Goal: Task Accomplishment & Management: Use online tool/utility

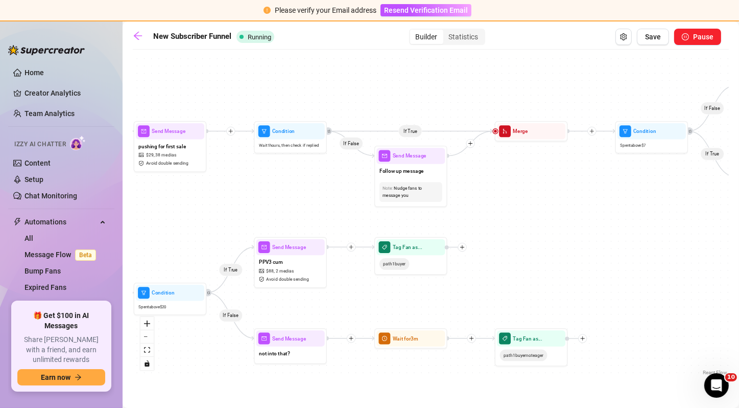
drag, startPoint x: 0, startPoint y: 0, endPoint x: 566, endPoint y: 185, distance: 595.2
click at [566, 185] on div "If False If True If True If False If False If True If True If False If True If …" at bounding box center [431, 216] width 596 height 323
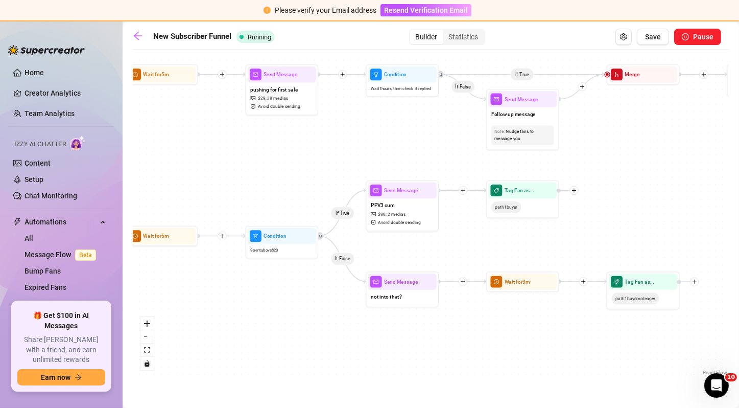
drag, startPoint x: 342, startPoint y: 182, endPoint x: 436, endPoint y: 123, distance: 111.6
click at [436, 123] on div "If False If True If True If False If False If True If True If False If True If …" at bounding box center [431, 216] width 596 height 323
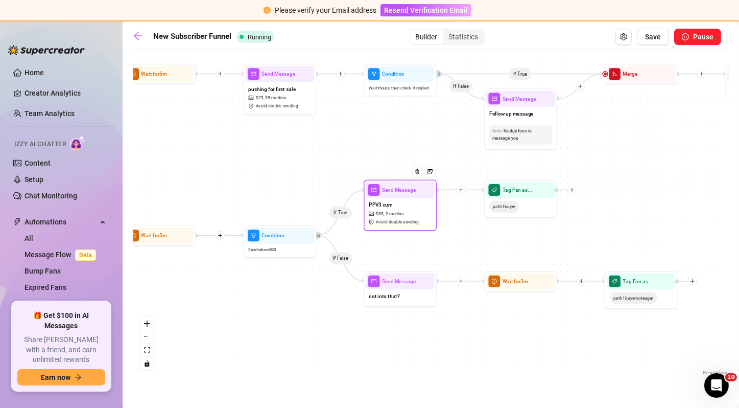
click at [396, 212] on span "2 medias" at bounding box center [395, 214] width 18 height 7
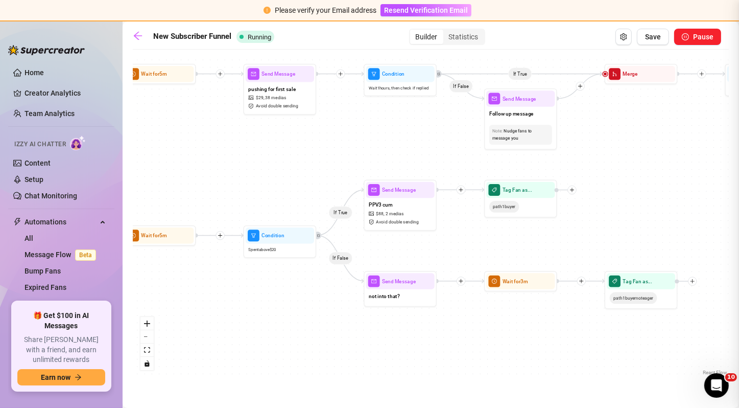
type textarea "this is my first time making a video like this, i hope it makes you cum as hard…"
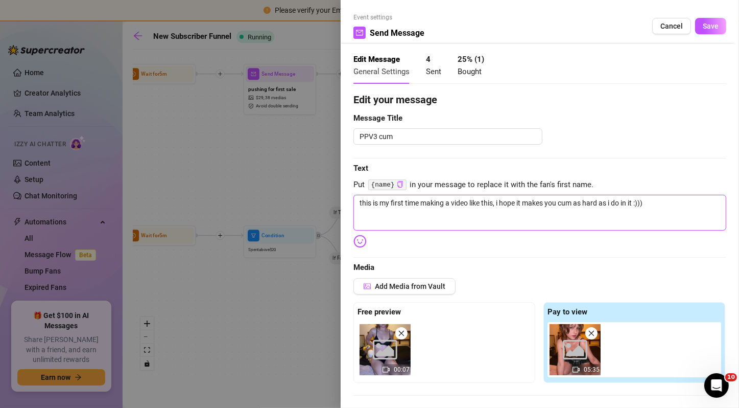
click at [420, 206] on textarea "this is my first time making a video like this, i hope it makes you cum as hard…" at bounding box center [540, 213] width 373 height 36
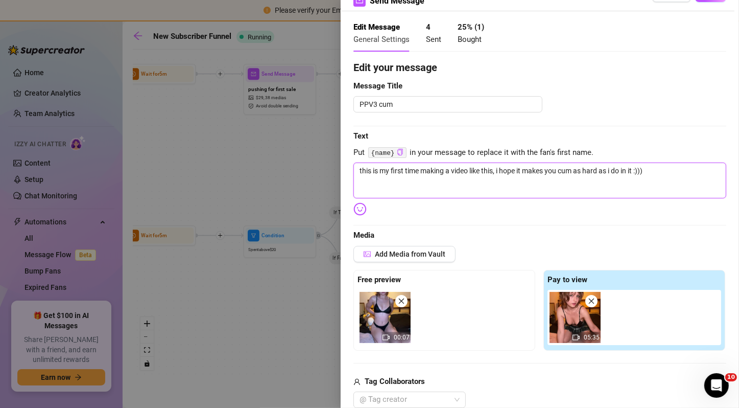
scroll to position [20, 0]
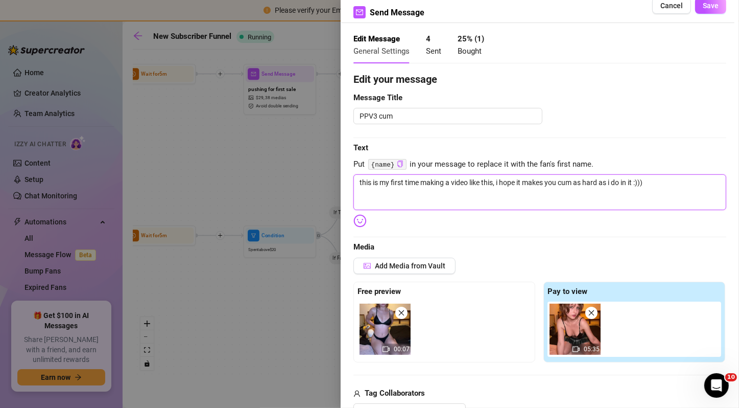
type textarea "A"
type textarea "Write your message here"
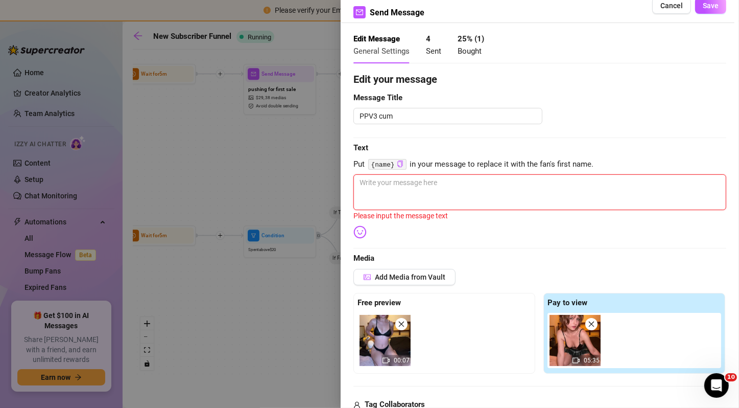
type textarea "A"
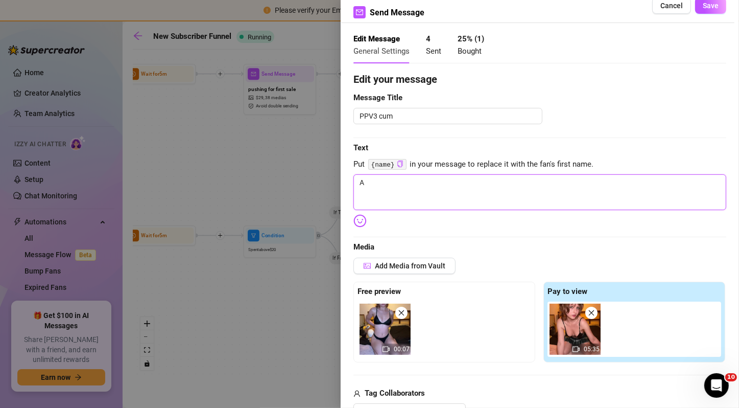
type textarea "Ar"
type textarea "Are"
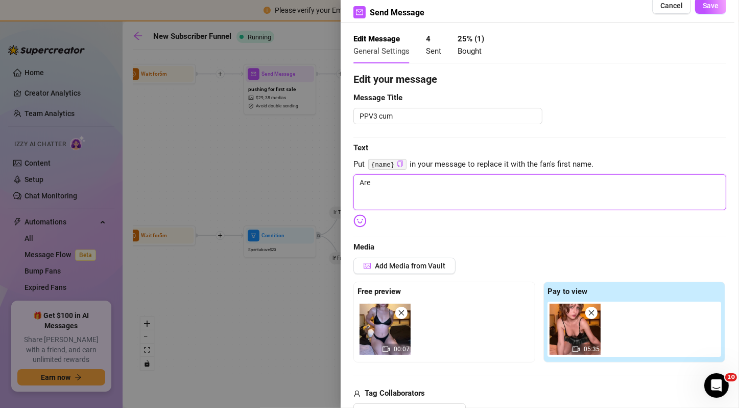
type textarea "Are"
type textarea "Are y"
type textarea "Are yo"
type textarea "Are you"
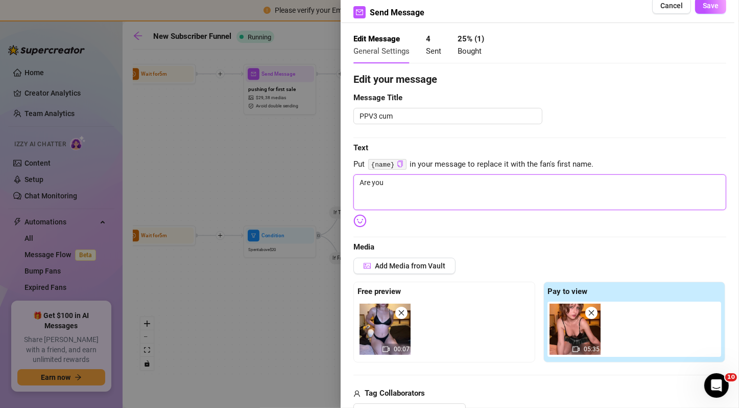
type textarea "Are you"
type textarea "Are you r"
type textarea "Are you re"
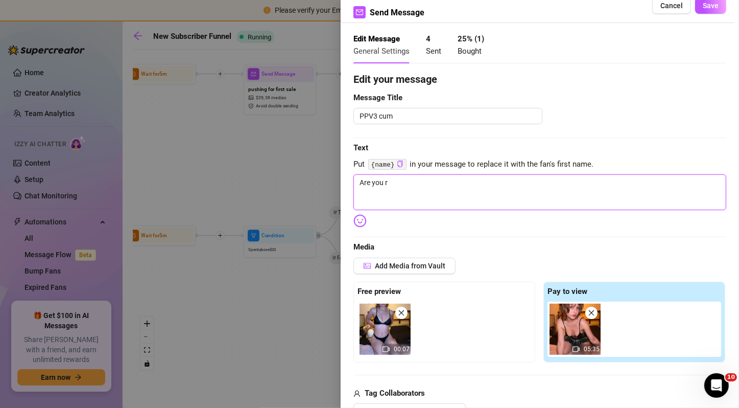
type textarea "Are you re"
type textarea "Are you rea"
type textarea "Are you read"
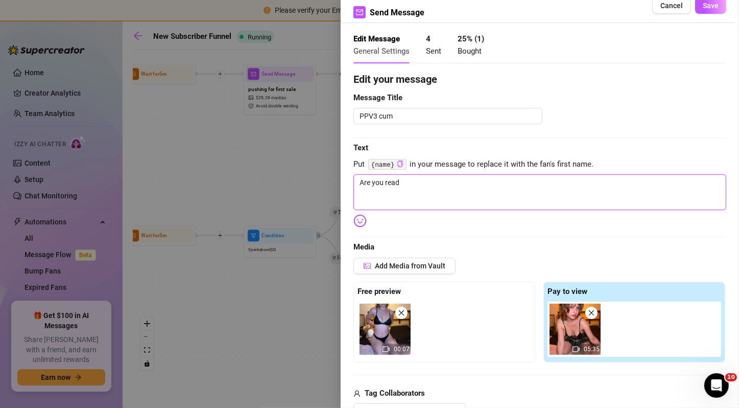
type textarea "Are you ready"
type textarea "Are you ready t"
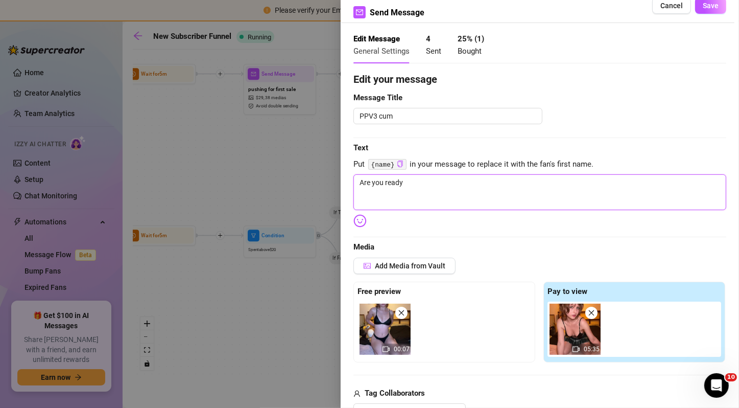
type textarea "Are you ready t"
type textarea "Are you ready to"
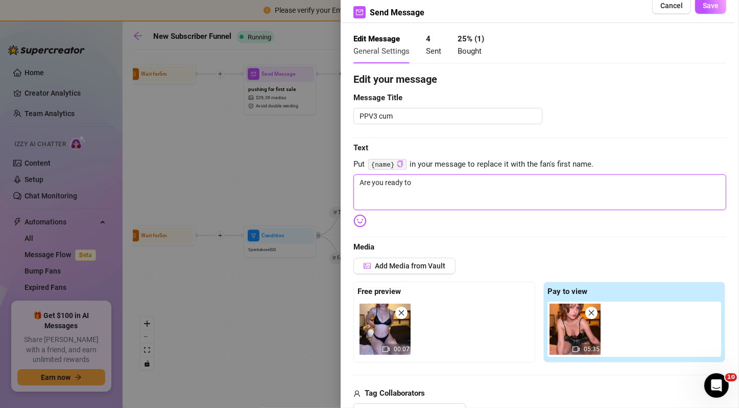
type textarea "Are you ready to s"
type textarea "Are you ready to se"
type textarea "Are you ready to see"
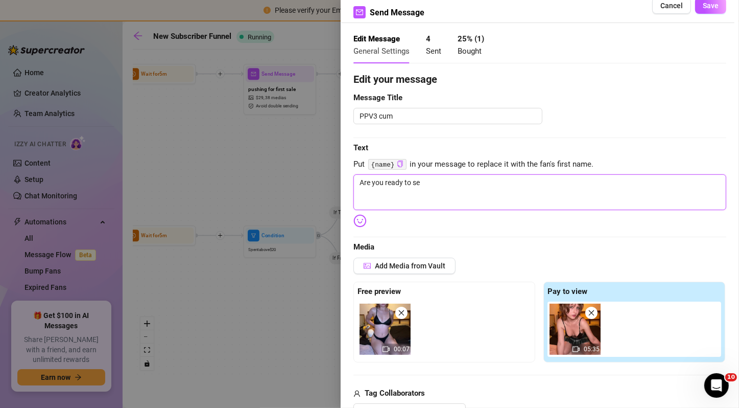
type textarea "Are you ready to see"
type textarea "Are you ready to see m"
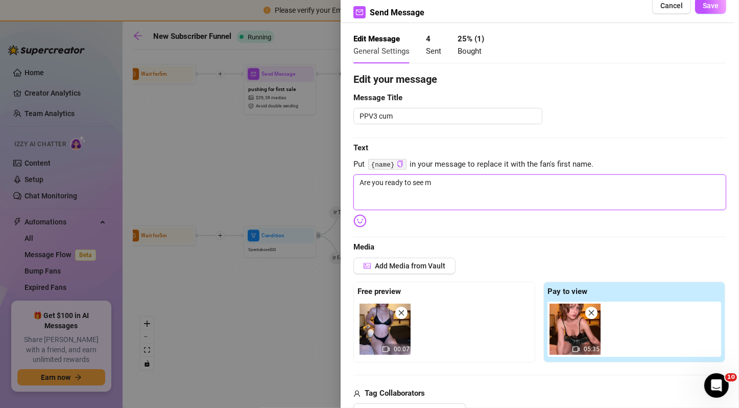
type textarea "Are you ready to see me"
type textarea "Are you ready to see me g"
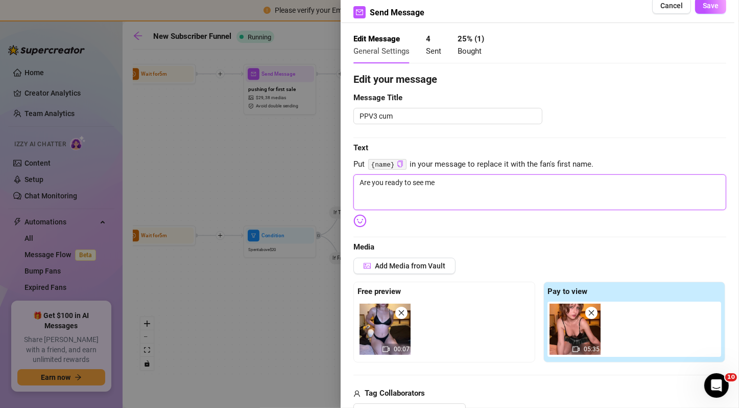
type textarea "Are you ready to see me g"
type textarea "Are you ready to see me ge"
type textarea "Are you ready to see me get"
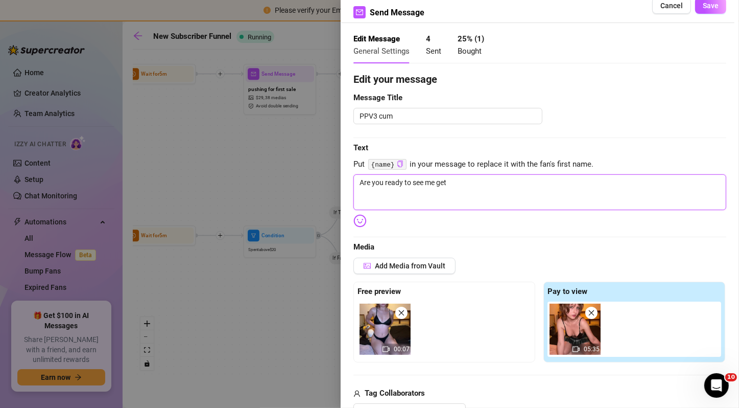
type textarea "Are you ready to see me get"
type textarea "Are you ready to see me get r"
type textarea "Are you ready to see me get re"
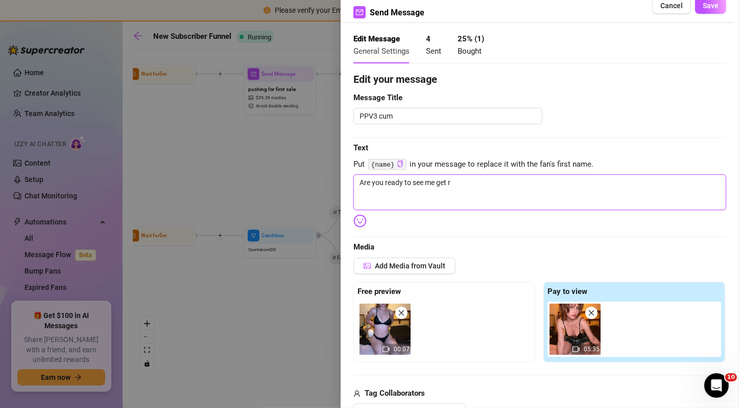
type textarea "Are you ready to see me get re"
type textarea "Are you ready to see me get rea"
type textarea "Are you ready to see me get real"
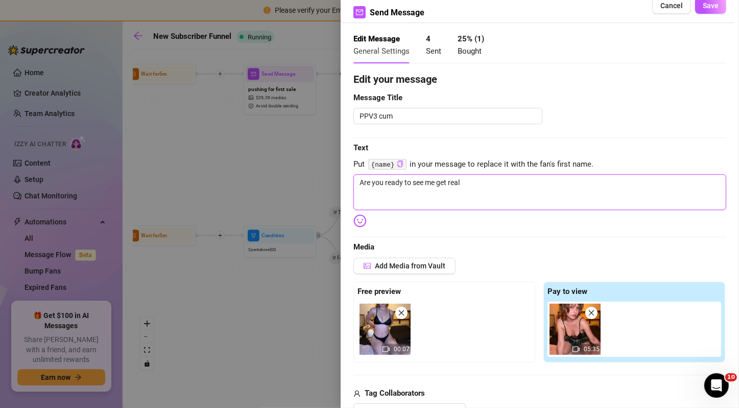
type textarea "Are you ready to see me get reall"
type textarea "Are you ready to see me get really"
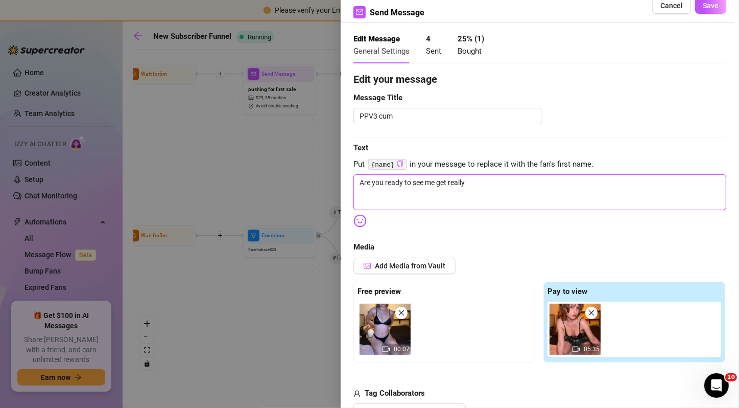
type textarea "Are you ready to see me get really"
type textarea "Are you ready to see me get really u"
type textarea "Are you ready to see me get really"
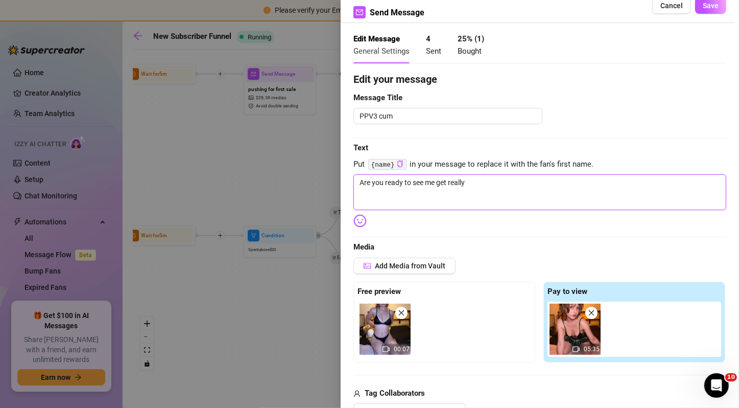
type textarea "Are you ready to see me get really f"
type textarea "Are you ready to see me get really fu"
type textarea "Are you ready to see me get really fuc"
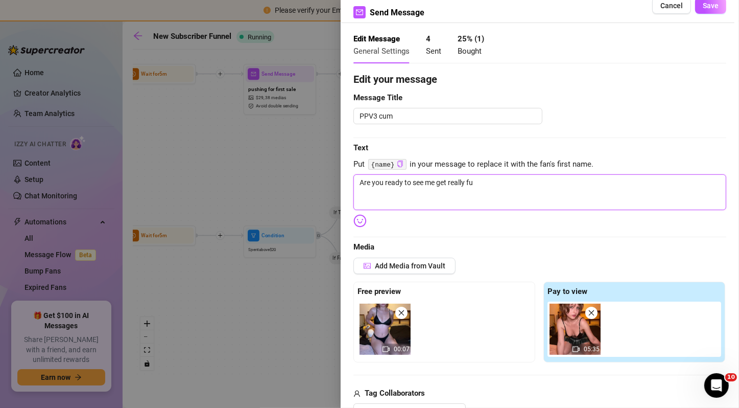
type textarea "Are you ready to see me get really fuc"
type textarea "Are you ready to see me get really fuck"
type textarea "Are you ready to see me get really fucki"
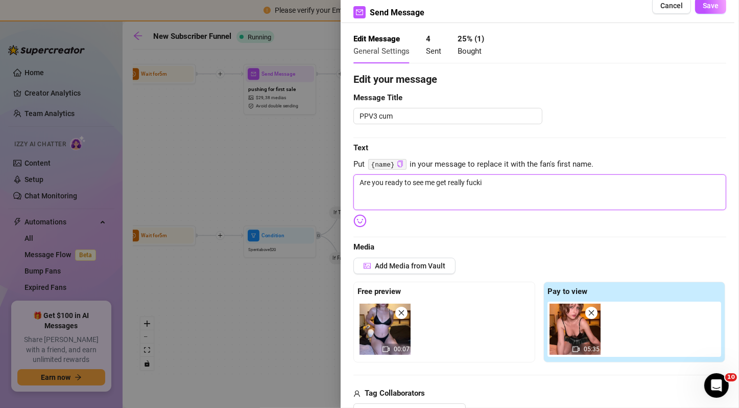
type textarea "Are you ready to see me get really fuckin"
type textarea "Are you ready to see me get really fucking"
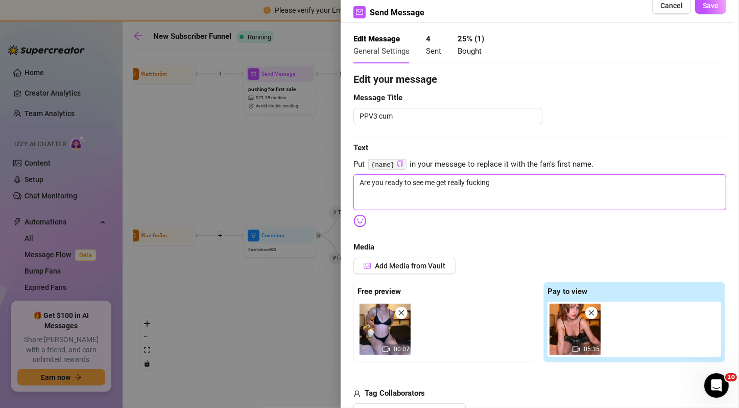
type textarea "Are you ready to see me get really fucking"
type textarea "Are you ready to see me get really fucking d"
type textarea "Are you ready to see me get really fucking di"
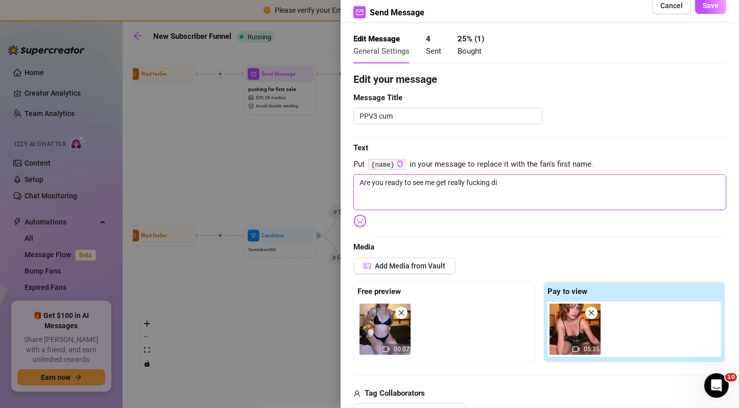
type textarea "Are you ready to see me get really fucking dir"
type textarea "Are you ready to see me get really fucking dirt"
type textarea "Are you ready to see me get really fucking dirty"
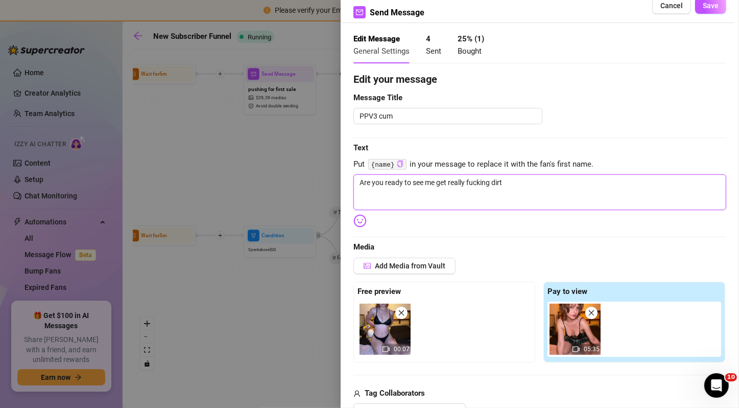
type textarea "Are you ready to see me get really fucking dirty"
type textarea "Are you ready to see me get really fucking dirty?"
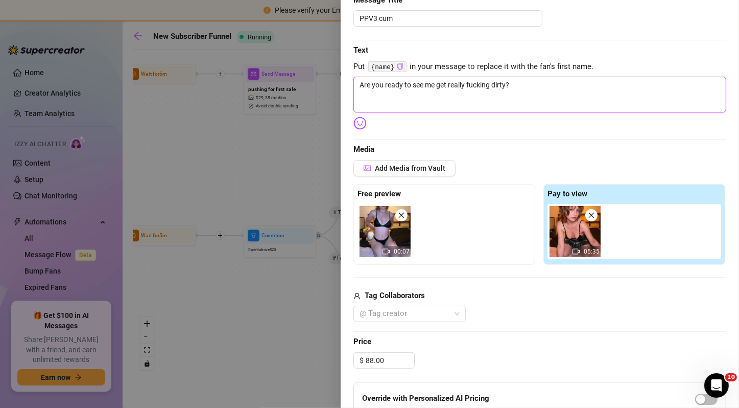
scroll to position [134, 0]
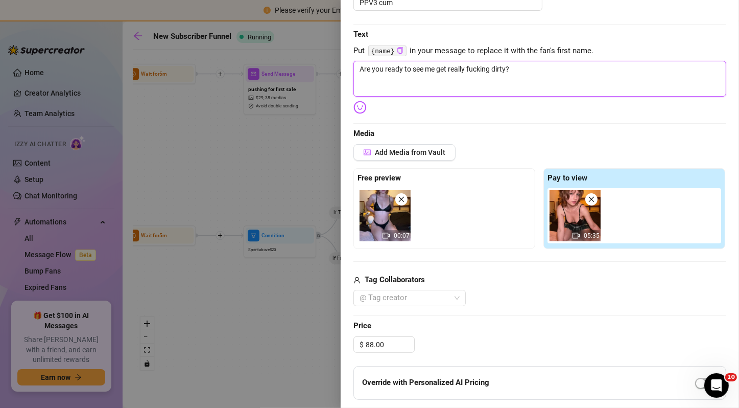
type textarea "Are you ready to see me get really fucking dirty?"
type textarea "Are you ready to see me get really fucking dirty? t"
type textarea "Are you ready to see me get really fucking dirty? th"
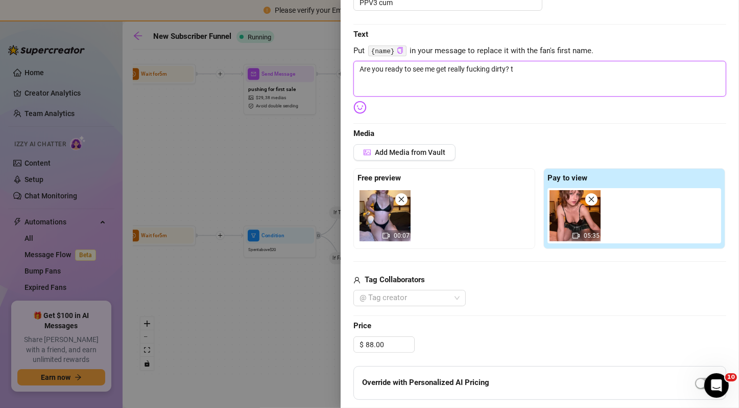
type textarea "Are you ready to see me get really fucking dirty? th"
type textarea "Are you ready to see me get really fucking dirty? thi"
type textarea "Are you ready to see me get really fucking dirty? this"
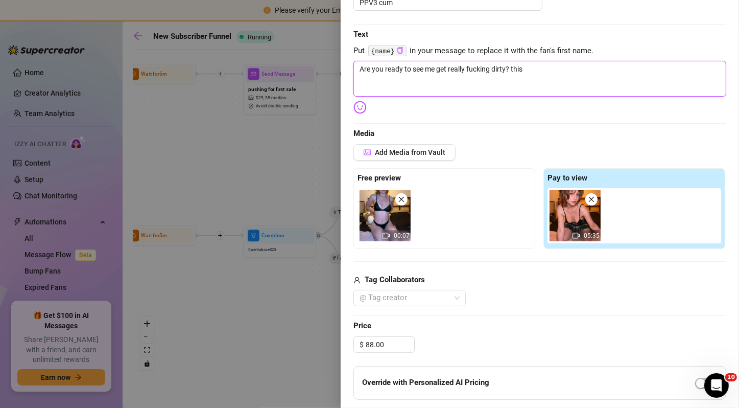
type textarea "Are you ready to see me get really fucking dirty? this"
type textarea "Are you ready to see me get really fucking dirty? this i"
type textarea "Are you ready to see me get really fucking dirty? this is"
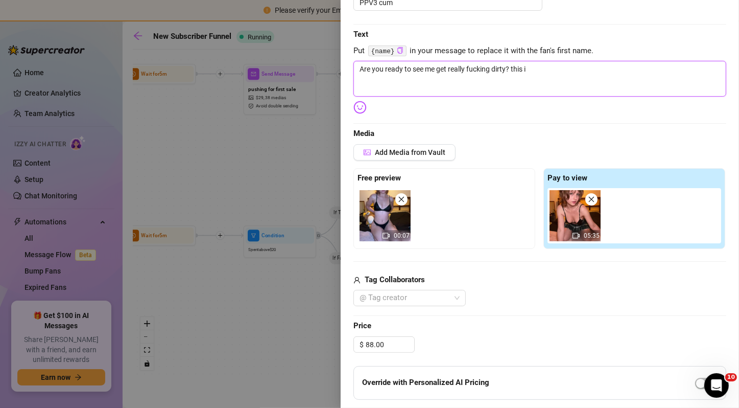
type textarea "Are you ready to see me get really fucking dirty? this is"
type textarea "Are you ready to see me get really fucking dirty? this is m"
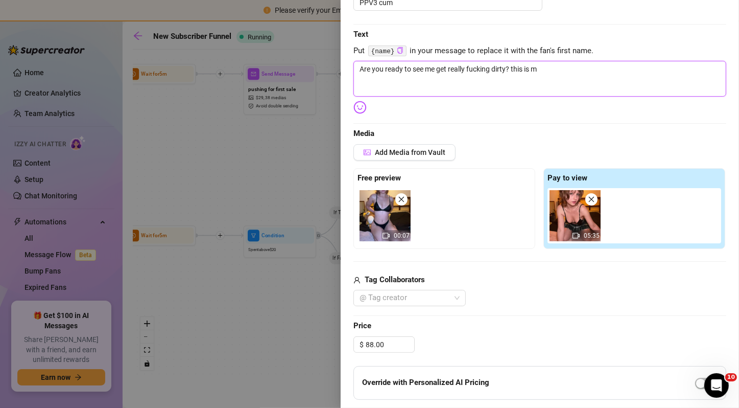
type textarea "Are you ready to see me get really fucking dirty? this is my"
type textarea "Are you ready to see me get really fucking dirty? this is my f"
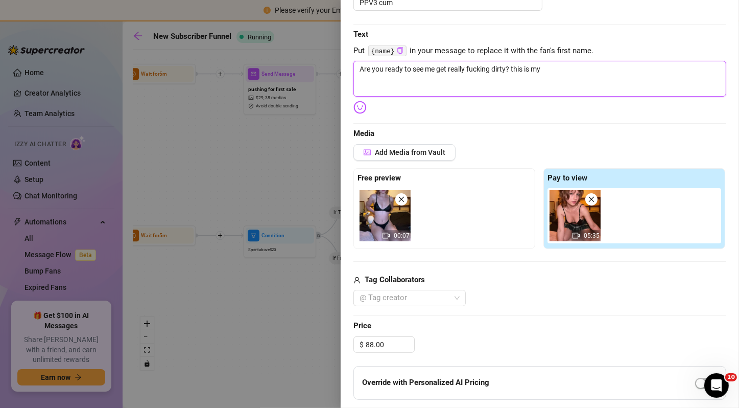
type textarea "Are you ready to see me get really fucking dirty? this is my f"
type textarea "Are you ready to see me get really fucking dirty? this is my fi"
type textarea "Are you ready to see me get really fucking dirty? this is my fir"
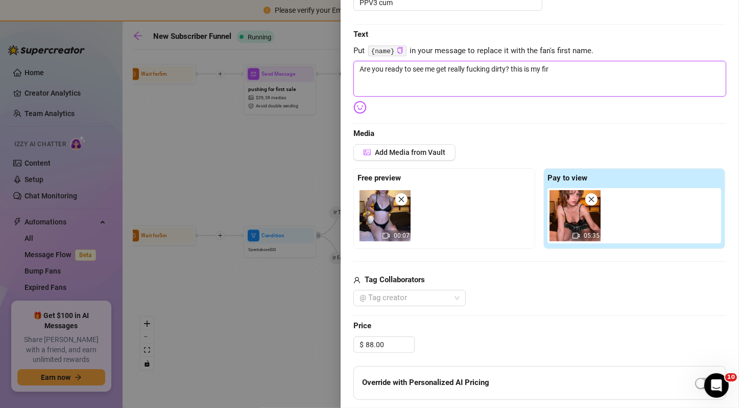
type textarea "Are you ready to see me get really fucking dirty? this is my firs"
type textarea "Are you ready to see me get really fucking dirty? this is my first"
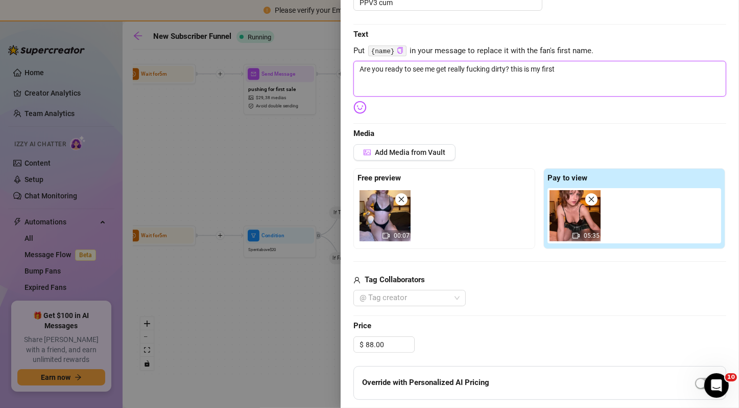
type textarea "Are you ready to see me get really fucking dirty? this is my first"
type textarea "Are you ready to see me get really fucking dirty? this is my first v"
type textarea "Are you ready to see me get really fucking dirty? this is my first vi"
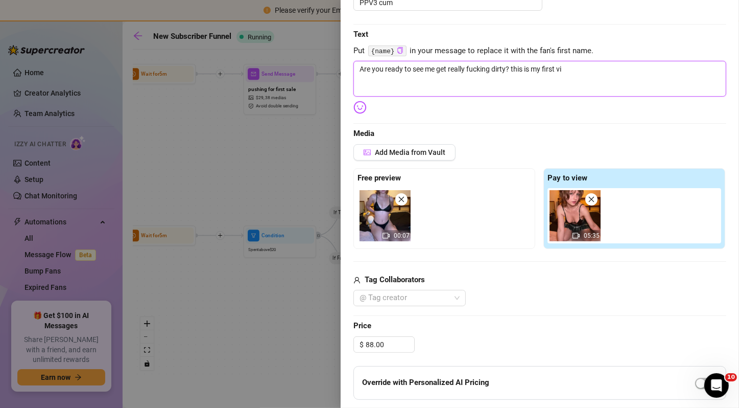
type textarea "Are you ready to see me get really fucking dirty? this is my first vid"
type textarea "Are you ready to see me get really fucking dirty? this is my first vide"
type textarea "Are you ready to see me get really fucking dirty? this is my first video"
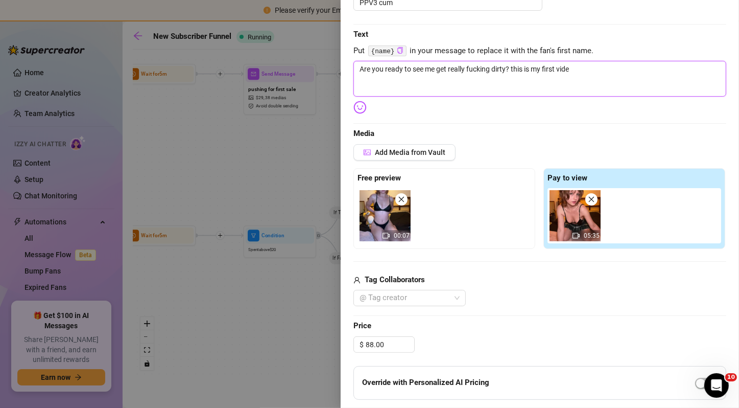
type textarea "Are you ready to see me get really fucking dirty? this is my first video"
type textarea "Are you ready to see me get really fucking dirty? this is my first video l"
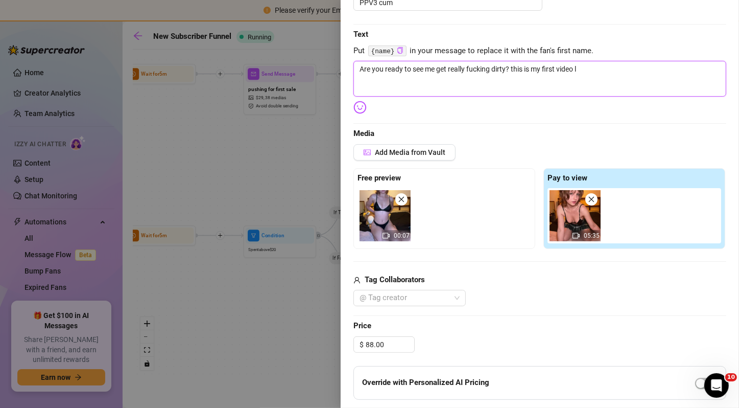
type textarea "Are you ready to see me get really fucking dirty? this is my first video li"
type textarea "Are you ready to see me get really fucking dirty? this is my first video lik"
type textarea "Are you ready to see me get really fucking dirty? this is my first video like"
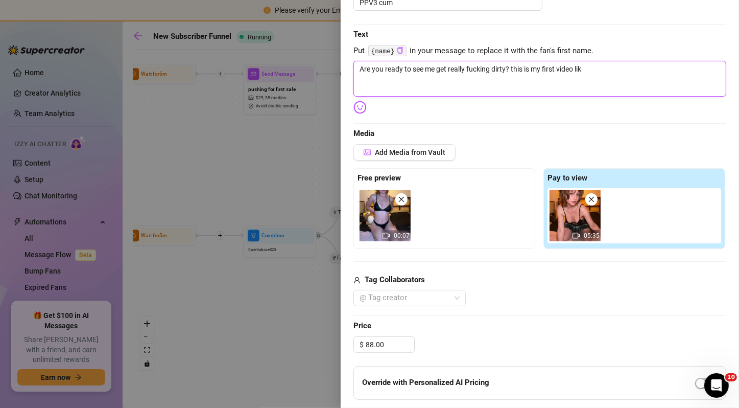
type textarea "Are you ready to see me get really fucking dirty? this is my first video like"
type textarea "Are you ready to see me get really fucking dirty? this is my first video like t"
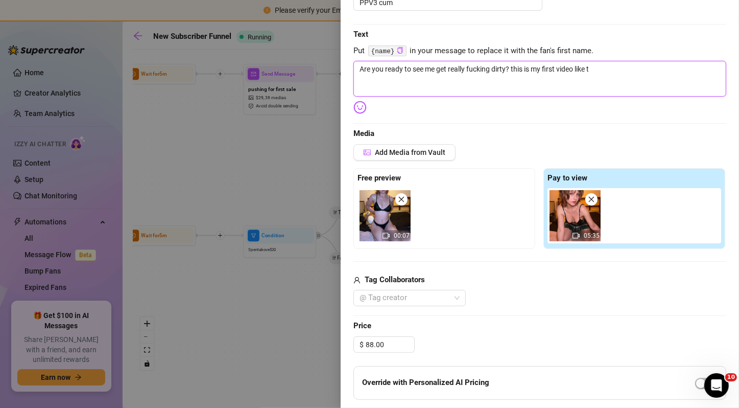
type textarea "Are you ready to see me get really fucking dirty? this is my first video like ti"
type textarea "Are you ready to see me get really fucking dirty? this is my first video like t"
type textarea "Are you ready to see me get really fucking dirty? this is my first video like th"
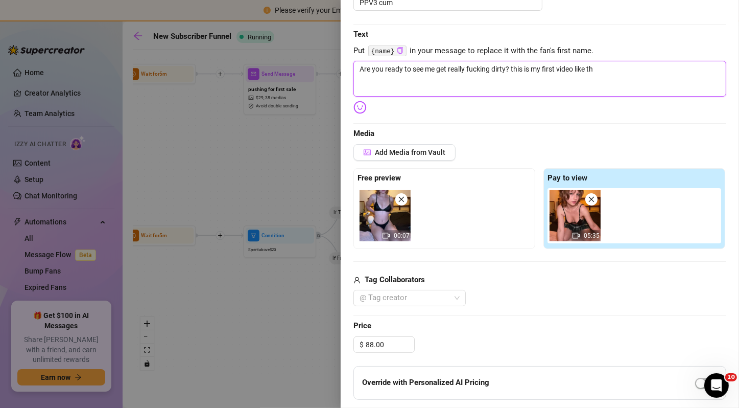
type textarea "Are you ready to see me get really fucking dirty? this is my first video like t…"
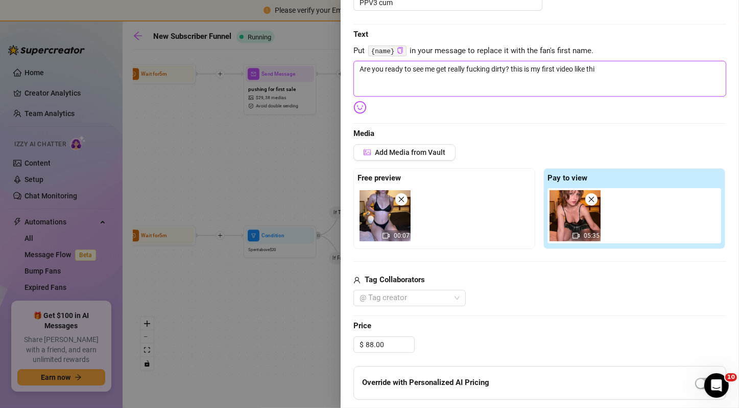
type textarea "Are you ready to see me get really fucking dirty? this is my first video like th"
type textarea "Are you ready to see me get really fucking dirty? this is my first video like t"
type textarea "Are you ready to see me get really fucking dirty? this is my first video like"
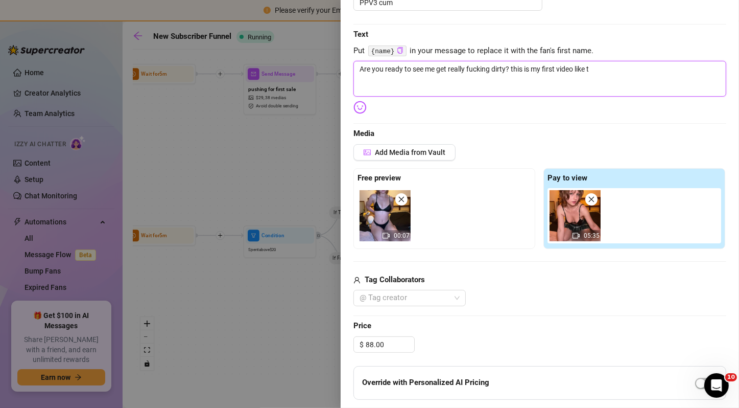
type textarea "Are you ready to see me get really fucking dirty? this is my first video like"
type textarea "Are you ready to see me get really fucking dirty? this is my first video lik"
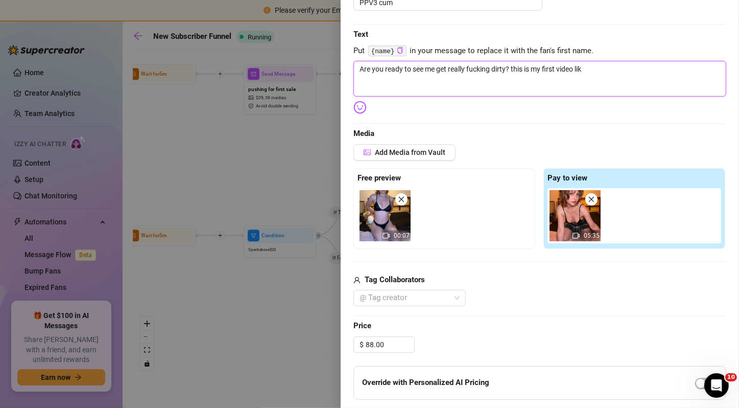
type textarea "Are you ready to see me get really fucking dirty? this is my first video li"
type textarea "Are you ready to see me get really fucking dirty? this is my first video l"
type textarea "Are you ready to see me get really fucking dirty? this is my first video"
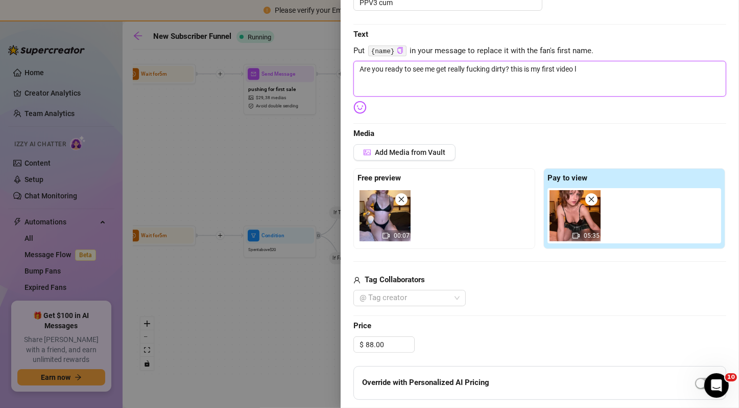
type textarea "Are you ready to see me get really fucking dirty? this is my first video"
type textarea "Are you ready to see me get really fucking dirty? this is my first vide"
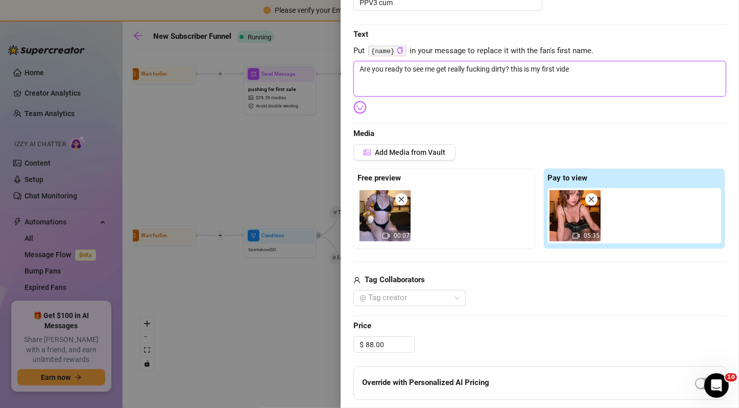
type textarea "Are you ready to see me get really fucking dirty? this is my first vid"
type textarea "Are you ready to see me get really fucking dirty? this is my first vi"
type textarea "Are you ready to see me get really fucking dirty? this is my first v"
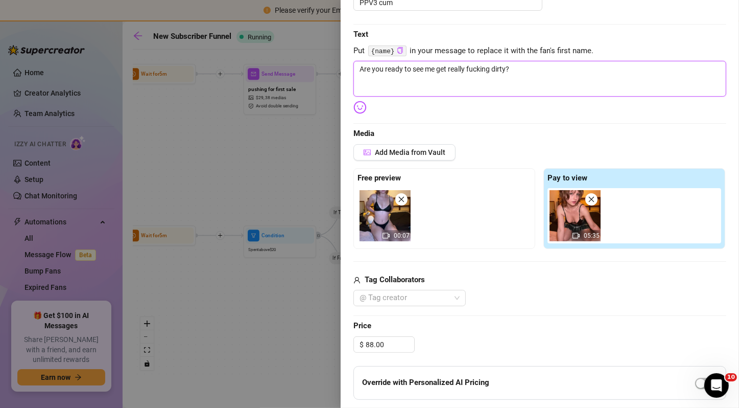
click at [380, 69] on textarea "Are you ready to see me get really fucking dirty?" at bounding box center [540, 79] width 373 height 36
drag, startPoint x: 383, startPoint y: 71, endPoint x: 360, endPoint y: 76, distance: 23.7
click at [360, 76] on textarea "Are you ready to see me get really fucking dirty?" at bounding box center [540, 79] width 373 height 36
drag, startPoint x: 404, startPoint y: 68, endPoint x: 335, endPoint y: 76, distance: 69.4
click at [335, 76] on div "Event settings Send Message Cancel Save Edit Message General Settings 4 Sent 25…" at bounding box center [369, 204] width 739 height 408
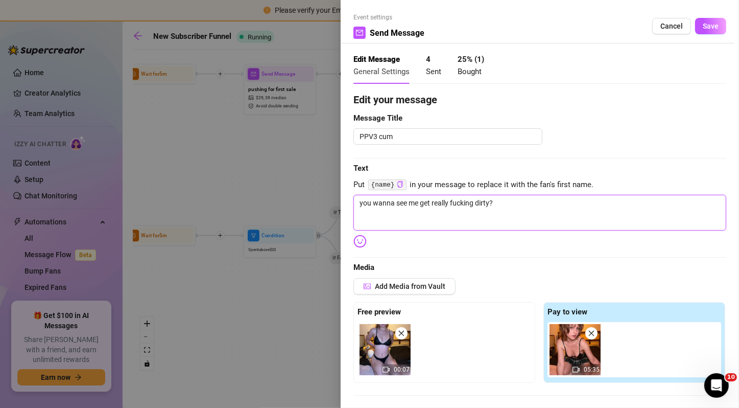
scroll to position [8, 0]
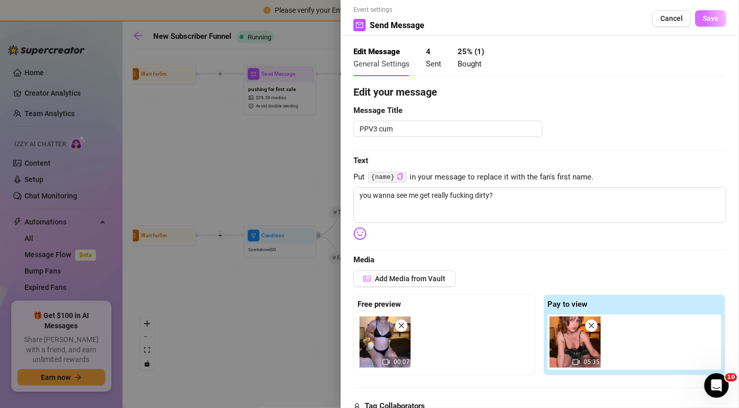
click at [709, 12] on button "Save" at bounding box center [711, 18] width 31 height 16
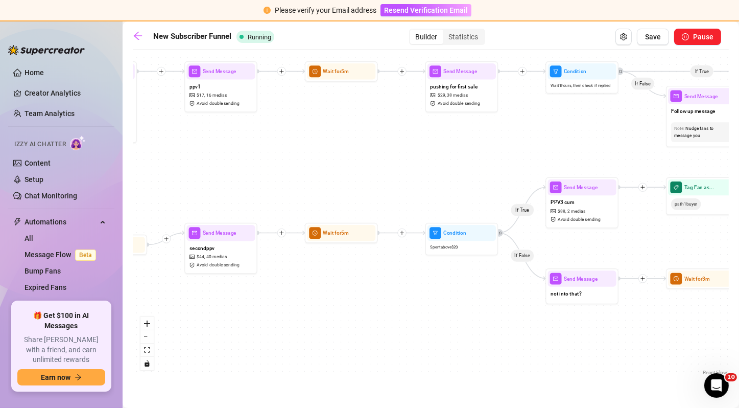
drag, startPoint x: 316, startPoint y: 151, endPoint x: 498, endPoint y: 148, distance: 182.0
click at [498, 148] on div "If False If True If True If False If False If True If True If False If True If …" at bounding box center [431, 216] width 596 height 323
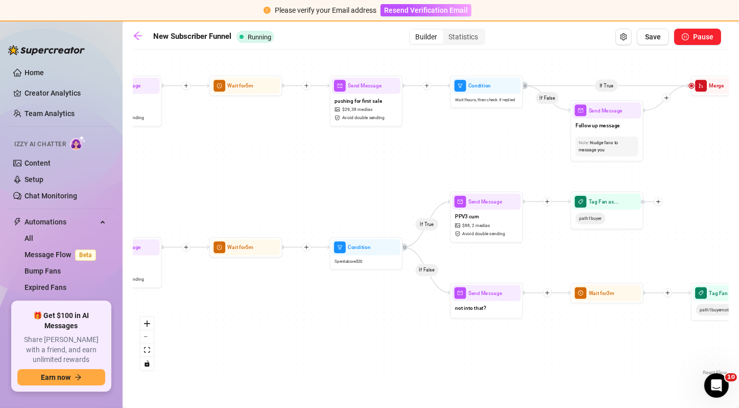
drag, startPoint x: 438, startPoint y: 174, endPoint x: 342, endPoint y: 189, distance: 96.6
click at [342, 189] on div "If False If True If True If False If False If True If True If False If True If …" at bounding box center [431, 216] width 596 height 323
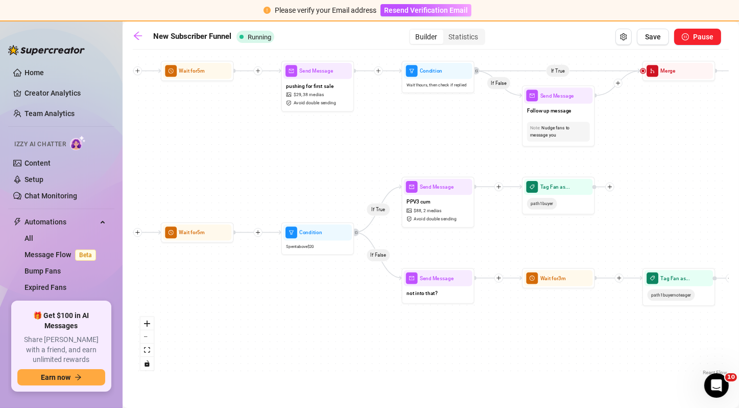
drag, startPoint x: 368, startPoint y: 196, endPoint x: 309, endPoint y: 178, distance: 62.1
click at [309, 178] on div "If False If True If True If False If False If True If True If False If True If …" at bounding box center [431, 216] width 596 height 323
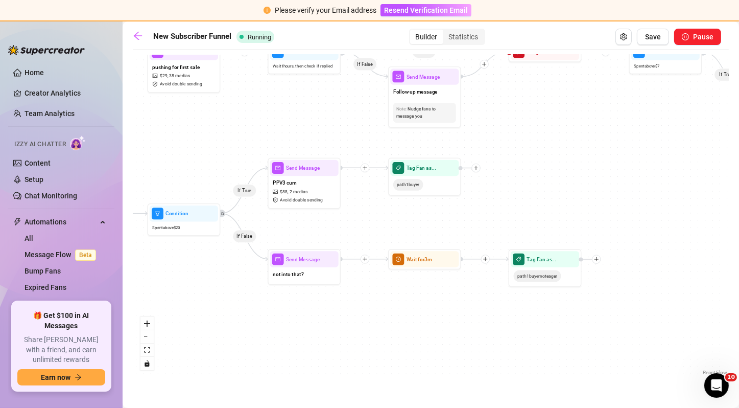
drag, startPoint x: 500, startPoint y: 256, endPoint x: 377, endPoint y: 240, distance: 124.1
click at [377, 240] on div "If False If True If True If False If False If True If True If False If True If …" at bounding box center [431, 216] width 596 height 323
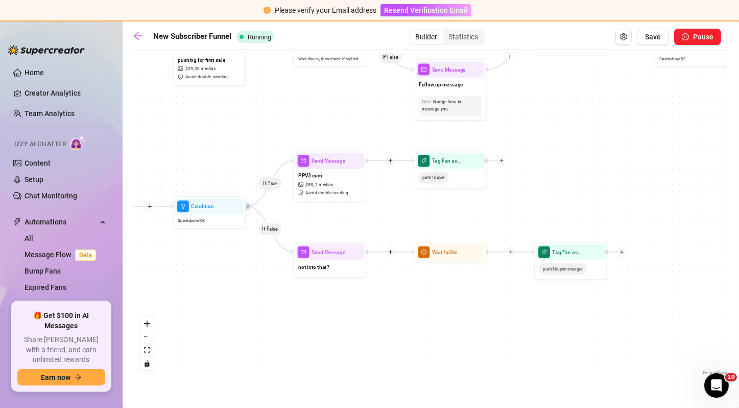
drag, startPoint x: 379, startPoint y: 232, endPoint x: 425, endPoint y: 224, distance: 47.1
click at [425, 224] on div "If False If True If True If False If False If True If True If False If True If …" at bounding box center [431, 216] width 596 height 323
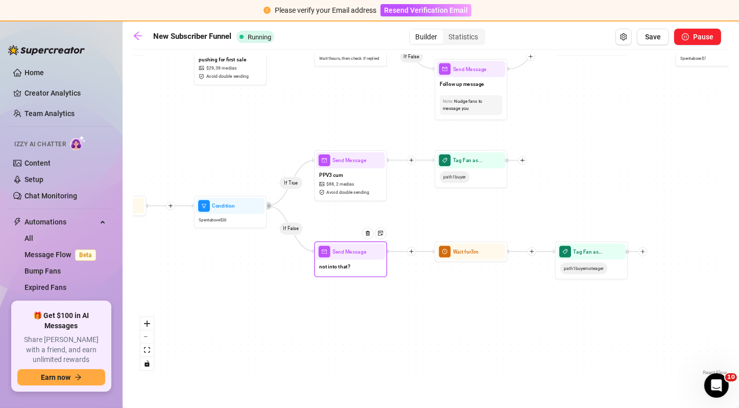
click at [359, 272] on div "not into that?" at bounding box center [351, 267] width 68 height 15
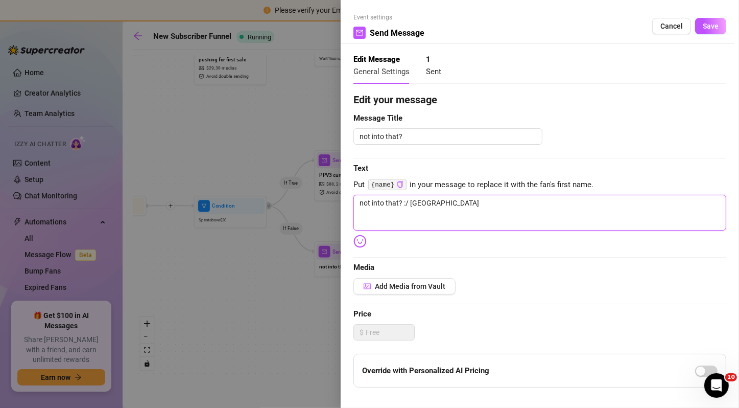
click at [409, 209] on textarea "not into that? :/ [GEOGRAPHIC_DATA]" at bounding box center [540, 213] width 373 height 36
click at [707, 29] on span "Save" at bounding box center [711, 26] width 16 height 8
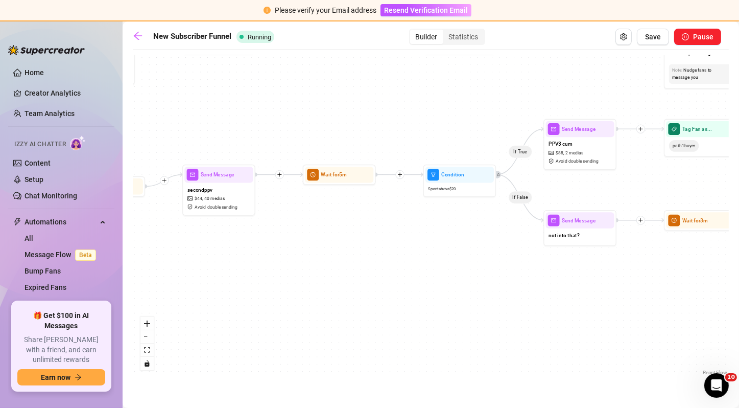
drag, startPoint x: 434, startPoint y: 301, endPoint x: 663, endPoint y: 270, distance: 231.6
click at [663, 270] on div "If False If True If True If False If False If True If True If False If True If …" at bounding box center [431, 216] width 596 height 323
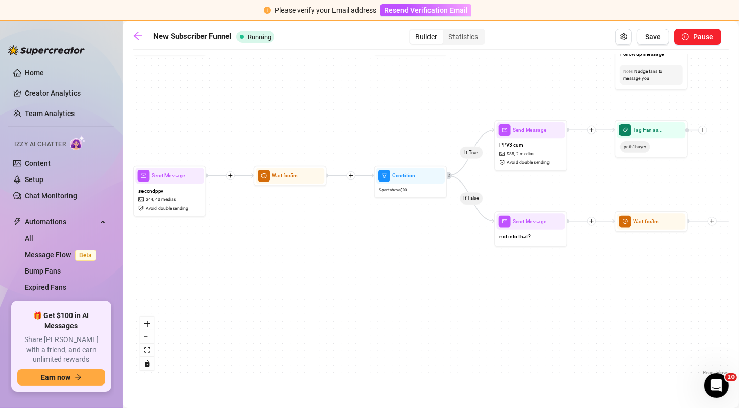
drag, startPoint x: 437, startPoint y: 226, endPoint x: 205, endPoint y: 232, distance: 232.1
click at [205, 232] on div "If False If True If True If False If False If True If True If False If True If …" at bounding box center [431, 216] width 596 height 323
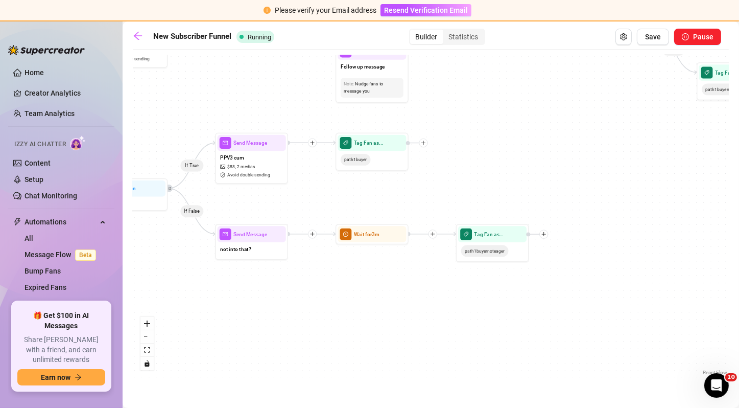
drag, startPoint x: 461, startPoint y: 273, endPoint x: 357, endPoint y: 281, distance: 104.6
click at [357, 281] on div "If False If True If True If False If False If True If True If False If True If …" at bounding box center [431, 216] width 596 height 323
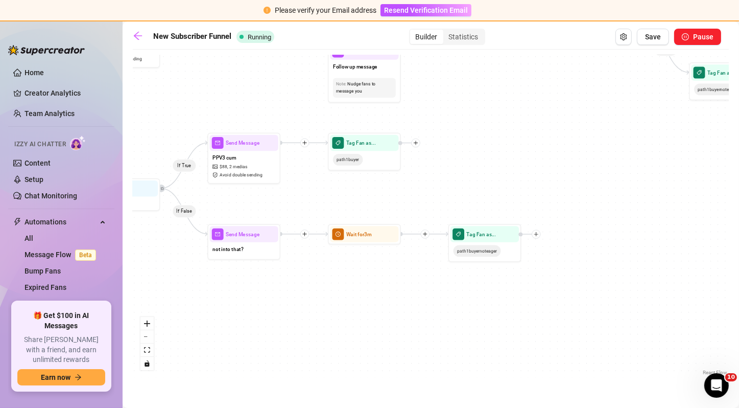
click at [428, 235] on div at bounding box center [425, 233] width 9 height 9
click at [454, 245] on div "Condition" at bounding box center [460, 247] width 53 height 12
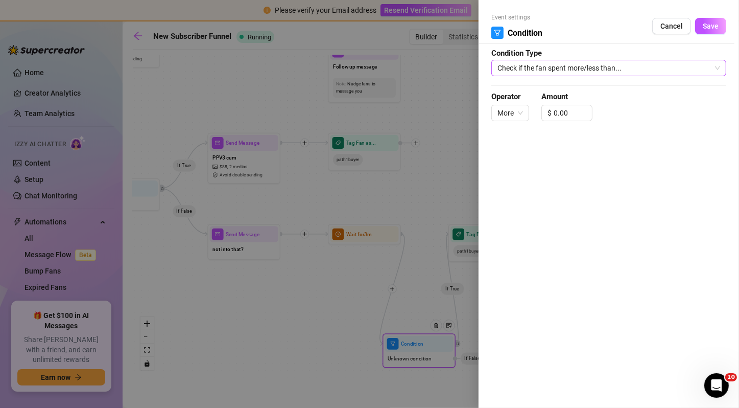
click at [577, 67] on span "Check if the fan spent more/less than..." at bounding box center [609, 67] width 223 height 15
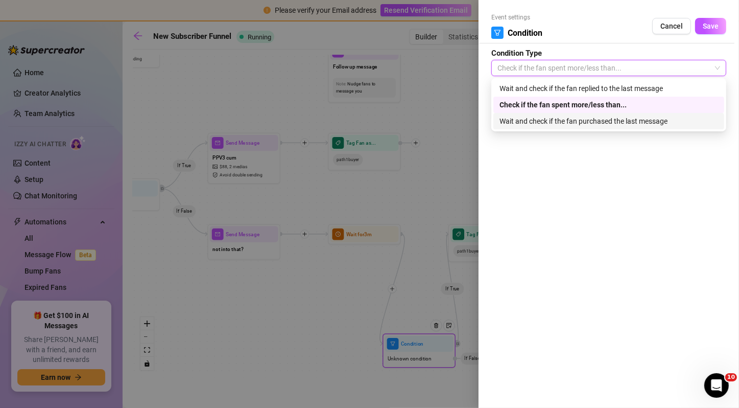
click at [580, 125] on div "Wait and check if the fan purchased the last message" at bounding box center [609, 120] width 219 height 11
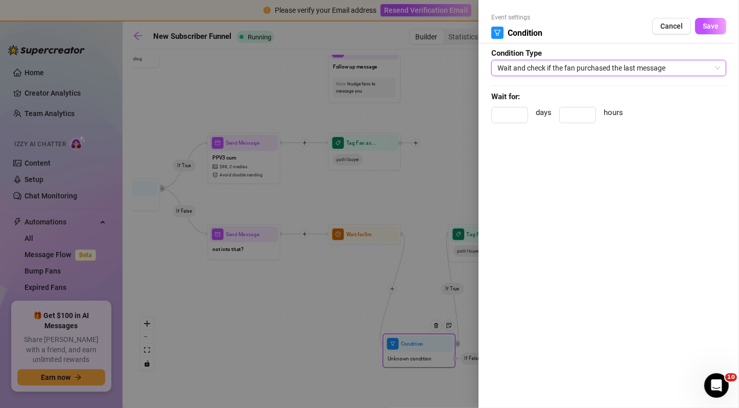
click at [544, 72] on span "Wait and check if the fan purchased the last message" at bounding box center [609, 67] width 223 height 15
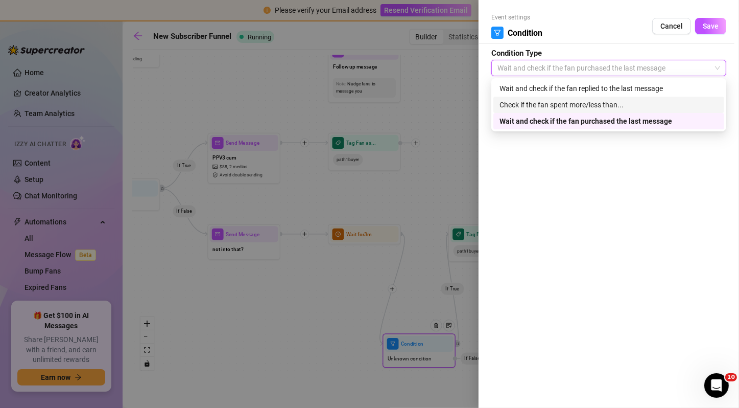
click at [553, 105] on div "Check if the fan spent more/less than..." at bounding box center [609, 104] width 219 height 11
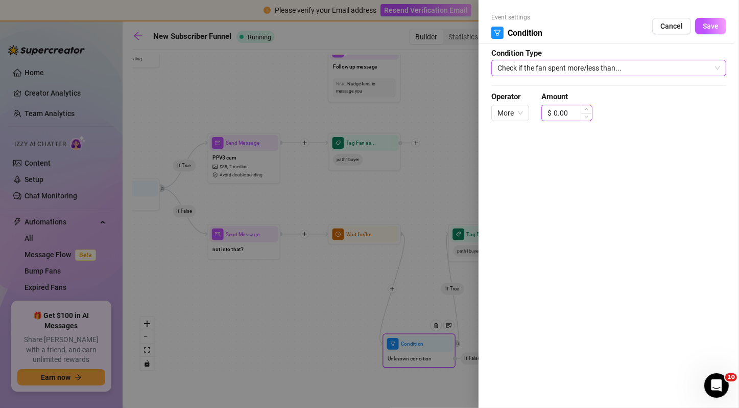
click at [563, 106] on input "0.00" at bounding box center [573, 112] width 38 height 15
click at [700, 31] on button "Save" at bounding box center [711, 26] width 31 height 16
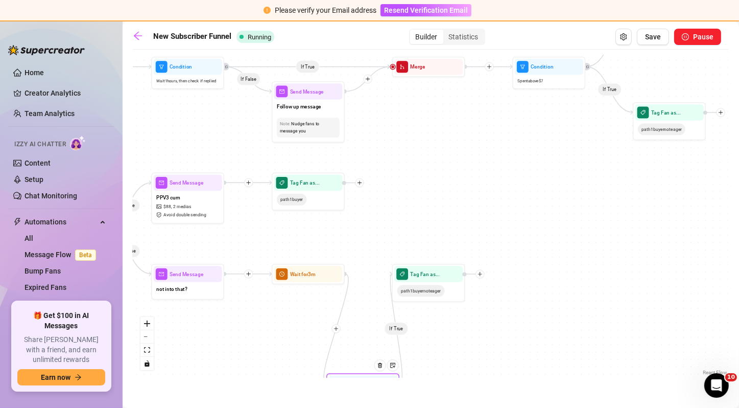
drag, startPoint x: 606, startPoint y: 212, endPoint x: 541, endPoint y: 256, distance: 77.7
click at [541, 256] on div "If False If True If True If False If False If True If True If False If True If …" at bounding box center [431, 216] width 596 height 323
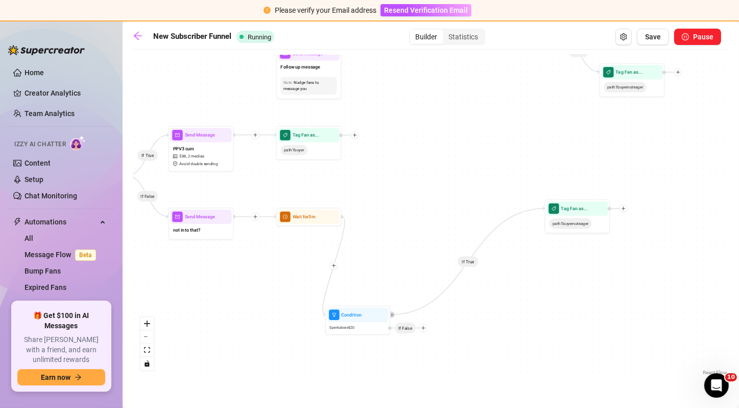
drag, startPoint x: 461, startPoint y: 311, endPoint x: 453, endPoint y: 247, distance: 64.9
click at [453, 247] on div "If False If True If True If False If False If True If True If False If True If …" at bounding box center [431, 216] width 596 height 323
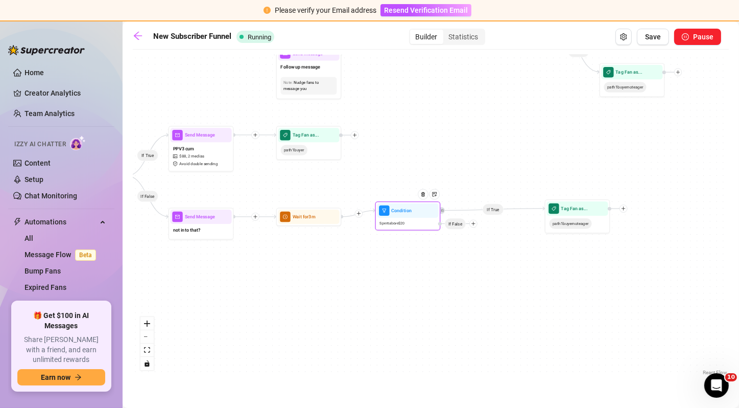
drag, startPoint x: 361, startPoint y: 319, endPoint x: 412, endPoint y: 213, distance: 117.9
click at [412, 213] on div "Condition Spent above $ 20 If False" at bounding box center [408, 215] width 65 height 29
drag, startPoint x: 408, startPoint y: 214, endPoint x: 399, endPoint y: 221, distance: 11.7
click at [399, 221] on div "Condition" at bounding box center [399, 217] width 61 height 14
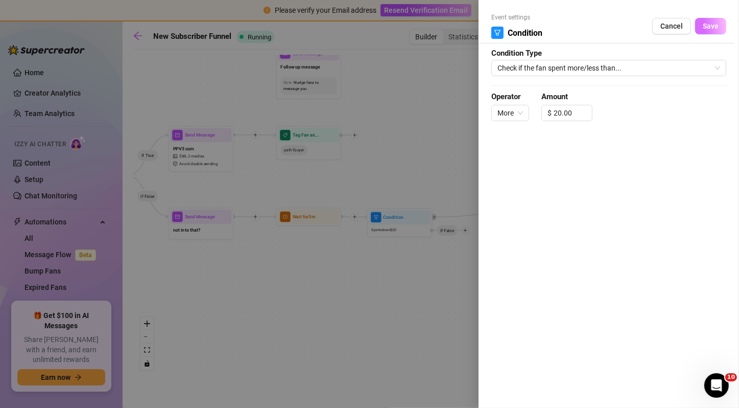
click at [705, 34] on button "Save" at bounding box center [711, 26] width 31 height 16
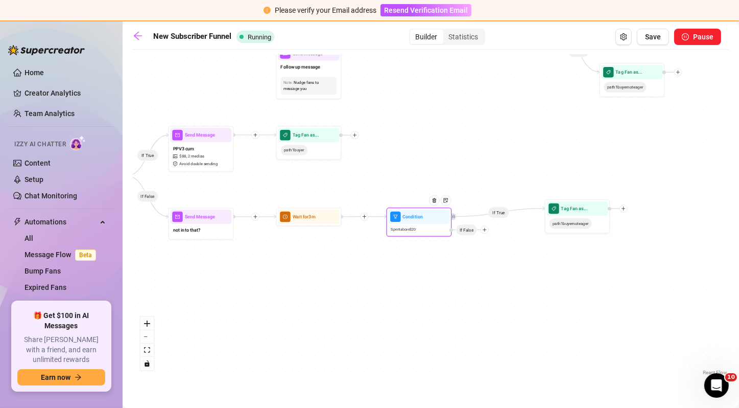
drag, startPoint x: 402, startPoint y: 223, endPoint x: 428, endPoint y: 223, distance: 25.6
click at [428, 223] on div "Condition Spent above $ 20 If False" at bounding box center [419, 221] width 65 height 29
click at [412, 221] on div "Condition" at bounding box center [422, 217] width 61 height 14
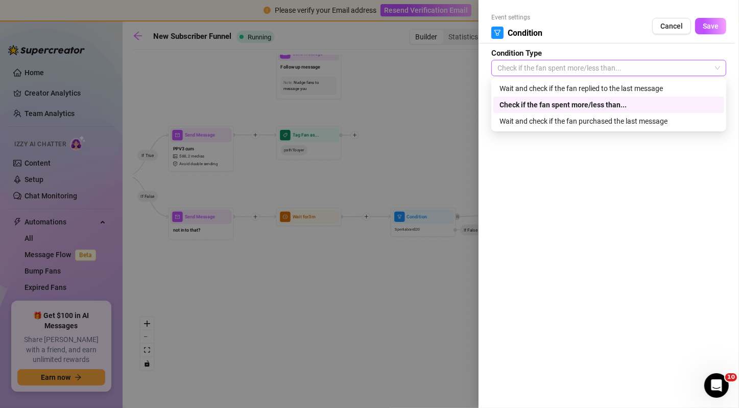
click at [535, 72] on span "Check if the fan spent more/less than..." at bounding box center [609, 67] width 223 height 15
click at [539, 122] on div "Wait and check if the fan purchased the last message" at bounding box center [609, 120] width 219 height 11
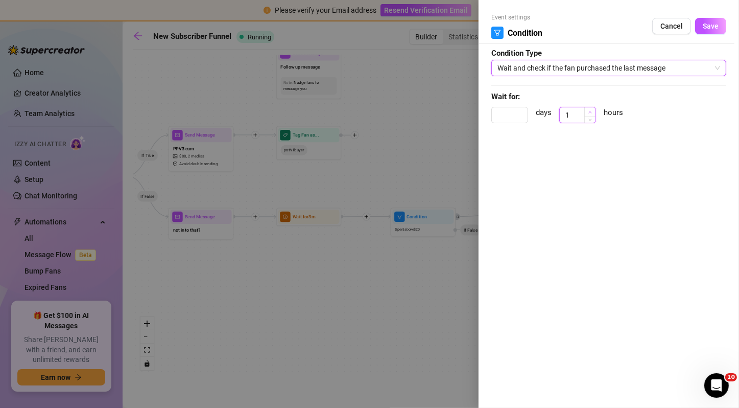
click at [589, 112] on icon "up" at bounding box center [591, 112] width 4 height 4
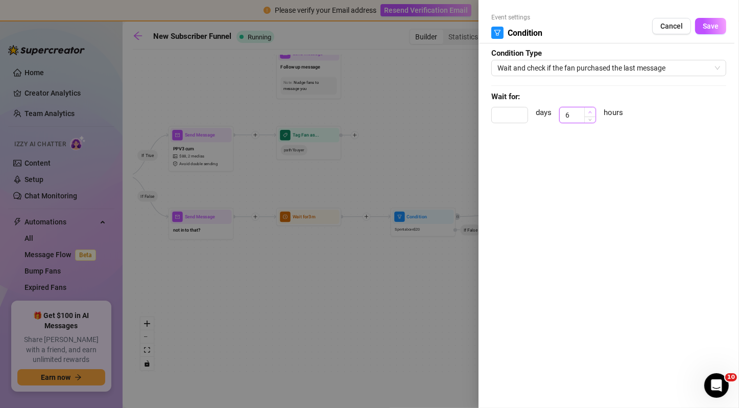
click at [589, 112] on icon "up" at bounding box center [591, 112] width 4 height 4
click at [589, 122] on span "Decrease Value" at bounding box center [590, 117] width 11 height 9
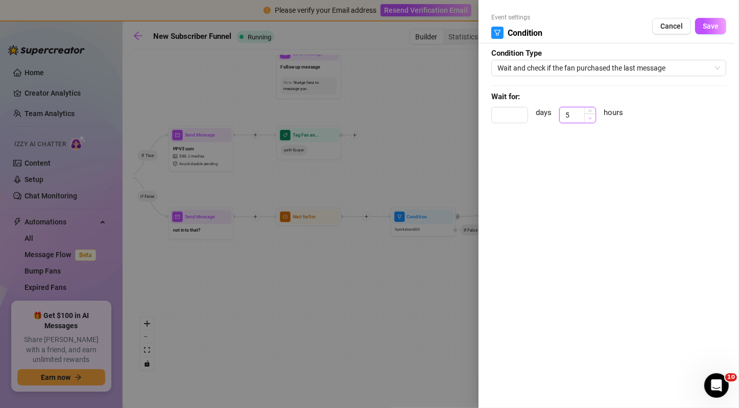
click at [589, 122] on span "Decrease Value" at bounding box center [590, 117] width 11 height 9
click at [588, 111] on span "Increase Value" at bounding box center [590, 111] width 11 height 9
click at [700, 33] on button "Save" at bounding box center [711, 26] width 31 height 16
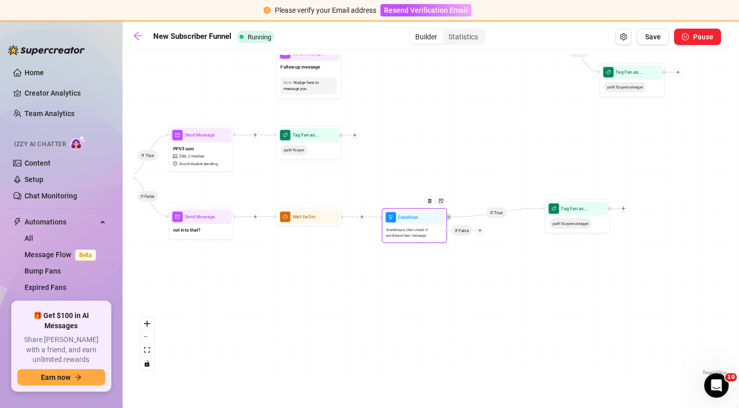
drag, startPoint x: 426, startPoint y: 231, endPoint x: 416, endPoint y: 232, distance: 9.7
click at [416, 232] on span "Wait 6 hours, then check if purchased last message" at bounding box center [414, 232] width 56 height 11
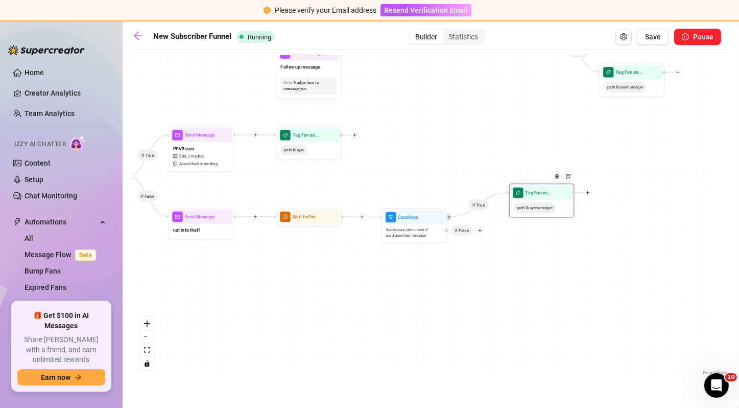
drag, startPoint x: 568, startPoint y: 215, endPoint x: 531, endPoint y: 199, distance: 39.6
click at [531, 200] on div "path1buyernoteager" at bounding box center [541, 208] width 61 height 16
click at [450, 216] on icon "retweet" at bounding box center [449, 217] width 2 height 2
drag, startPoint x: 537, startPoint y: 208, endPoint x: 551, endPoint y: 199, distance: 17.0
click at [551, 199] on span "path1buyernoteager" at bounding box center [549, 199] width 42 height 10
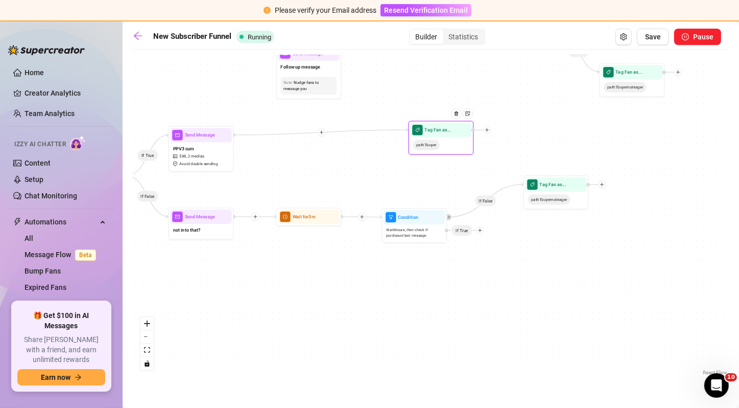
drag, startPoint x: 311, startPoint y: 139, endPoint x: 447, endPoint y: 140, distance: 136.5
click at [447, 140] on div "Tag Fan as... path1buyer" at bounding box center [441, 138] width 65 height 34
click at [318, 130] on div at bounding box center [322, 132] width 8 height 8
click at [314, 149] on div "If False If True If True If False If False If True If True If False If True If …" at bounding box center [431, 216] width 596 height 323
click at [482, 230] on icon "plus" at bounding box center [480, 230] width 5 height 5
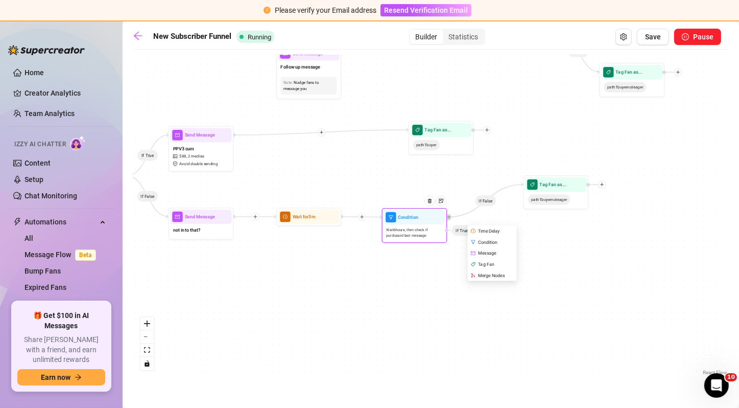
click at [490, 274] on div "Merge Nodes" at bounding box center [493, 275] width 48 height 11
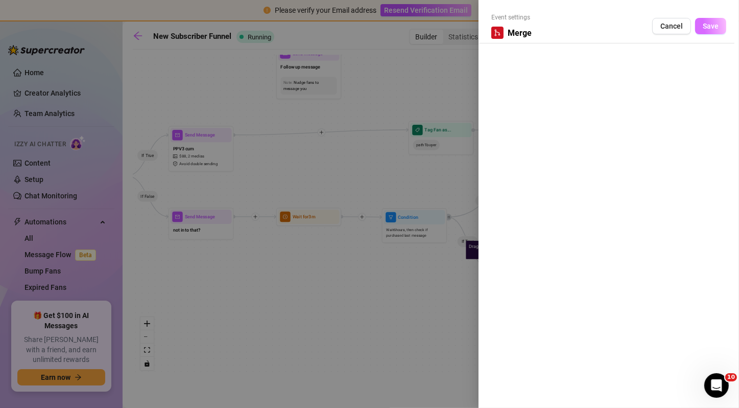
click at [715, 21] on button "Save" at bounding box center [711, 26] width 31 height 16
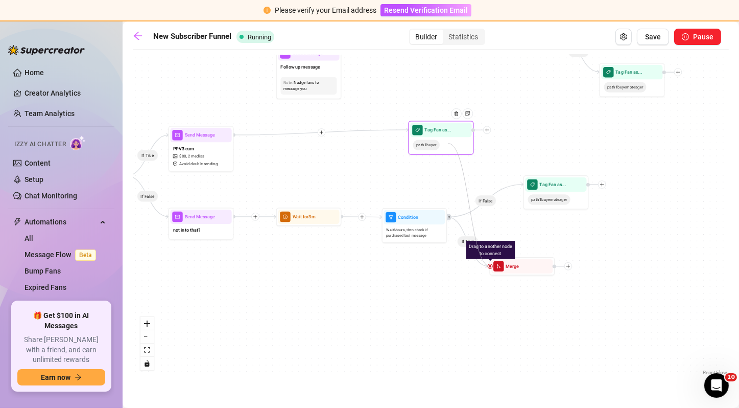
drag, startPoint x: 491, startPoint y: 266, endPoint x: 449, endPoint y: 143, distance: 129.8
drag, startPoint x: 442, startPoint y: 144, endPoint x: 466, endPoint y: 145, distance: 24.6
click at [466, 145] on div "path1buyer" at bounding box center [460, 148] width 61 height 16
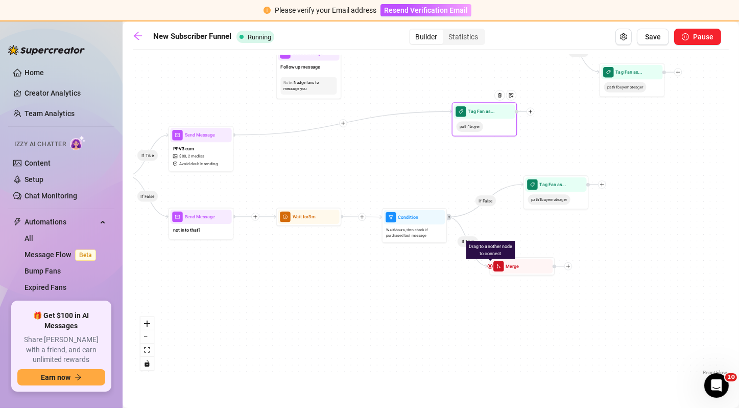
drag, startPoint x: 460, startPoint y: 138, endPoint x: 483, endPoint y: 123, distance: 27.6
click at [483, 123] on div "path1buyer" at bounding box center [484, 127] width 61 height 16
click at [343, 122] on icon "plus" at bounding box center [343, 123] width 1 height 4
click at [376, 137] on div "Condition" at bounding box center [375, 134] width 48 height 11
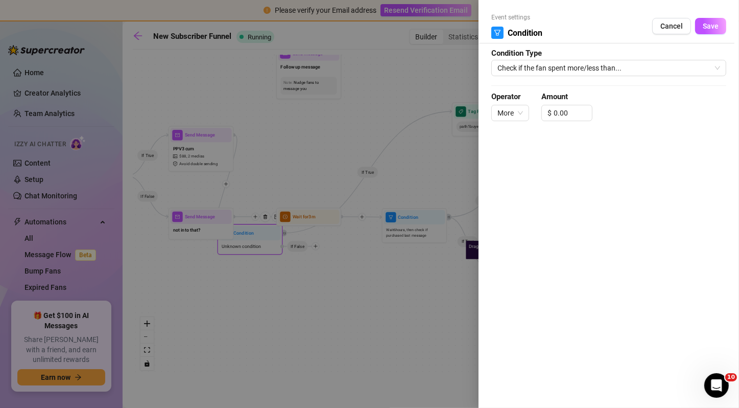
click at [548, 76] on form "Event settings Condition Cancel Save Condition Type Check if the fan spent more…" at bounding box center [609, 72] width 235 height 118
click at [561, 69] on span "Check if the fan spent more/less than..." at bounding box center [609, 67] width 223 height 15
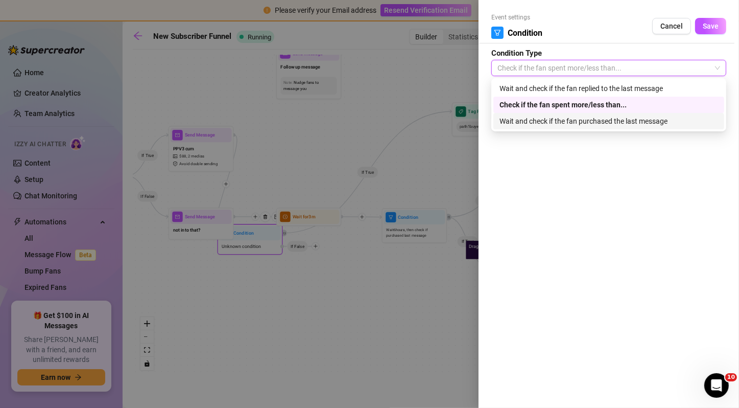
click at [548, 121] on div "Wait and check if the fan purchased the last message" at bounding box center [609, 120] width 219 height 11
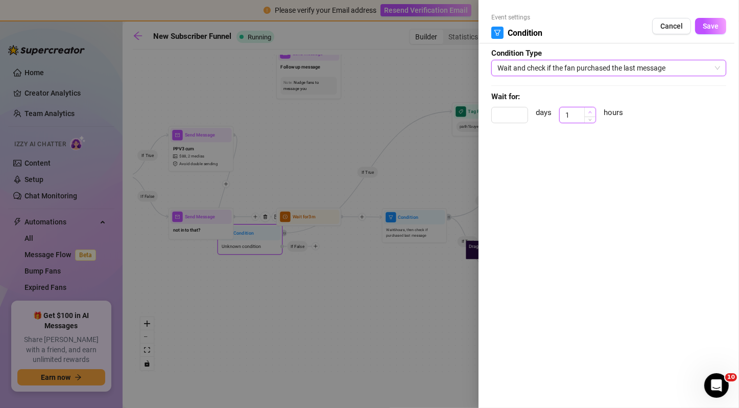
click at [591, 110] on icon "up" at bounding box center [591, 112] width 4 height 4
click at [712, 25] on span "Save" at bounding box center [711, 26] width 16 height 8
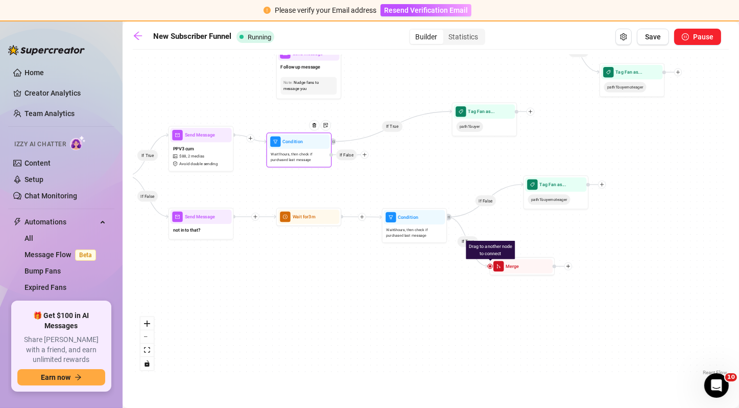
drag, startPoint x: 257, startPoint y: 241, endPoint x: 306, endPoint y: 149, distance: 104.9
click at [306, 149] on div "Wait 1 hours, then check if purchased last message" at bounding box center [298, 157] width 61 height 16
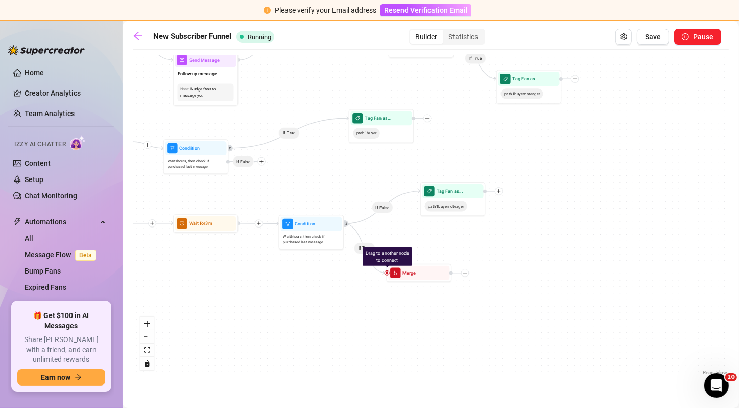
drag, startPoint x: 444, startPoint y: 143, endPoint x: 341, endPoint y: 150, distance: 103.4
click at [341, 150] on div "If False If True If True If False If False If True If True If False If True If …" at bounding box center [431, 216] width 596 height 323
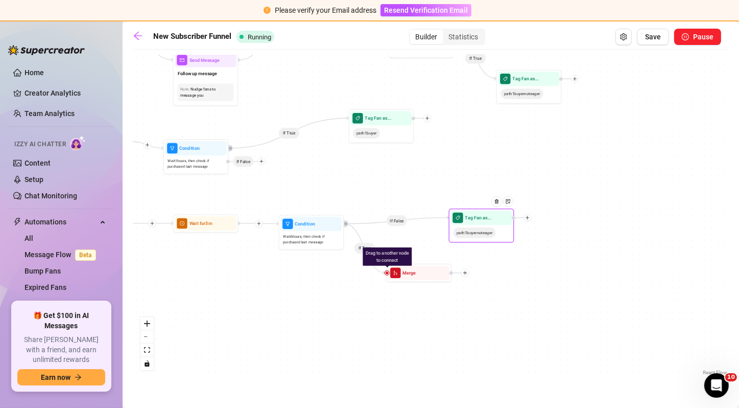
drag, startPoint x: 450, startPoint y: 193, endPoint x: 480, endPoint y: 219, distance: 39.8
click at [480, 219] on span "Tag Fan as..." at bounding box center [479, 217] width 27 height 7
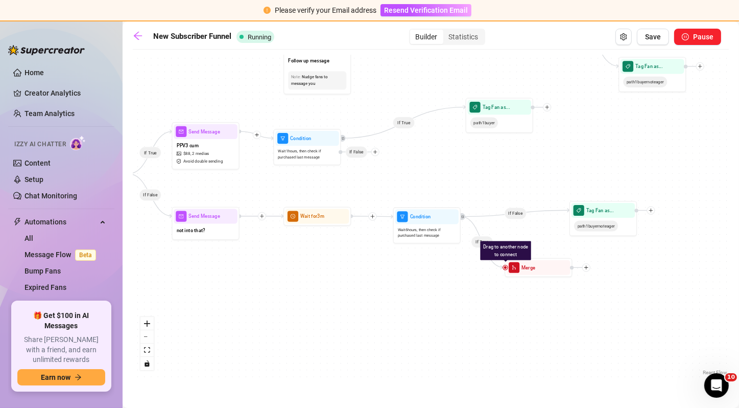
drag, startPoint x: 331, startPoint y: 173, endPoint x: 448, endPoint y: 164, distance: 117.4
click at [448, 164] on div "If False If True If True If False If False If True If True If False If True If …" at bounding box center [431, 216] width 596 height 323
drag, startPoint x: 322, startPoint y: 146, endPoint x: 351, endPoint y: 143, distance: 28.8
click at [351, 143] on div "Wait 1 hours, then check if purchased last message" at bounding box center [336, 151] width 64 height 17
click at [403, 150] on icon "plus" at bounding box center [403, 149] width 5 height 5
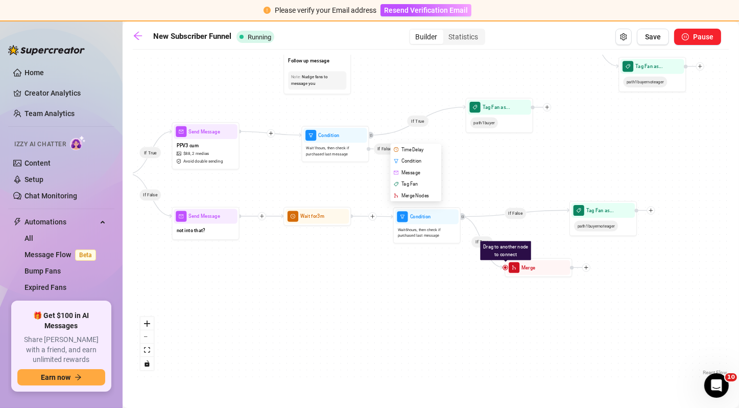
click at [506, 160] on div "If False If True If True If False If False If True If True If False If True If …" at bounding box center [431, 216] width 596 height 323
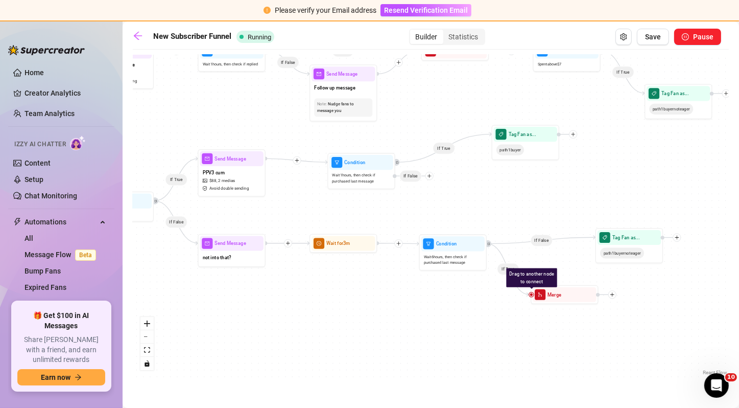
drag, startPoint x: 585, startPoint y: 157, endPoint x: 611, endPoint y: 184, distance: 37.6
click at [611, 184] on div "If False If True If True If False If False If True If True If False If True If …" at bounding box center [431, 216] width 596 height 323
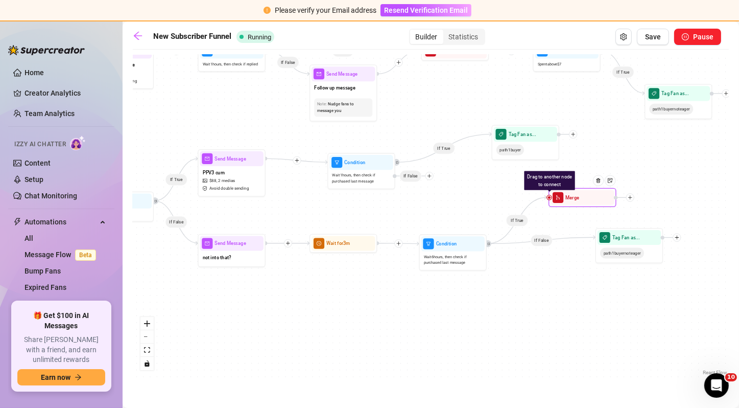
drag, startPoint x: 575, startPoint y: 303, endPoint x: 592, endPoint y: 204, distance: 99.6
click at [592, 204] on div "Drag to another node to connect Merge" at bounding box center [583, 197] width 68 height 19
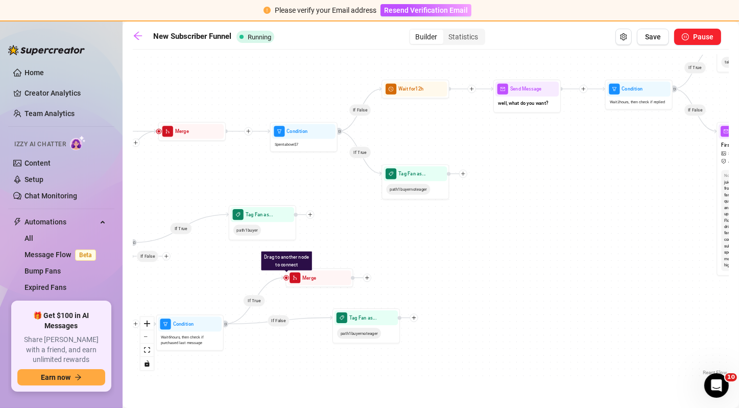
drag, startPoint x: 692, startPoint y: 183, endPoint x: 429, endPoint y: 264, distance: 275.1
click at [429, 264] on div "If False If True If True If False If False If True If True If False If True If …" at bounding box center [431, 216] width 596 height 323
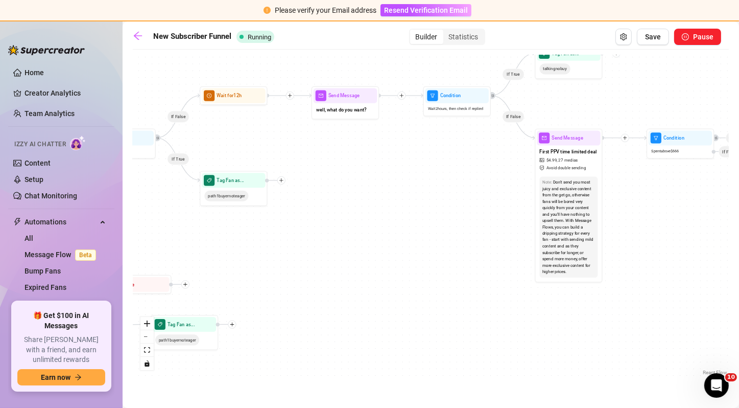
drag, startPoint x: 564, startPoint y: 234, endPoint x: 380, endPoint y: 241, distance: 184.1
click at [380, 241] on div "If False If True If True If False If False If True If True If False If True If …" at bounding box center [431, 216] width 596 height 323
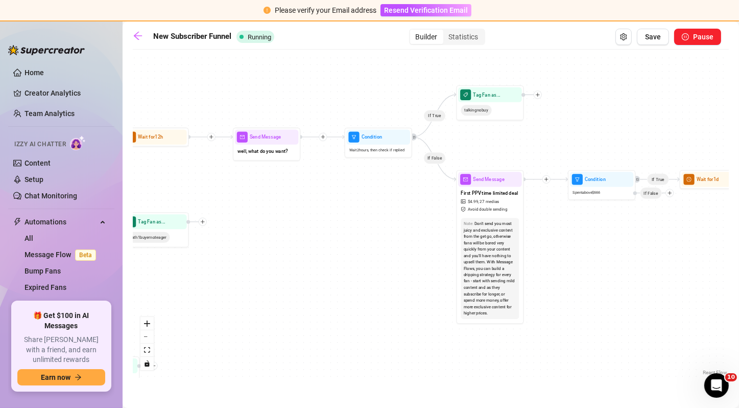
drag, startPoint x: 464, startPoint y: 204, endPoint x: 374, endPoint y: 253, distance: 102.7
click at [374, 253] on div "If False If True If True If False If False If True If True If False If True If …" at bounding box center [431, 216] width 596 height 323
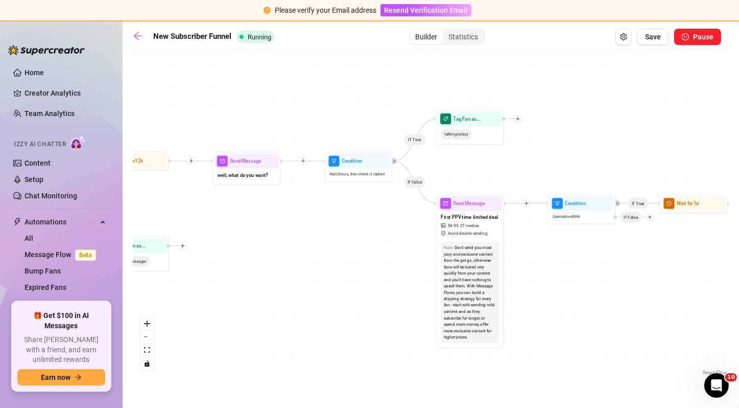
drag, startPoint x: 518, startPoint y: 140, endPoint x: 512, endPoint y: 156, distance: 17.2
click at [512, 156] on div "If False If True If True If False If False If True If True If False If True If …" at bounding box center [431, 216] width 596 height 323
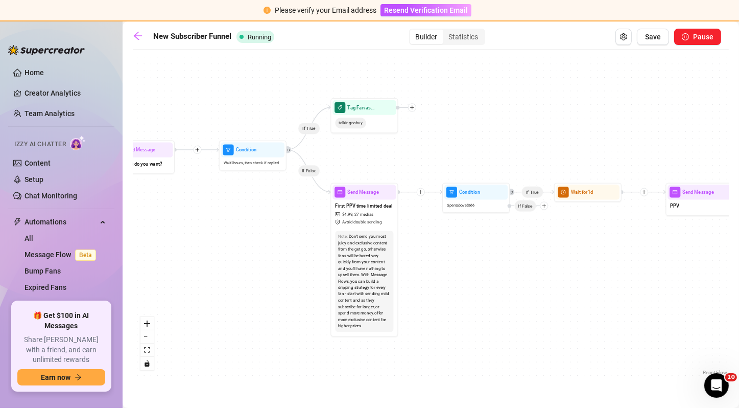
drag, startPoint x: 591, startPoint y: 162, endPoint x: 485, endPoint y: 151, distance: 106.3
click at [485, 151] on div "If False If True If True If False If False If True If True If False If True If …" at bounding box center [431, 216] width 596 height 323
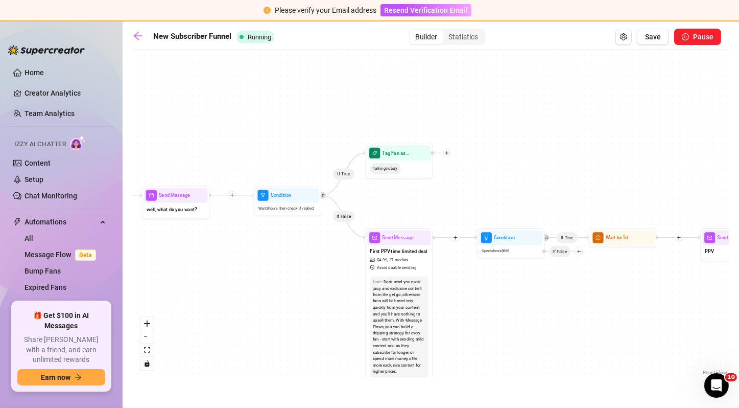
drag, startPoint x: 445, startPoint y: 131, endPoint x: 488, endPoint y: 182, distance: 66.4
click at [488, 182] on div "If False If True If True If False If False If True If True If False If True If …" at bounding box center [431, 216] width 596 height 323
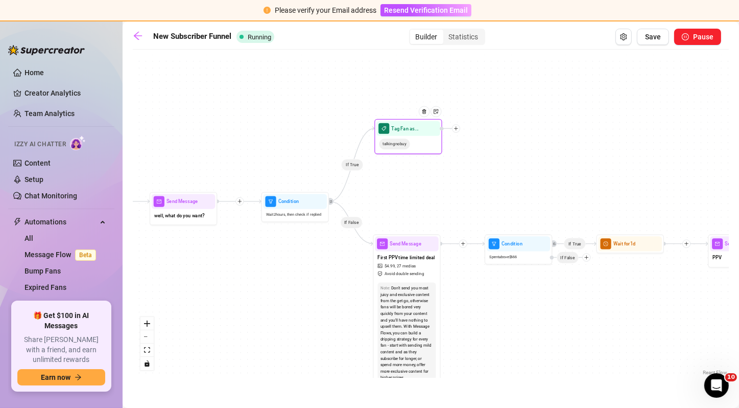
drag, startPoint x: 415, startPoint y: 176, endPoint x: 417, endPoint y: 145, distance: 31.2
click at [417, 145] on div "talkingnobuy" at bounding box center [409, 144] width 64 height 16
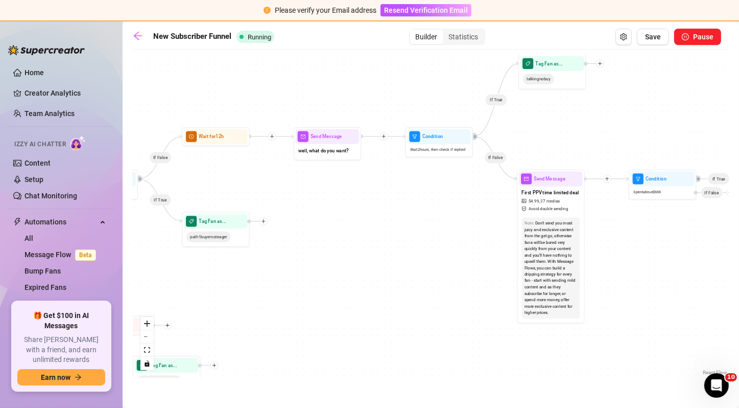
drag, startPoint x: 417, startPoint y: 178, endPoint x: 615, endPoint y: 105, distance: 211.1
click at [615, 105] on div "If False If True If True If False If False If True If True If False If True If …" at bounding box center [431, 216] width 596 height 323
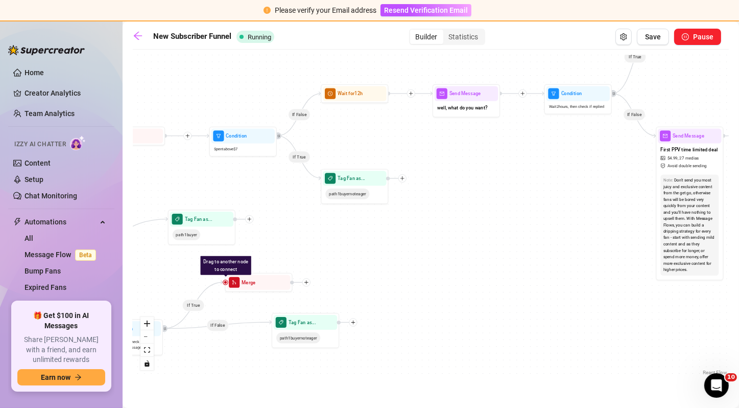
drag, startPoint x: 479, startPoint y: 189, endPoint x: 564, endPoint y: 154, distance: 91.9
click at [564, 154] on div "If False If True If True If False If False If True If True If False If True If …" at bounding box center [431, 216] width 596 height 323
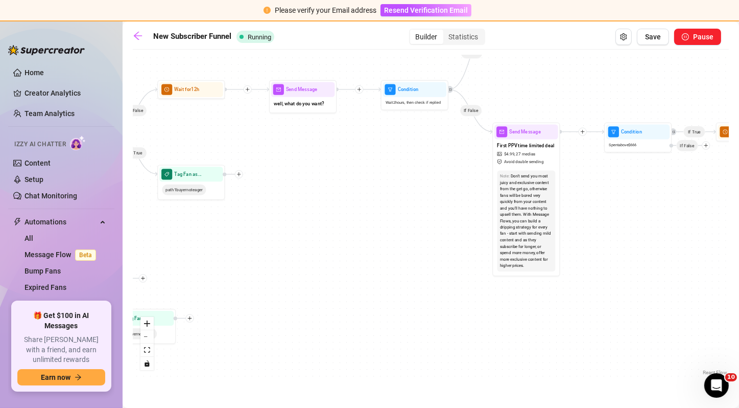
drag, startPoint x: 460, startPoint y: 239, endPoint x: 272, endPoint y: 243, distance: 188.1
click at [272, 243] on div "If False If True If True If False If False If True If True If False If True If …" at bounding box center [431, 216] width 596 height 323
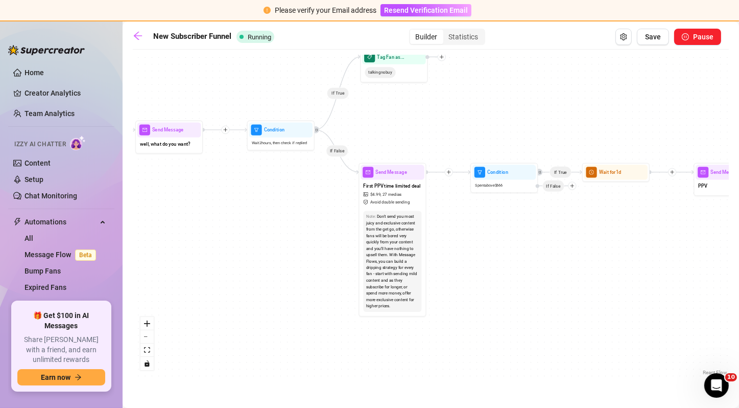
drag, startPoint x: 421, startPoint y: 194, endPoint x: 312, endPoint y: 227, distance: 114.2
click at [312, 227] on div "If False If True If True If False If False If True If True If False If True If …" at bounding box center [431, 216] width 596 height 323
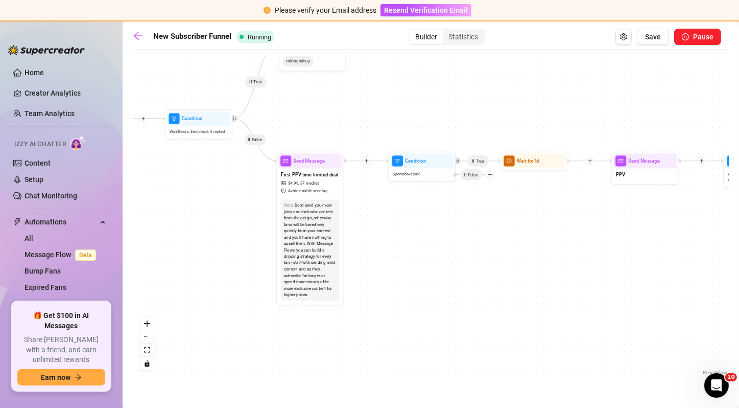
drag, startPoint x: 540, startPoint y: 237, endPoint x: 454, endPoint y: 234, distance: 85.9
click at [454, 234] on div "If False If True If True If False If False If True If True If False If True If …" at bounding box center [431, 216] width 596 height 323
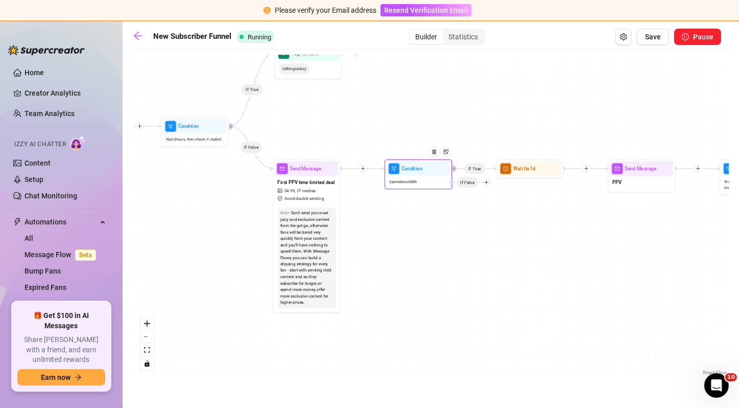
click at [434, 183] on div "Spent above $ 666" at bounding box center [419, 181] width 64 height 11
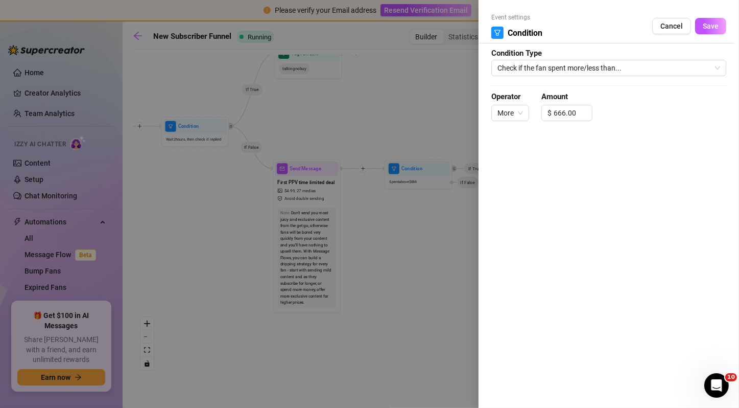
click at [562, 57] on form "Event settings Condition Cancel Save Condition Type Check if the fan spent more…" at bounding box center [609, 72] width 235 height 118
click at [559, 62] on span "Check if the fan spent more/less than..." at bounding box center [609, 67] width 223 height 15
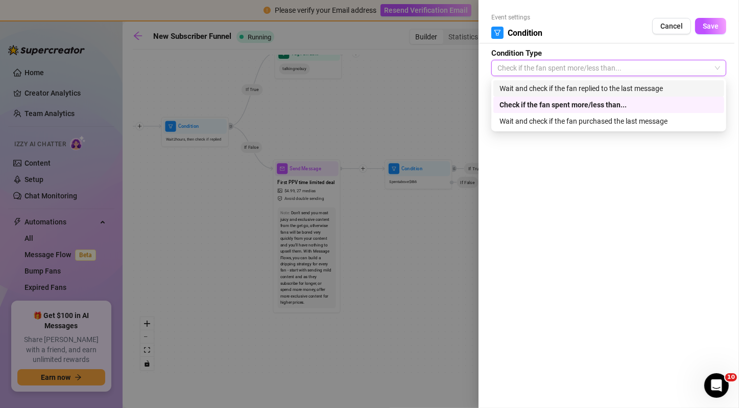
click at [556, 85] on div "Wait and check if the fan replied to the last message" at bounding box center [609, 88] width 219 height 11
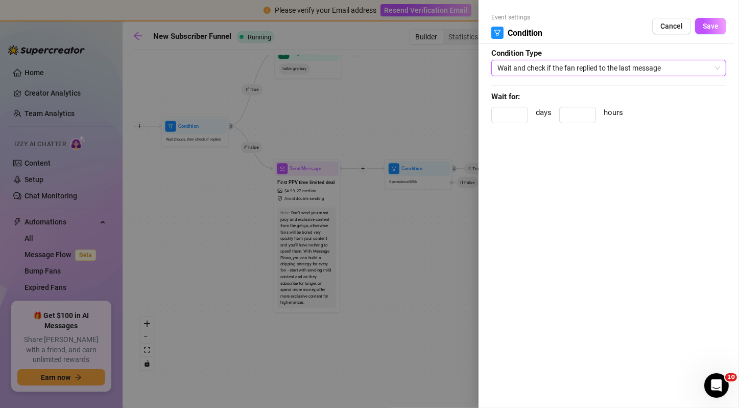
click at [554, 70] on span "Wait and check if the fan replied to the last message" at bounding box center [609, 67] width 223 height 15
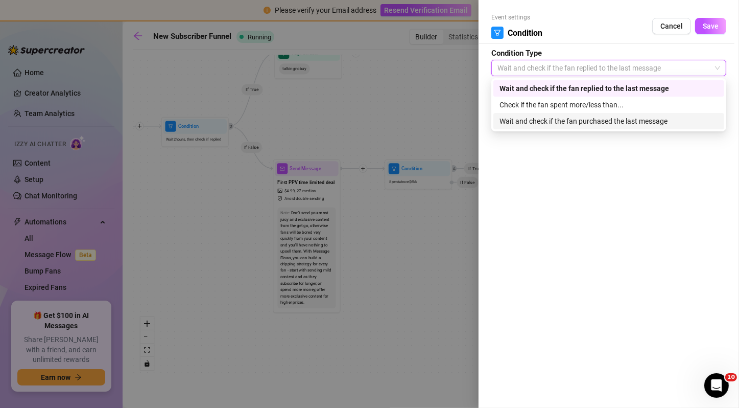
click at [542, 121] on div "Wait and check if the fan purchased the last message" at bounding box center [609, 120] width 219 height 11
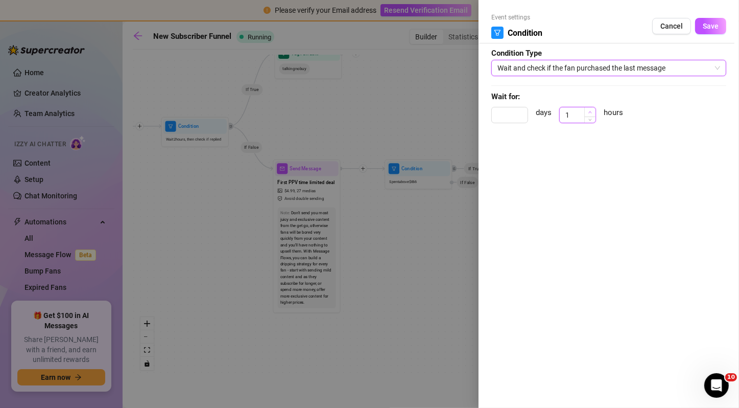
click at [590, 110] on icon "up" at bounding box center [591, 112] width 4 height 4
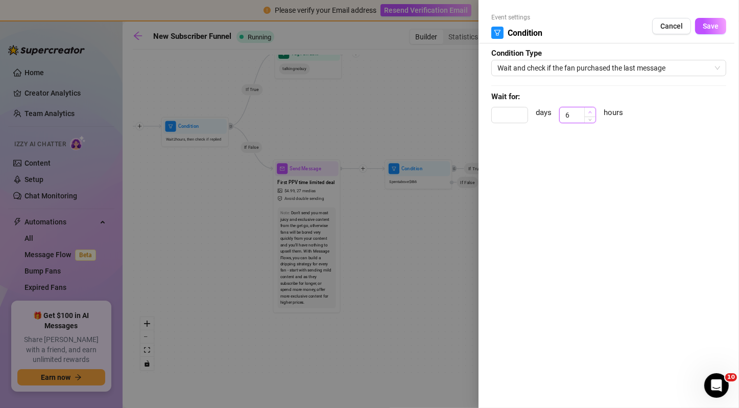
click at [590, 110] on icon "up" at bounding box center [591, 112] width 4 height 4
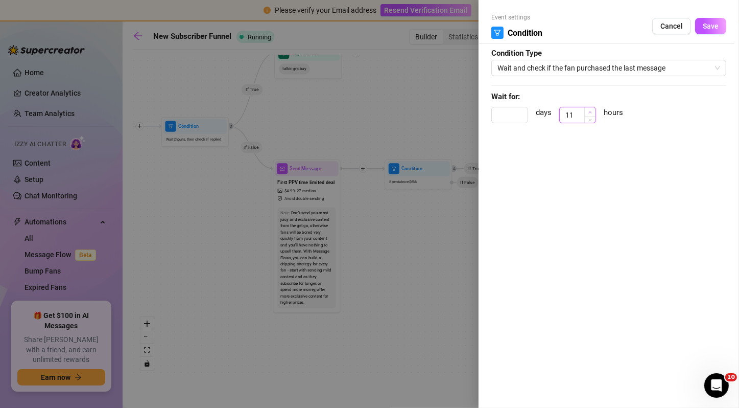
click at [590, 110] on icon "up" at bounding box center [591, 112] width 4 height 4
click at [590, 119] on icon "down" at bounding box center [591, 119] width 4 height 4
click at [715, 27] on span "Save" at bounding box center [711, 26] width 16 height 8
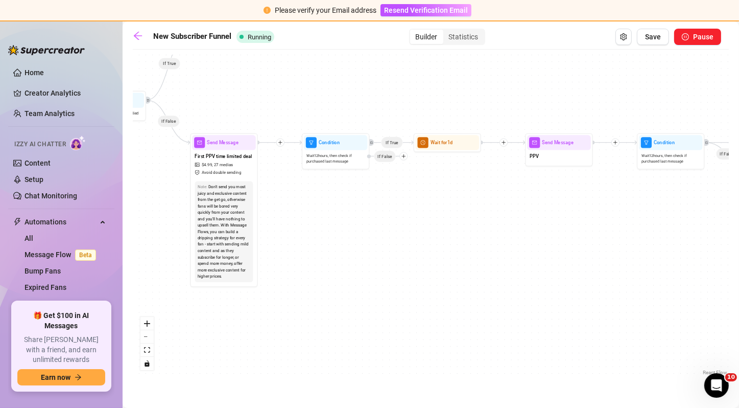
drag, startPoint x: 481, startPoint y: 103, endPoint x: 397, endPoint y: 77, distance: 87.8
click at [397, 77] on div "If False If True If True If False If False If True If True If False If True If …" at bounding box center [431, 216] width 596 height 323
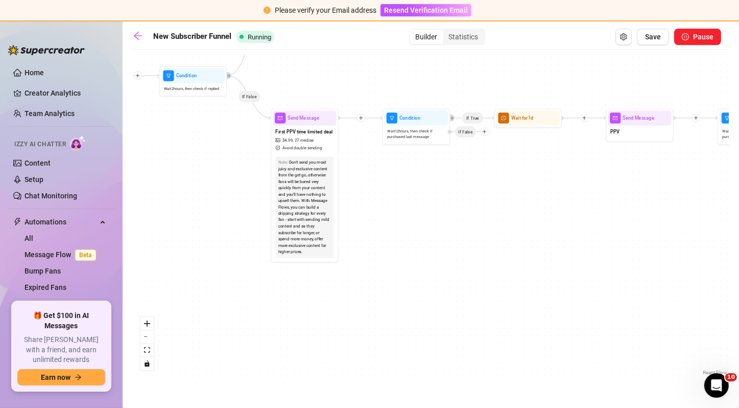
drag, startPoint x: 382, startPoint y: 206, endPoint x: 464, endPoint y: 182, distance: 85.4
click at [464, 182] on div "If False If True If True If False If False If True If True If False If True If …" at bounding box center [431, 216] width 596 height 323
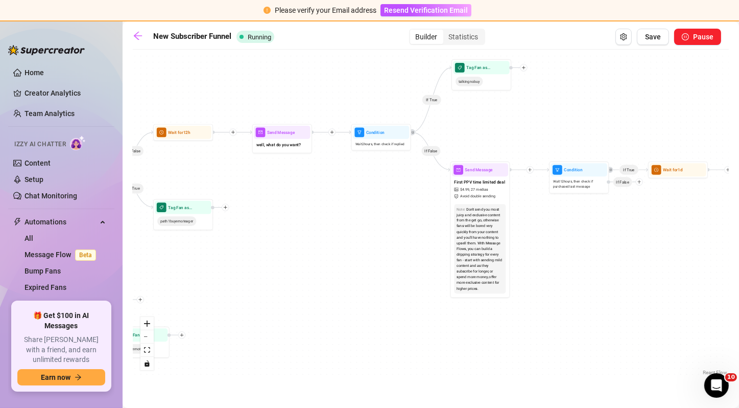
drag, startPoint x: 400, startPoint y: 195, endPoint x: 564, endPoint y: 244, distance: 170.9
click at [564, 244] on div "If False If True If True If False If False If True If True If False If True If …" at bounding box center [431, 216] width 596 height 323
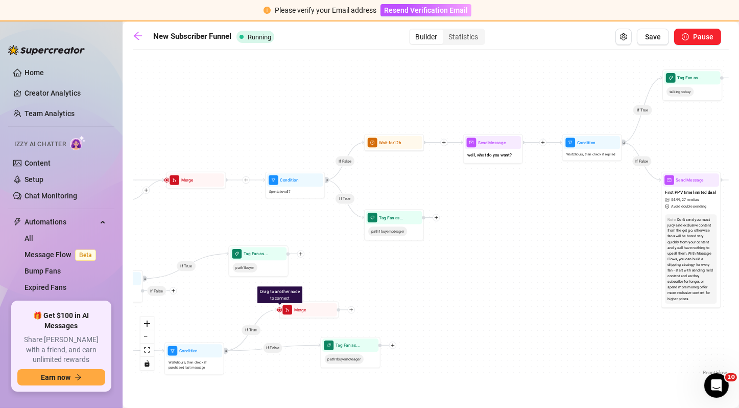
drag, startPoint x: 316, startPoint y: 222, endPoint x: 544, endPoint y: 222, distance: 227.4
click at [544, 222] on div "If False If True If True If False If False If True If True If False If True If …" at bounding box center [431, 216] width 596 height 323
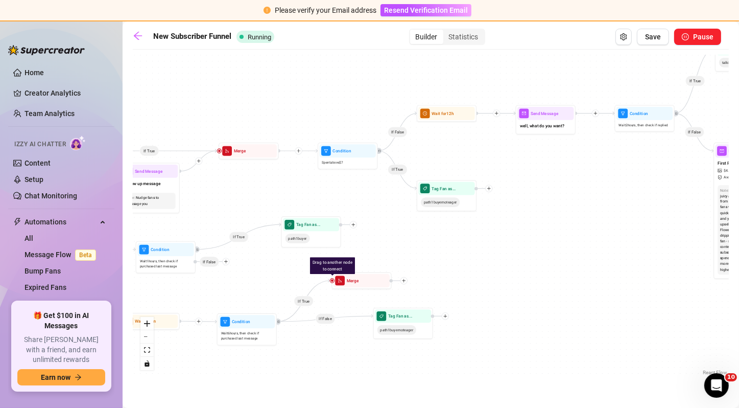
drag, startPoint x: 338, startPoint y: 224, endPoint x: 219, endPoint y: 200, distance: 121.4
click at [219, 200] on div "If False If True If True If False If False If True If True If False If True If …" at bounding box center [431, 216] width 596 height 323
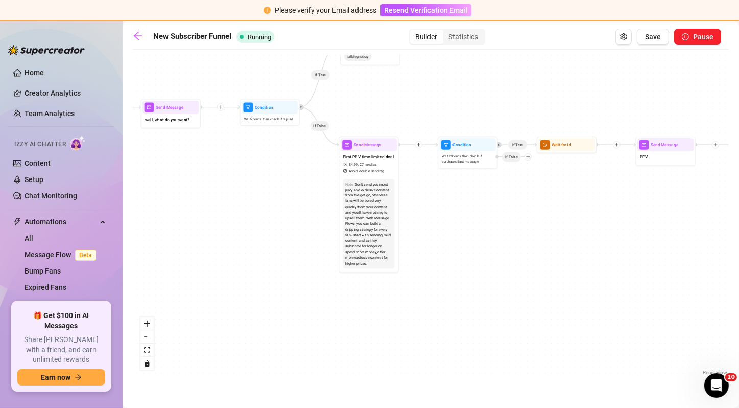
drag, startPoint x: 545, startPoint y: 246, endPoint x: 318, endPoint y: 239, distance: 227.5
click at [318, 239] on div "If False If True If True If False If False If True If True If False If True If …" at bounding box center [431, 216] width 596 height 323
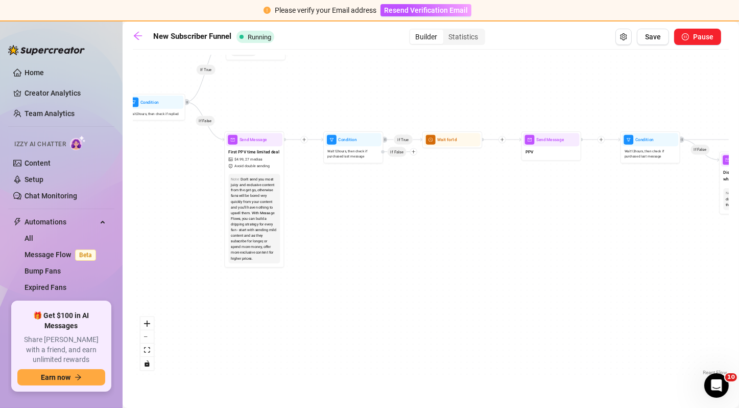
drag, startPoint x: 511, startPoint y: 226, endPoint x: 398, endPoint y: 221, distance: 113.1
click at [398, 221] on div "If False If True If True If False If False If True If True If False If True If …" at bounding box center [431, 216] width 596 height 323
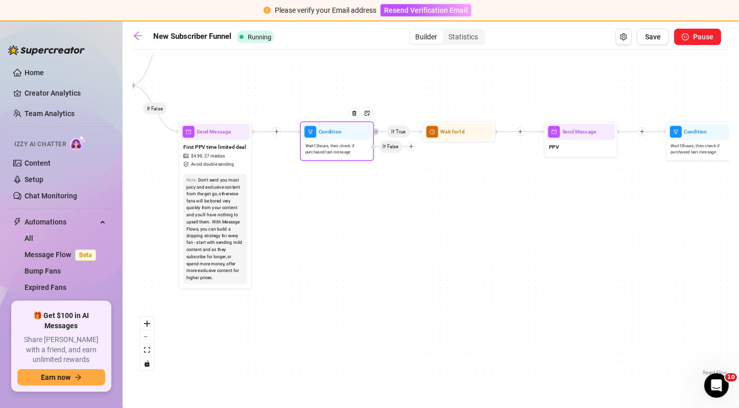
click at [413, 146] on icon "plus" at bounding box center [411, 146] width 4 height 1
click at [416, 172] on div "Message" at bounding box center [426, 172] width 54 height 13
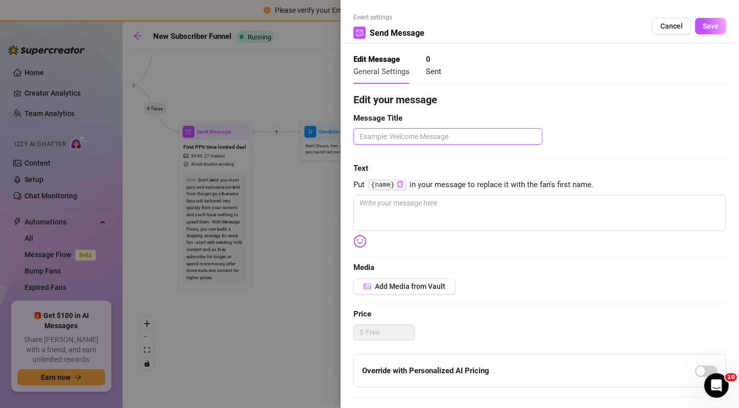
click at [470, 139] on textarea at bounding box center [448, 136] width 189 height 16
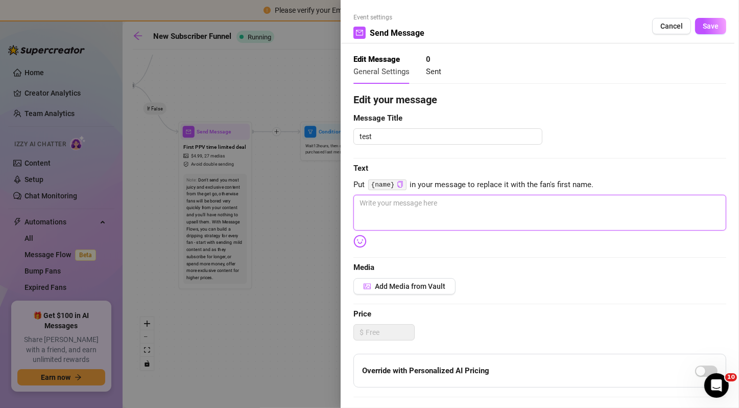
click at [436, 214] on textarea at bounding box center [540, 213] width 373 height 36
click at [709, 23] on span "Save" at bounding box center [711, 26] width 16 height 8
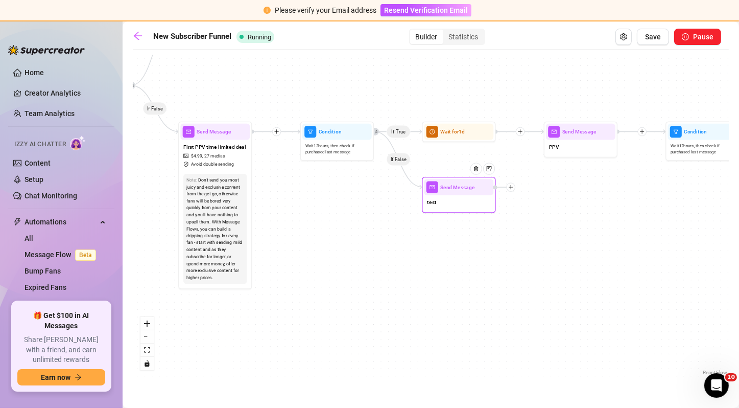
click at [513, 189] on icon "plus" at bounding box center [510, 186] width 5 height 5
click at [542, 239] on div "Merge Nodes" at bounding box center [548, 238] width 54 height 13
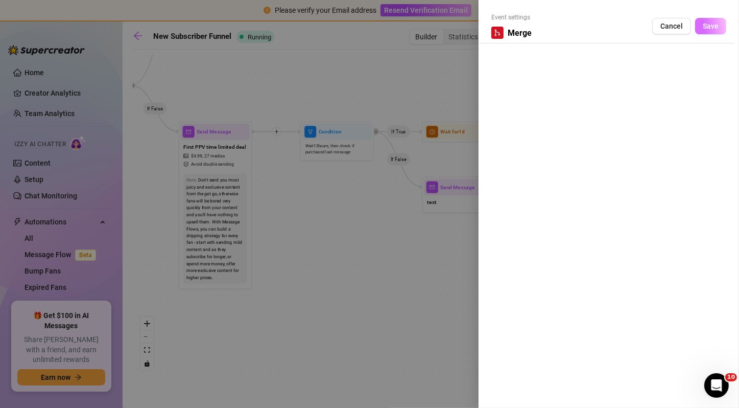
click at [721, 30] on button "Save" at bounding box center [711, 26] width 31 height 16
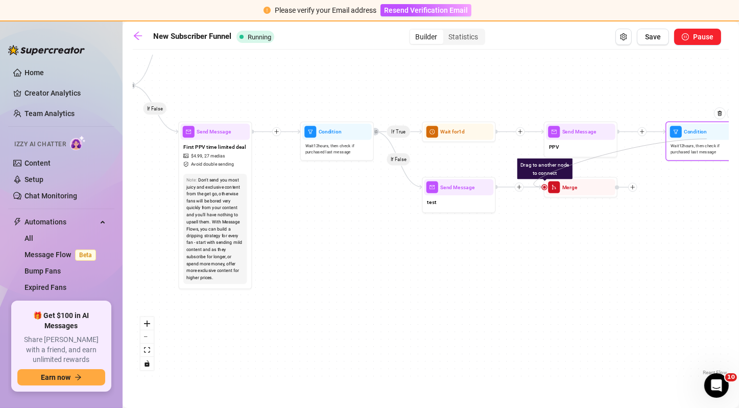
drag, startPoint x: 543, startPoint y: 186, endPoint x: 707, endPoint y: 139, distance: 170.7
drag, startPoint x: 545, startPoint y: 188, endPoint x: 558, endPoint y: 145, distance: 44.2
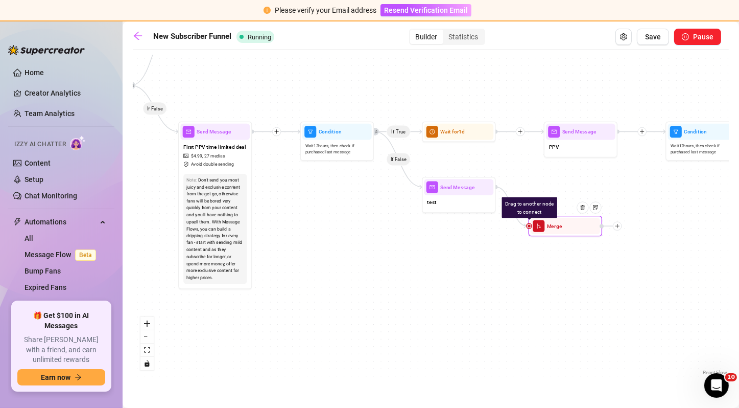
drag, startPoint x: 561, startPoint y: 187, endPoint x: 545, endPoint y: 227, distance: 43.4
click at [545, 227] on div "Merge" at bounding box center [566, 226] width 70 height 16
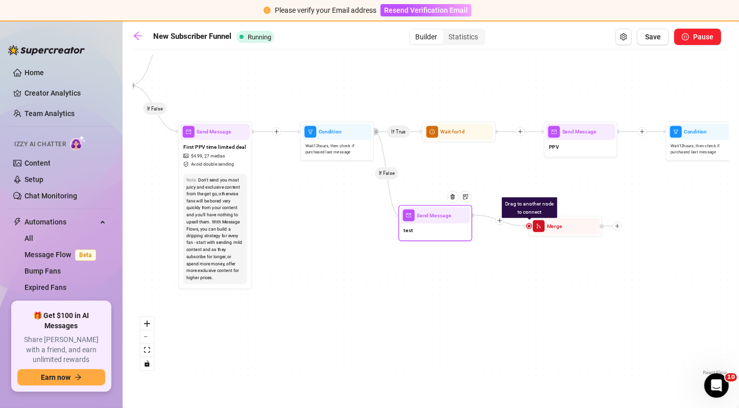
drag, startPoint x: 479, startPoint y: 200, endPoint x: 449, endPoint y: 239, distance: 48.5
click at [449, 239] on div "test" at bounding box center [436, 230] width 70 height 15
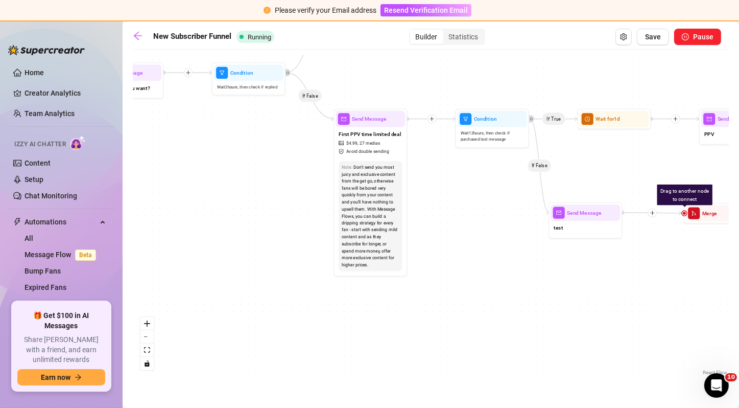
drag, startPoint x: 445, startPoint y: 171, endPoint x: 600, endPoint y: 158, distance: 155.9
click at [600, 158] on div "If False If True If True If False If False If True If True If False If True If …" at bounding box center [431, 216] width 596 height 323
drag, startPoint x: 467, startPoint y: 194, endPoint x: 630, endPoint y: 192, distance: 162.5
click at [630, 192] on div "If False If True If True If False If False If True If True If False If True If …" at bounding box center [431, 216] width 596 height 323
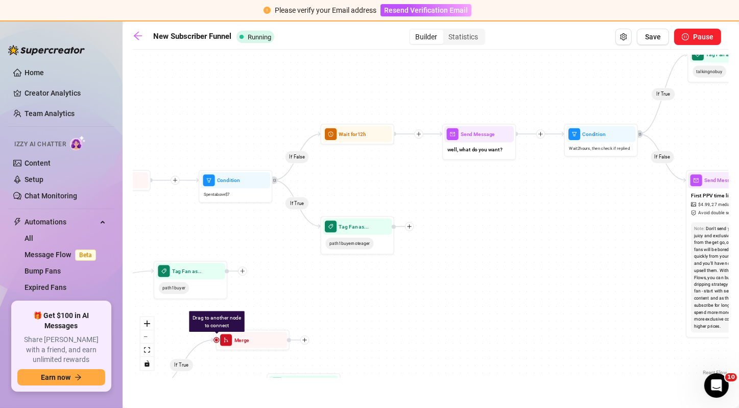
drag, startPoint x: 433, startPoint y: 161, endPoint x: 661, endPoint y: 190, distance: 229.7
click at [661, 190] on div "If False If True If True If False If False If True If True If False If True If …" at bounding box center [431, 216] width 596 height 323
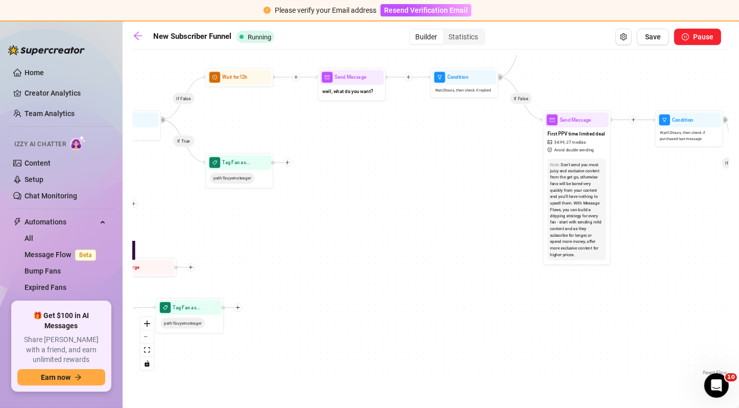
drag, startPoint x: 466, startPoint y: 253, endPoint x: 297, endPoint y: 224, distance: 171.6
click at [297, 224] on div "If False If True If True If False If False If True If True If False If True If …" at bounding box center [431, 216] width 596 height 323
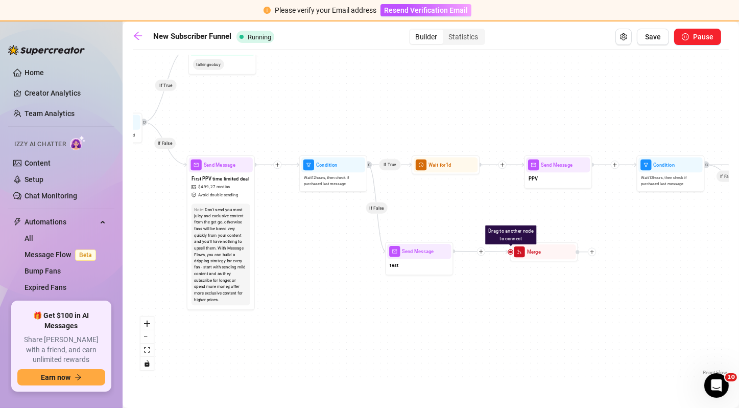
drag, startPoint x: 507, startPoint y: 157, endPoint x: 136, endPoint y: 189, distance: 371.9
click at [136, 189] on div "If False If True If True If False If False If True If True If False If True If …" at bounding box center [431, 216] width 596 height 323
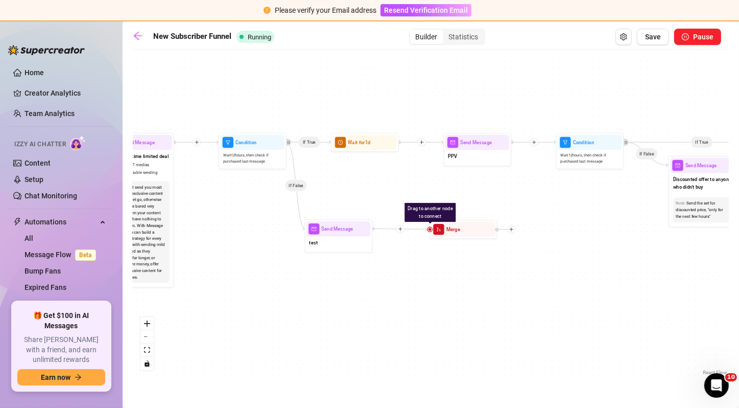
drag, startPoint x: 489, startPoint y: 196, endPoint x: 422, endPoint y: 187, distance: 67.1
click at [422, 187] on div "If False If True If True If False If False If True If True If False If True If …" at bounding box center [431, 216] width 596 height 323
drag, startPoint x: 401, startPoint y: 180, endPoint x: 653, endPoint y: 169, distance: 252.2
click at [653, 169] on div "If False If True If True If False If False If True If True If False If True If …" at bounding box center [431, 216] width 596 height 323
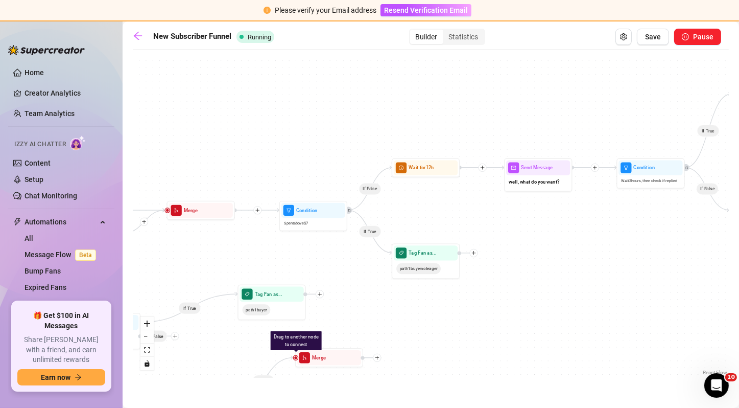
drag, startPoint x: 286, startPoint y: 212, endPoint x: 702, endPoint y: 303, distance: 425.8
click at [702, 303] on div "If False If True If True If False If False If True If True If False If True If …" at bounding box center [431, 216] width 596 height 323
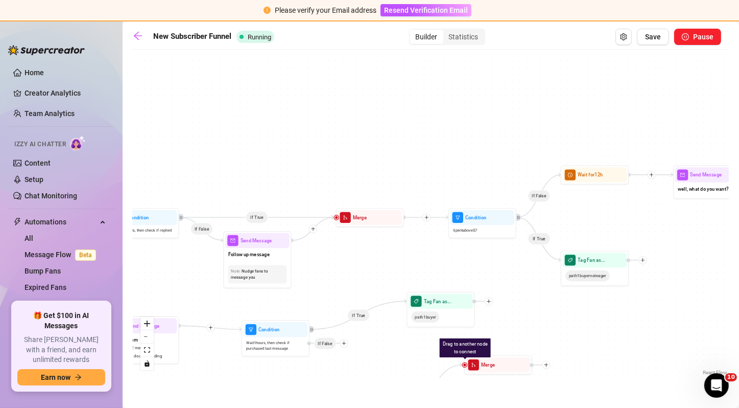
drag, startPoint x: 365, startPoint y: 282, endPoint x: 217, endPoint y: 268, distance: 148.8
click at [217, 268] on div "If False If True If True If False If False If True If True If False If True If …" at bounding box center [431, 216] width 596 height 323
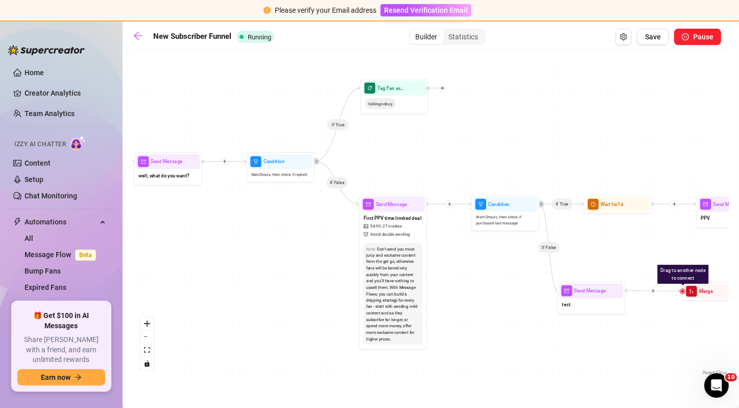
drag, startPoint x: 540, startPoint y: 226, endPoint x: 271, endPoint y: 221, distance: 268.9
click at [271, 221] on div "If False If True If True If False If False If True If True If False If True If …" at bounding box center [431, 216] width 596 height 323
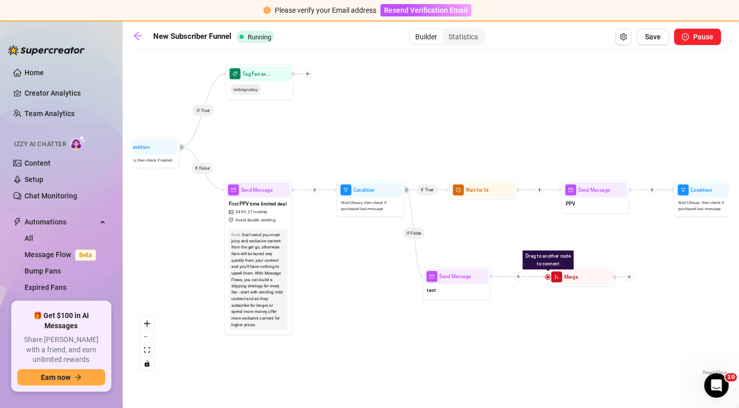
drag, startPoint x: 477, startPoint y: 157, endPoint x: 338, endPoint y: 114, distance: 145.3
click at [338, 114] on div "If False If True If True If False If False If True If True If False If True If …" at bounding box center [431, 216] width 596 height 323
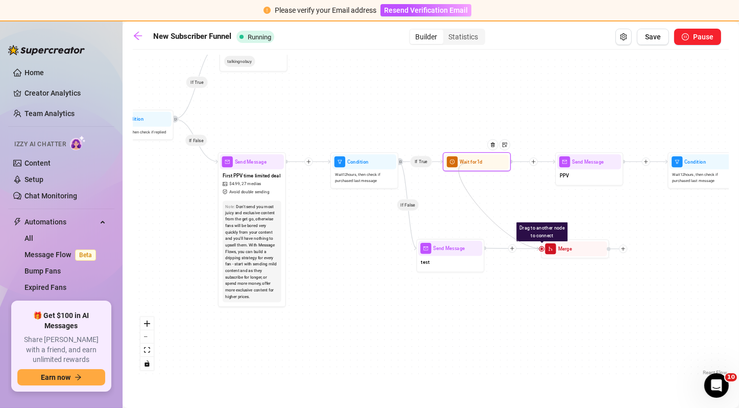
drag, startPoint x: 541, startPoint y: 249, endPoint x: 467, endPoint y: 163, distance: 113.5
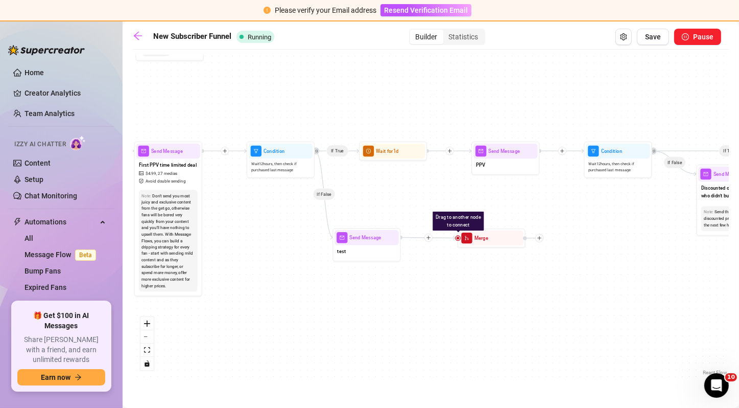
drag, startPoint x: 645, startPoint y: 206, endPoint x: 561, endPoint y: 196, distance: 85.5
click at [561, 196] on div "If False If True If True If False If False If True If True If False If True If …" at bounding box center [431, 216] width 596 height 323
click at [563, 151] on icon "plus" at bounding box center [561, 151] width 5 height 5
click at [513, 186] on div "If False If True If True If False If False If True If True If False If True Tim…" at bounding box center [431, 216] width 596 height 323
click at [450, 151] on icon "plus" at bounding box center [449, 151] width 5 height 5
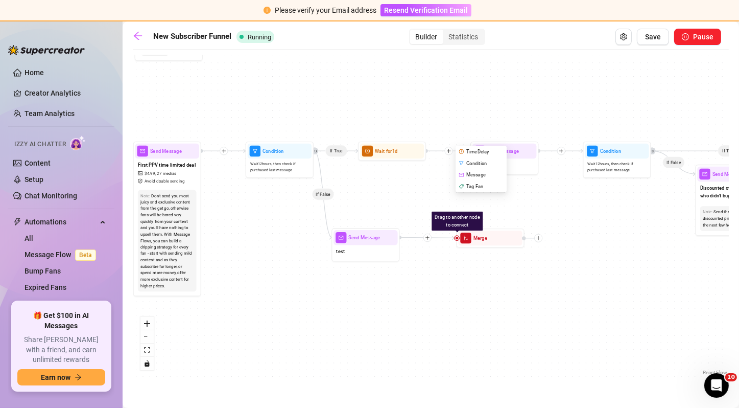
click at [433, 190] on div "If False If True If True If False If False If True If True If False If True Tim…" at bounding box center [431, 216] width 596 height 323
click at [508, 223] on img at bounding box center [507, 221] width 6 height 6
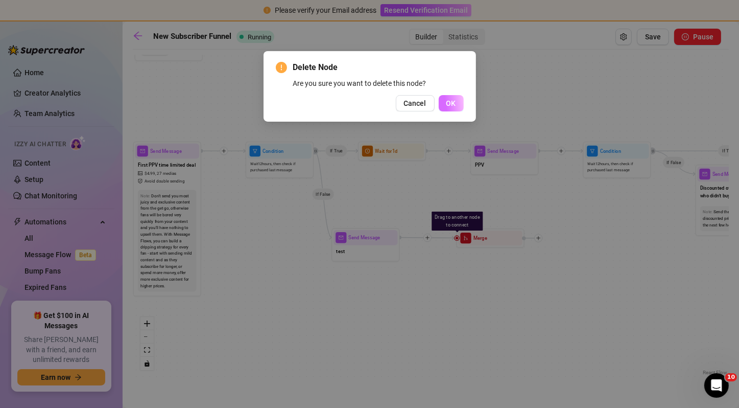
click at [451, 105] on span "OK" at bounding box center [452, 103] width 10 height 8
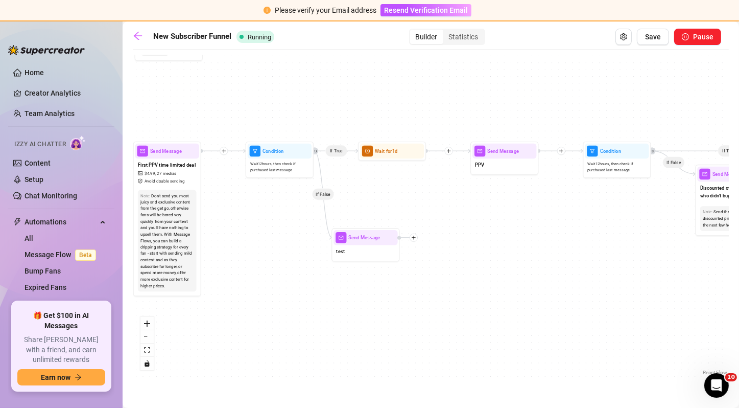
click at [445, 150] on div at bounding box center [449, 151] width 8 height 8
click at [443, 192] on div "If False If True If True If False If False If True If True If False If True Tim…" at bounding box center [431, 216] width 596 height 323
click at [565, 157] on div "If False If True If True If False If False If True If True If False If True If …" at bounding box center [431, 216] width 596 height 323
click at [561, 153] on div at bounding box center [562, 151] width 8 height 8
click at [472, 224] on div "If False If True If True If False If False If True If True If False If True Tim…" at bounding box center [431, 216] width 596 height 323
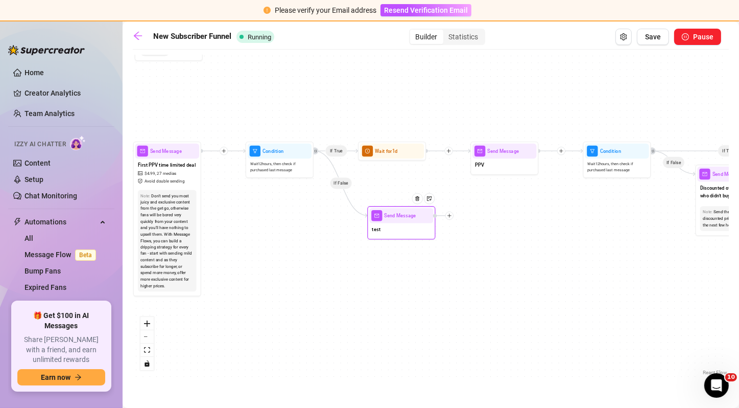
drag, startPoint x: 381, startPoint y: 246, endPoint x: 418, endPoint y: 223, distance: 43.1
click at [418, 223] on div "test" at bounding box center [401, 230] width 64 height 14
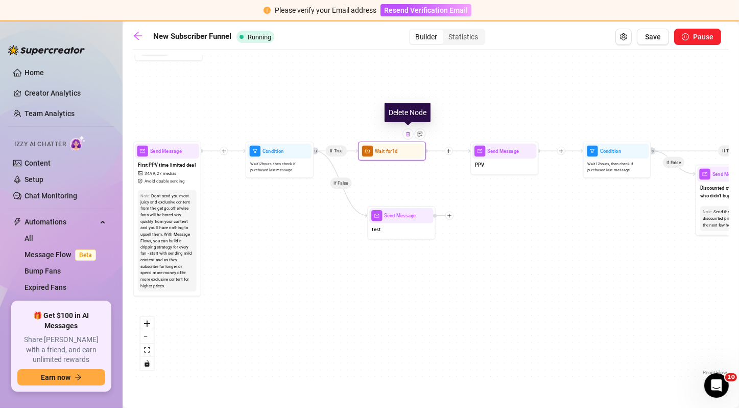
click at [410, 133] on img at bounding box center [409, 134] width 6 height 6
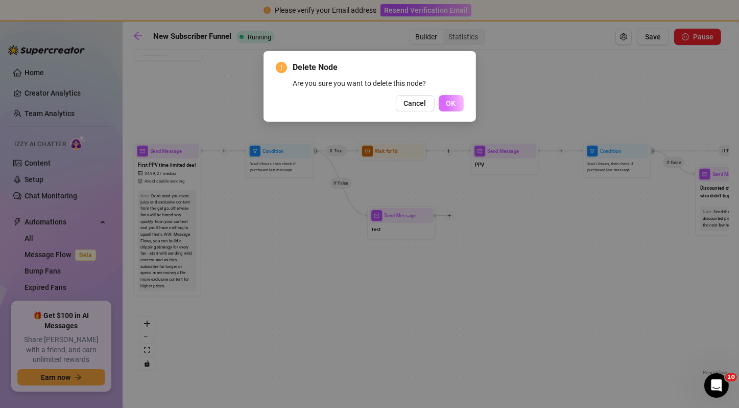
click at [445, 105] on button "OK" at bounding box center [451, 103] width 25 height 16
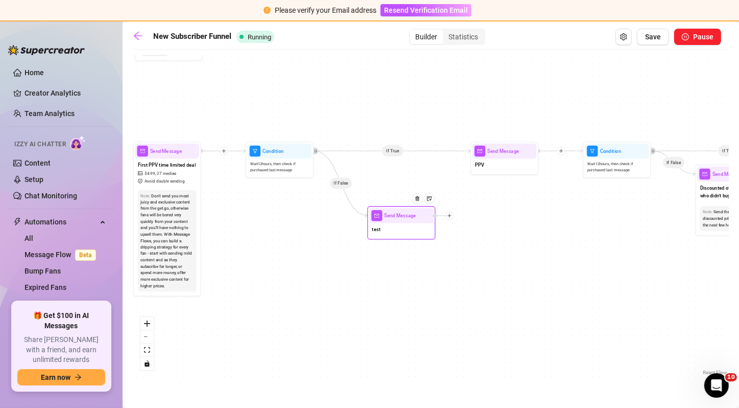
click at [449, 217] on icon "plus" at bounding box center [449, 215] width 5 height 5
click at [481, 265] on div "Merge Nodes" at bounding box center [483, 263] width 50 height 12
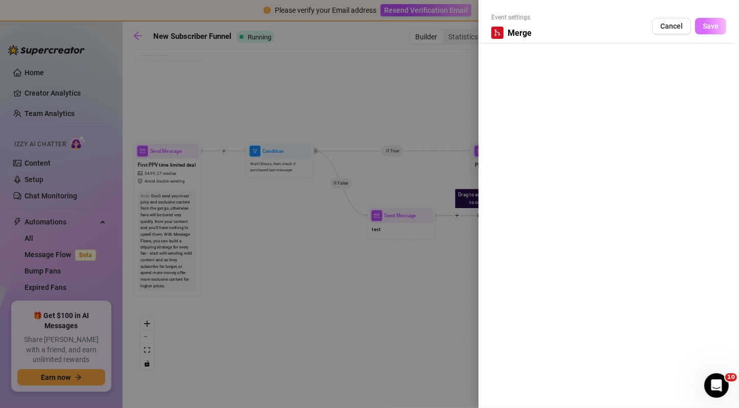
click at [710, 18] on button "Save" at bounding box center [711, 26] width 31 height 16
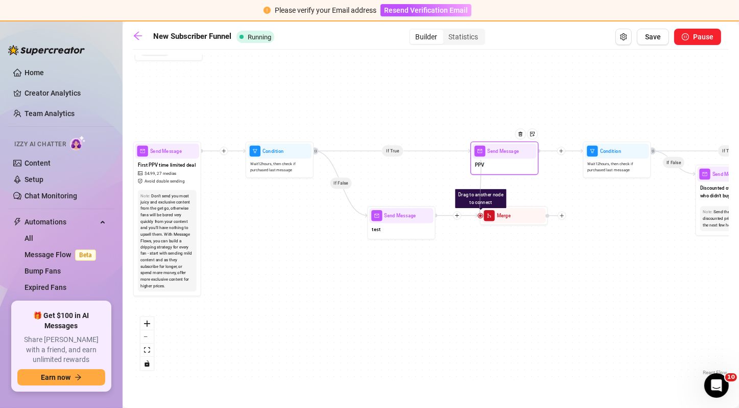
drag, startPoint x: 481, startPoint y: 214, endPoint x: 481, endPoint y: 159, distance: 54.7
click at [487, 292] on div "If False If True If True If False If False If True If True If False If True If …" at bounding box center [431, 216] width 596 height 323
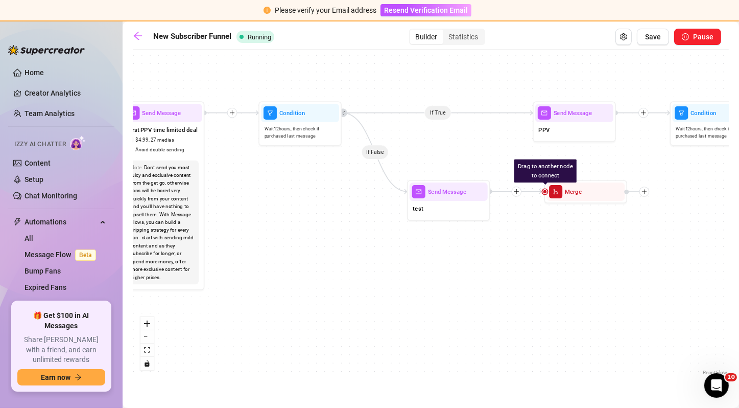
drag, startPoint x: 488, startPoint y: 241, endPoint x: 569, endPoint y: 219, distance: 83.8
click at [569, 219] on div "If False If True If True If False If False If True If True If False If True If …" at bounding box center [431, 216] width 596 height 323
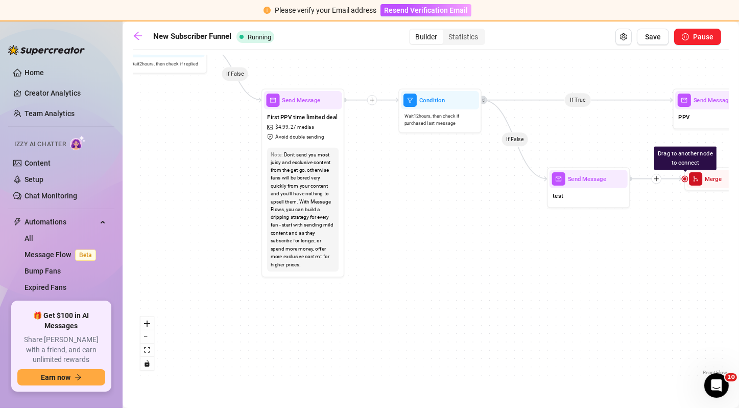
drag, startPoint x: 589, startPoint y: 233, endPoint x: 621, endPoint y: 241, distance: 33.2
click at [621, 241] on div "If False If True If True If False If False If True If True If False If True If …" at bounding box center [431, 216] width 596 height 323
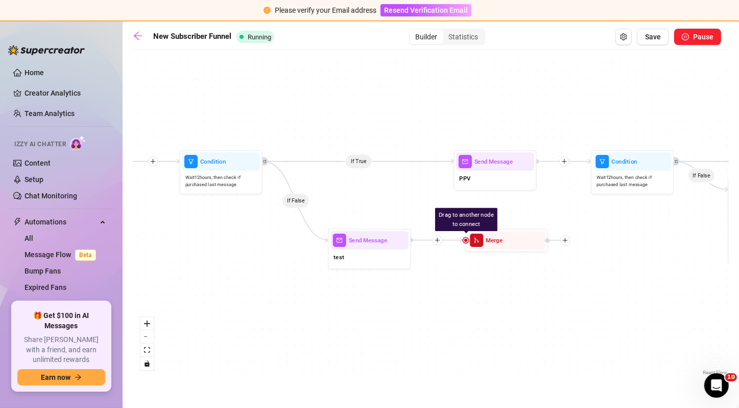
drag, startPoint x: 521, startPoint y: 212, endPoint x: 269, endPoint y: 265, distance: 257.0
click at [269, 265] on div "If False If True If True If False If False If True If True If False If True If …" at bounding box center [431, 216] width 596 height 323
click at [566, 159] on icon "plus" at bounding box center [565, 161] width 6 height 6
click at [553, 194] on div "If False If True If True If False If False If True If True If False If True Tim…" at bounding box center [431, 216] width 596 height 323
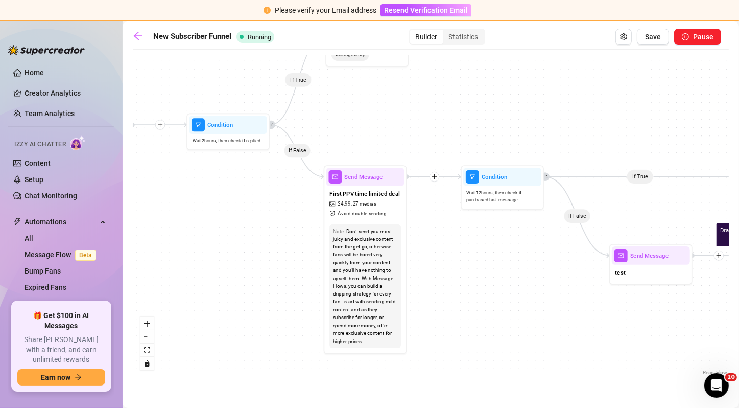
drag, startPoint x: 376, startPoint y: 179, endPoint x: 657, endPoint y: 194, distance: 282.0
click at [657, 194] on div "If False If True If True If False If False If True If True If False If True If …" at bounding box center [431, 216] width 596 height 323
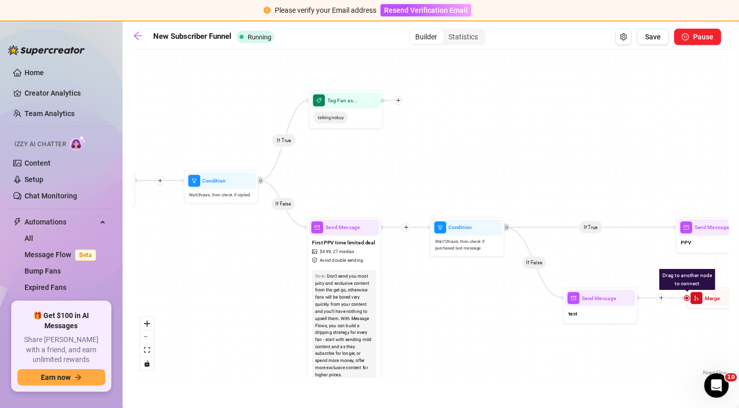
drag, startPoint x: 476, startPoint y: 246, endPoint x: 517, endPoint y: 215, distance: 51.4
click at [517, 215] on div "If False If True If True If False If False If True If True If False If True If …" at bounding box center [431, 216] width 596 height 323
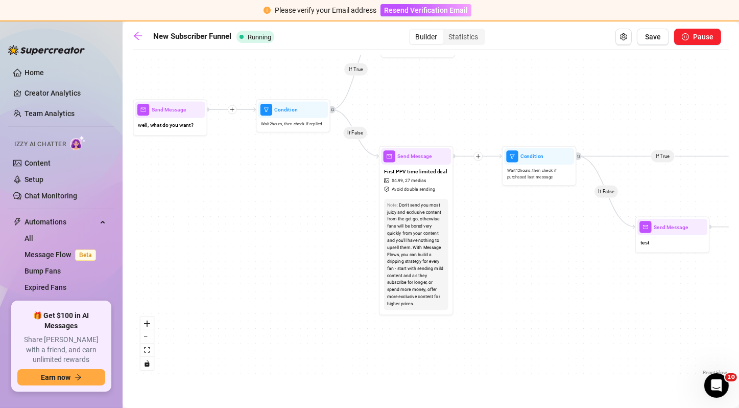
drag, startPoint x: 215, startPoint y: 231, endPoint x: 506, endPoint y: 268, distance: 293.2
click at [506, 268] on div "If False If True If True If False If False If True If True If False If True If …" at bounding box center [431, 216] width 596 height 323
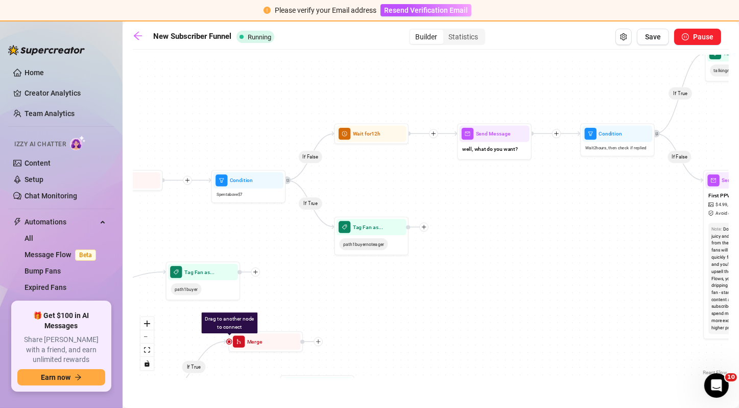
drag, startPoint x: 429, startPoint y: 229, endPoint x: 670, endPoint y: 213, distance: 241.8
click at [670, 213] on div "If False If True If True If False If False If True If True If False If True If …" at bounding box center [431, 216] width 596 height 323
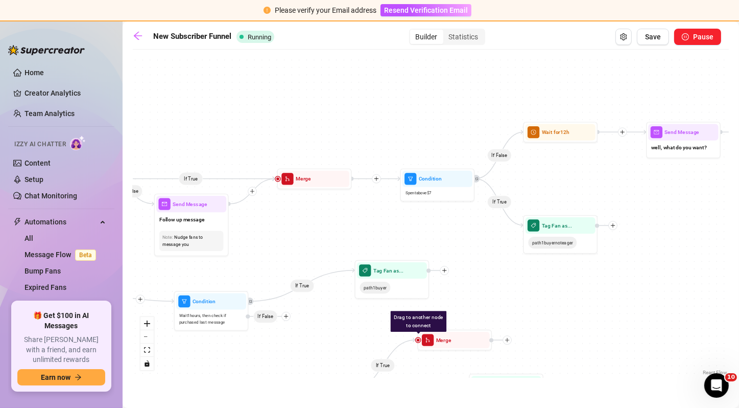
drag, startPoint x: 449, startPoint y: 232, endPoint x: 372, endPoint y: 233, distance: 77.2
click at [372, 233] on div "If False If True If True If False If False If True If True If False If True If …" at bounding box center [431, 216] width 596 height 323
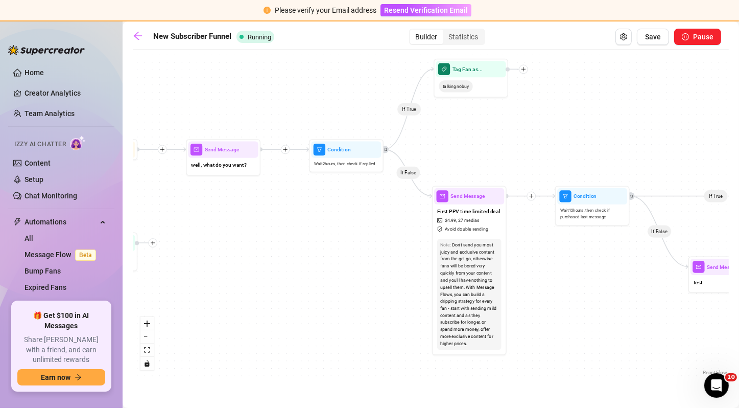
drag, startPoint x: 655, startPoint y: 188, endPoint x: 253, endPoint y: 206, distance: 402.1
click at [253, 206] on div "If False If True If True If False If False If True If True If False If True If …" at bounding box center [431, 216] width 596 height 323
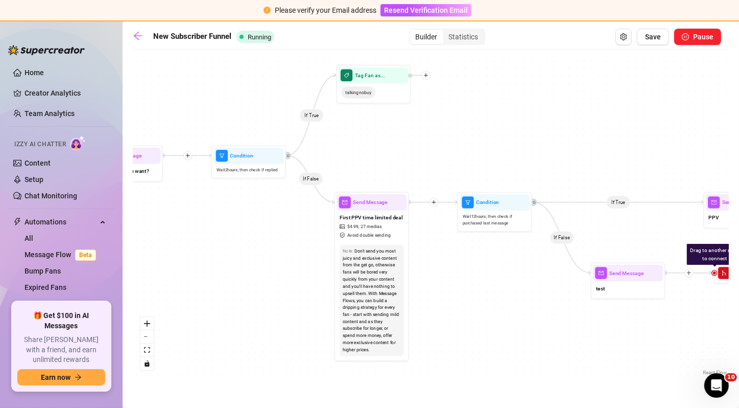
drag, startPoint x: 342, startPoint y: 225, endPoint x: 214, endPoint y: 231, distance: 128.4
click at [214, 231] on div "If False If True If True If False If False If True If True If False If True If …" at bounding box center [431, 216] width 596 height 323
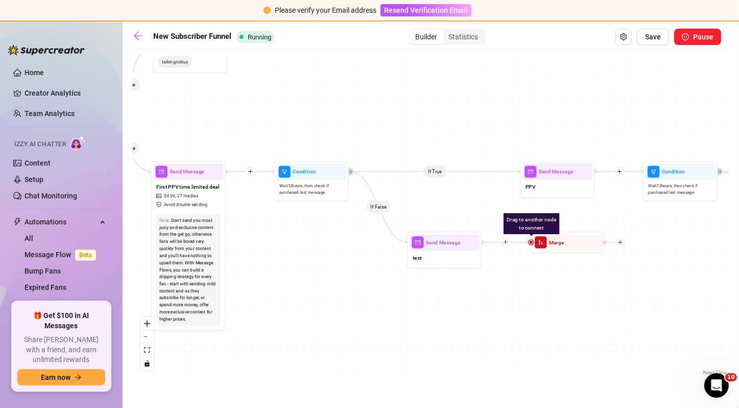
drag, startPoint x: 489, startPoint y: 284, endPoint x: 336, endPoint y: 253, distance: 155.9
click at [336, 253] on div "If False If True If True If False If False If True If True If False If True If …" at bounding box center [431, 216] width 596 height 323
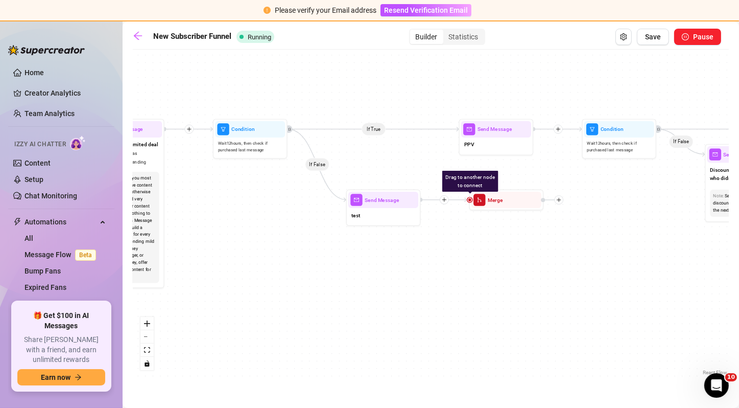
drag, startPoint x: 611, startPoint y: 182, endPoint x: 550, endPoint y: 140, distance: 74.6
click at [550, 140] on div "If False If True If True If False If False If True If True If False If True If …" at bounding box center [431, 216] width 596 height 323
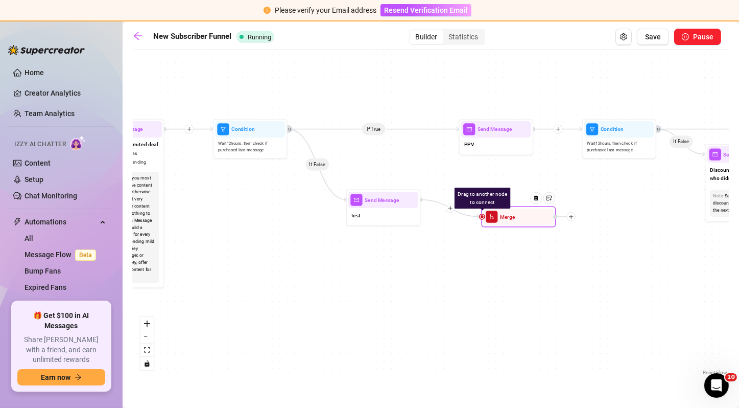
drag, startPoint x: 500, startPoint y: 206, endPoint x: 523, endPoint y: 222, distance: 27.2
click at [523, 222] on div "Merge" at bounding box center [519, 217] width 70 height 16
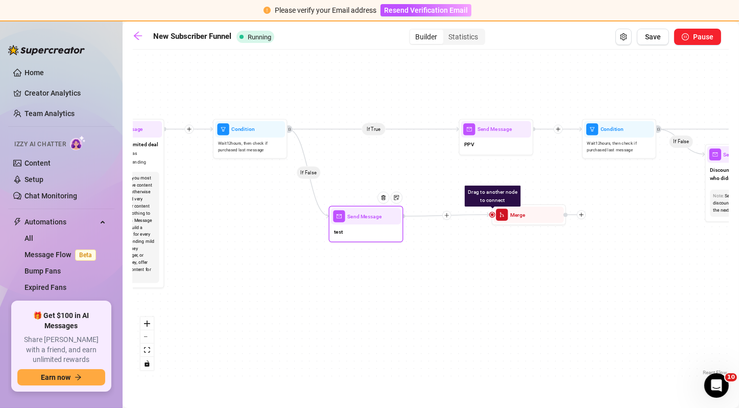
drag, startPoint x: 386, startPoint y: 219, endPoint x: 368, endPoint y: 235, distance: 23.9
click at [368, 235] on div "test" at bounding box center [366, 232] width 70 height 16
drag, startPoint x: 493, startPoint y: 215, endPoint x: 604, endPoint y: 142, distance: 132.7
drag, startPoint x: 492, startPoint y: 212, endPoint x: 465, endPoint y: 127, distance: 89.1
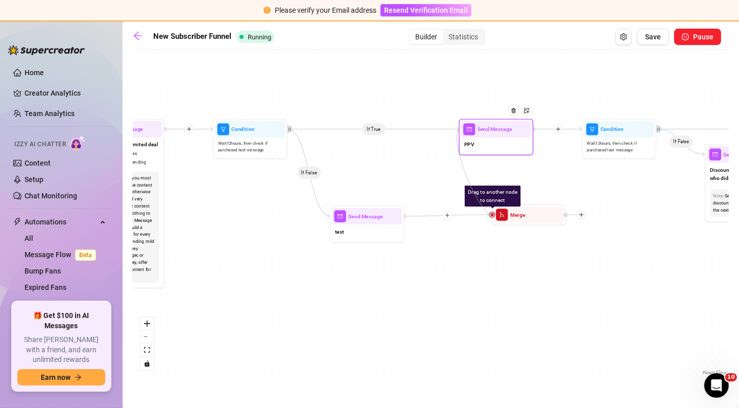
drag, startPoint x: 491, startPoint y: 214, endPoint x: 523, endPoint y: 131, distance: 89.0
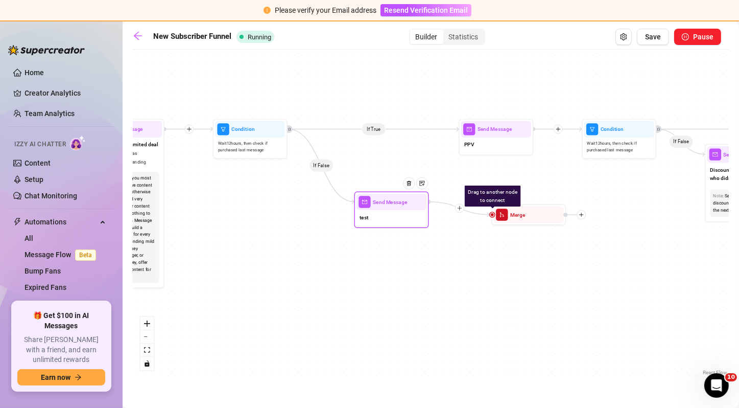
drag, startPoint x: 371, startPoint y: 227, endPoint x: 396, endPoint y: 225, distance: 25.1
click at [396, 225] on div "test" at bounding box center [392, 218] width 70 height 16
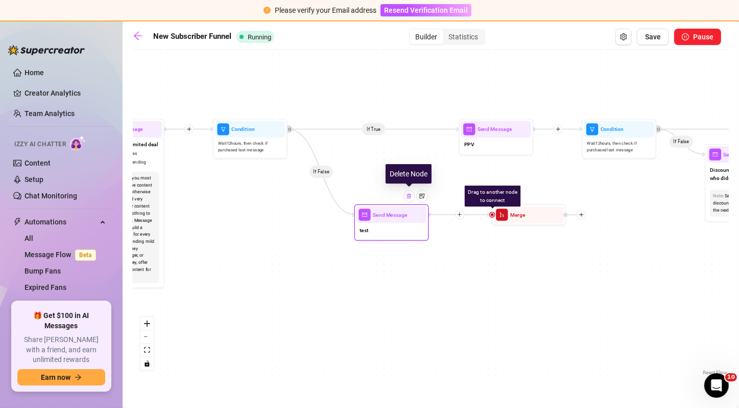
click at [411, 198] on div at bounding box center [409, 196] width 12 height 12
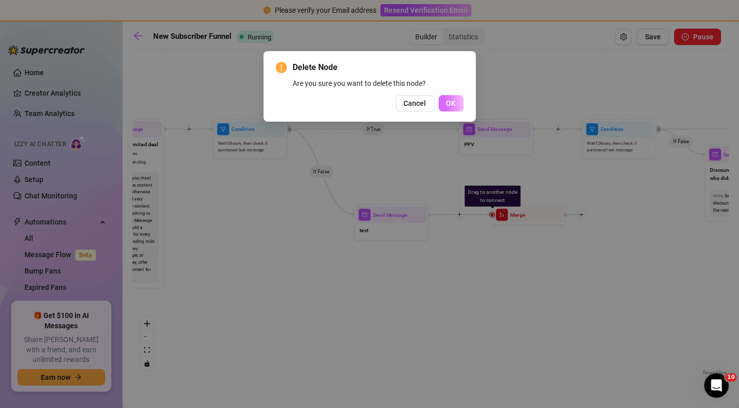
click at [456, 101] on button "OK" at bounding box center [451, 103] width 25 height 16
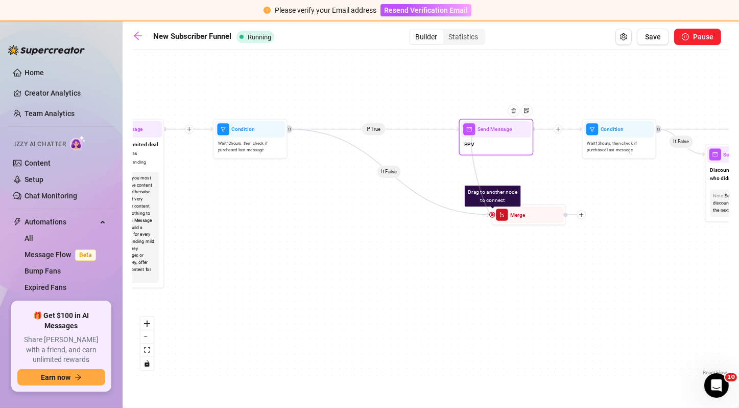
drag, startPoint x: 492, startPoint y: 212, endPoint x: 477, endPoint y: 131, distance: 82.7
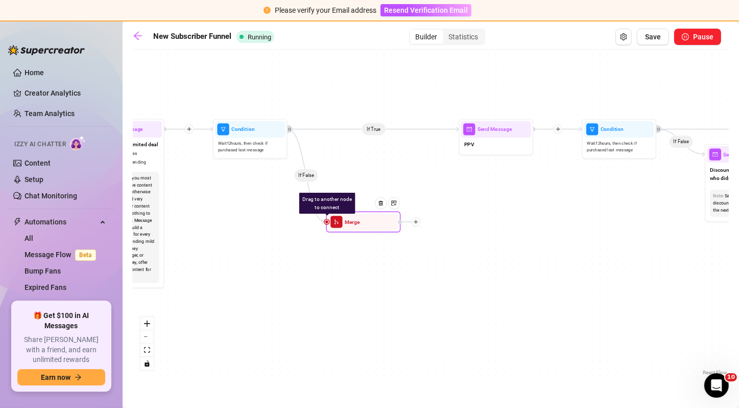
drag, startPoint x: 510, startPoint y: 211, endPoint x: 343, endPoint y: 218, distance: 166.3
click at [343, 218] on div "Merge" at bounding box center [364, 222] width 70 height 16
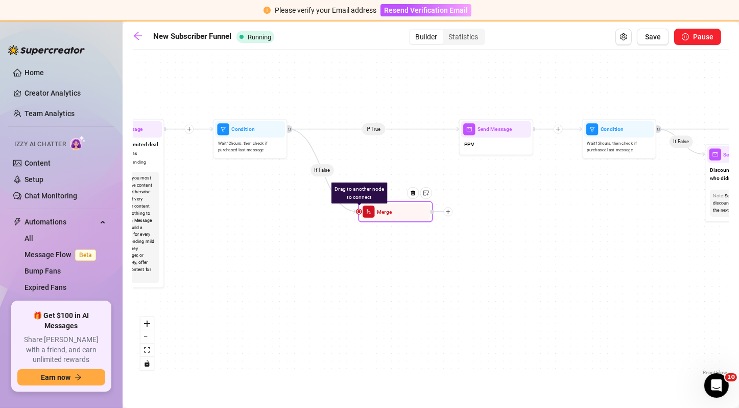
drag, startPoint x: 362, startPoint y: 227, endPoint x: 394, endPoint y: 217, distance: 33.8
click at [394, 217] on div "Merge" at bounding box center [396, 211] width 70 height 16
click at [413, 191] on img at bounding box center [413, 193] width 6 height 6
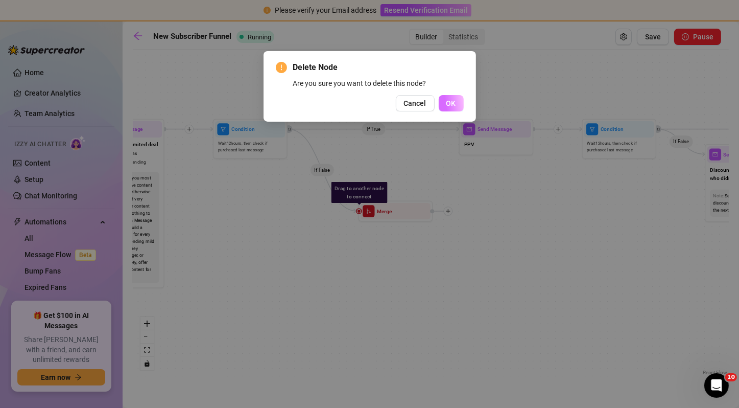
click at [449, 103] on span "OK" at bounding box center [452, 103] width 10 height 8
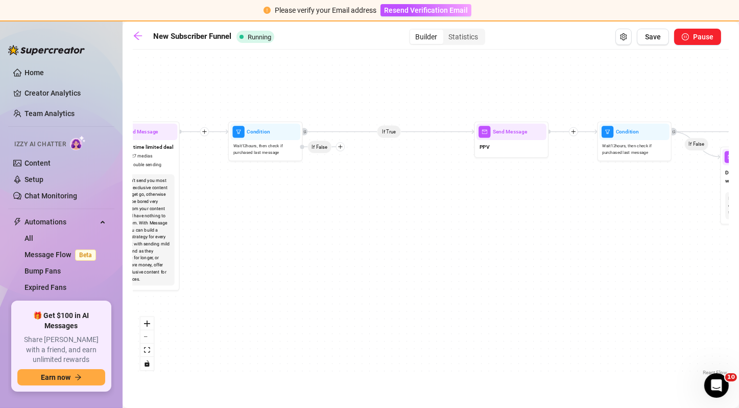
drag, startPoint x: 386, startPoint y: 188, endPoint x: 397, endPoint y: 201, distance: 17.0
click at [397, 201] on div "If False If True If True If False If False If True If True If False If True If …" at bounding box center [431, 216] width 596 height 323
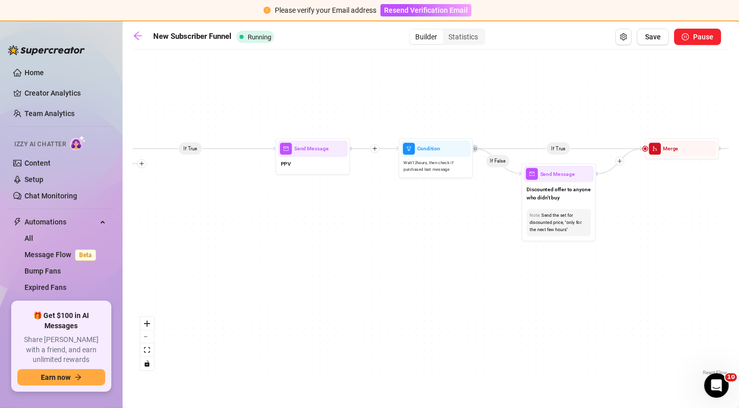
drag, startPoint x: 546, startPoint y: 206, endPoint x: 351, endPoint y: 213, distance: 194.8
click at [351, 213] on div "If False If True If True If False If False If True If True If False If True If …" at bounding box center [431, 216] width 596 height 323
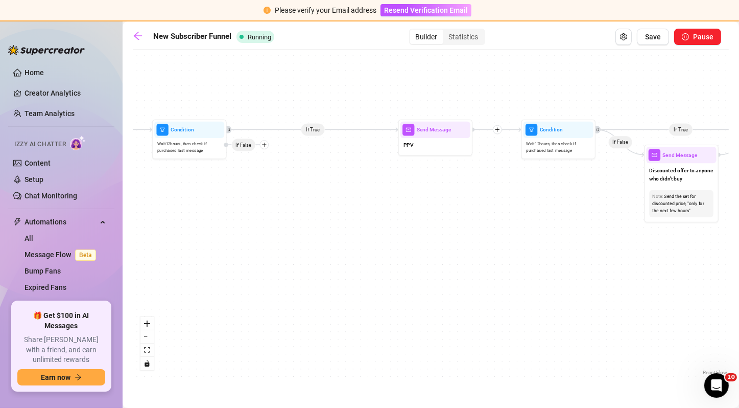
drag, startPoint x: 435, startPoint y: 224, endPoint x: 561, endPoint y: 205, distance: 127.1
click at [561, 205] on div "If False If True If True If False If False If True If True If False If True If …" at bounding box center [431, 216] width 596 height 323
drag, startPoint x: 452, startPoint y: 141, endPoint x: 438, endPoint y: 141, distance: 13.3
click at [438, 141] on div "PPV" at bounding box center [425, 147] width 70 height 16
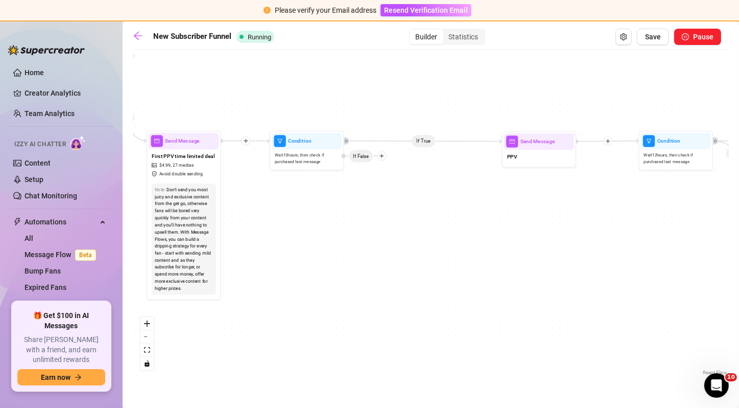
drag, startPoint x: 264, startPoint y: 170, endPoint x: 378, endPoint y: 180, distance: 115.0
click at [378, 180] on div "If False If True If True If False If False If True If True If False If True If …" at bounding box center [431, 216] width 596 height 323
drag, startPoint x: 423, startPoint y: 180, endPoint x: 354, endPoint y: 179, distance: 68.5
click at [354, 179] on div "If False If True If True If False If False If True If True If False If True If …" at bounding box center [431, 216] width 596 height 323
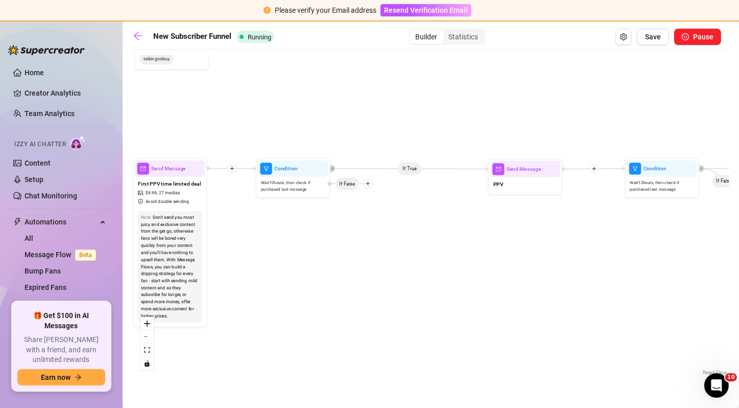
drag, startPoint x: 354, startPoint y: 179, endPoint x: 409, endPoint y: 207, distance: 61.7
click at [409, 207] on div "If False If True If True If False If False If True If True If False If True If …" at bounding box center [431, 216] width 596 height 323
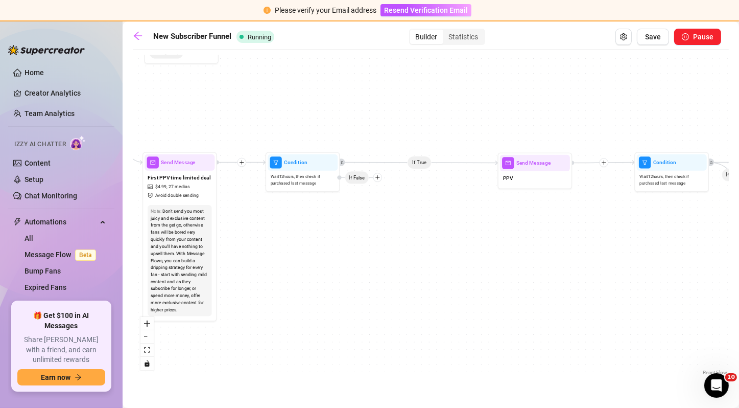
drag, startPoint x: 409, startPoint y: 207, endPoint x: 419, endPoint y: 201, distance: 11.5
click at [419, 201] on div "If False If True If True If False If False If True If True If False If True If …" at bounding box center [431, 216] width 596 height 323
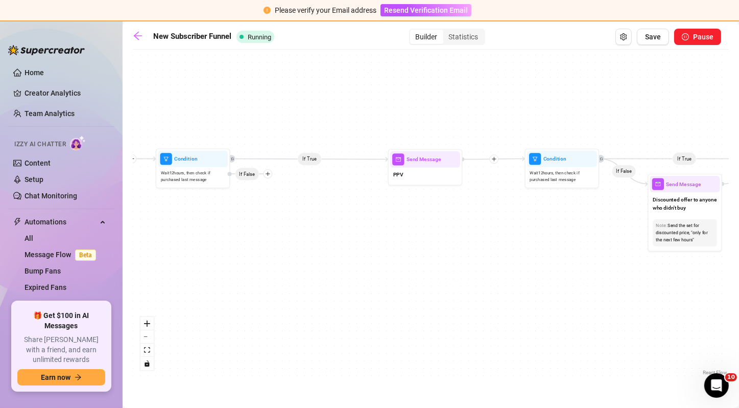
drag, startPoint x: 445, startPoint y: 204, endPoint x: 312, endPoint y: 199, distance: 133.0
click at [312, 199] on div "If False If True If True If False If False If True If True If False If True If …" at bounding box center [431, 216] width 596 height 323
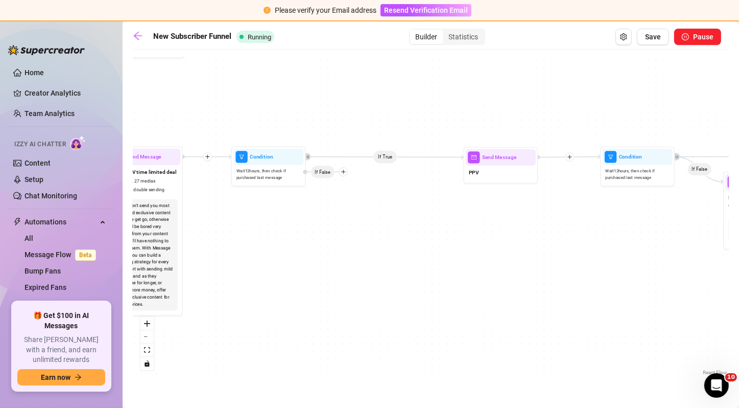
drag, startPoint x: 296, startPoint y: 229, endPoint x: 396, endPoint y: 229, distance: 100.2
click at [396, 229] on div "If False If True If True If False If False If True If True If False If True If …" at bounding box center [431, 216] width 596 height 323
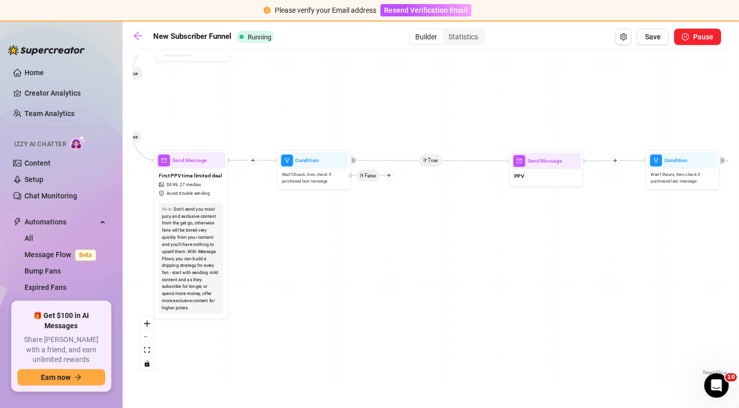
drag, startPoint x: 344, startPoint y: 221, endPoint x: 388, endPoint y: 224, distance: 44.6
click at [388, 224] on div "If False If True If True If False If False If True If True If False If True If …" at bounding box center [431, 216] width 596 height 323
click at [355, 162] on div at bounding box center [354, 160] width 8 height 8
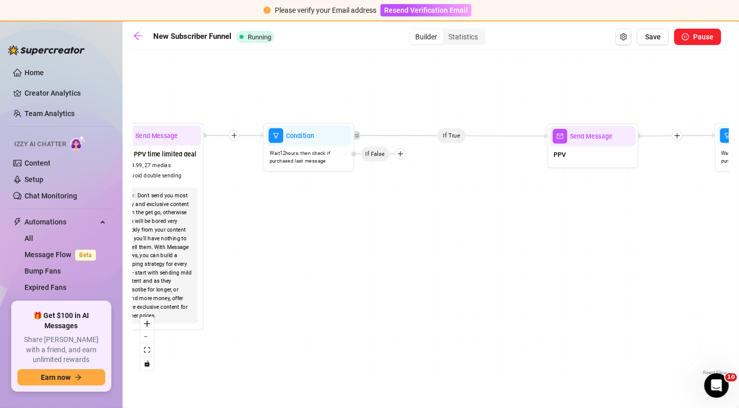
drag, startPoint x: 549, startPoint y: 233, endPoint x: 544, endPoint y: 200, distance: 33.0
click at [544, 200] on div "If False If True If True If False If False If True If True If False If True If …" at bounding box center [431, 216] width 596 height 323
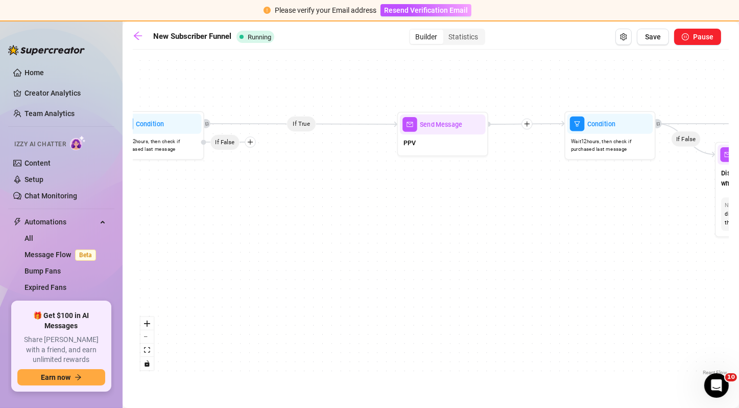
drag, startPoint x: 512, startPoint y: 197, endPoint x: 362, endPoint y: 187, distance: 149.6
click at [362, 187] on div "If False If True If True If False If False If True If True If False If True If …" at bounding box center [431, 216] width 596 height 323
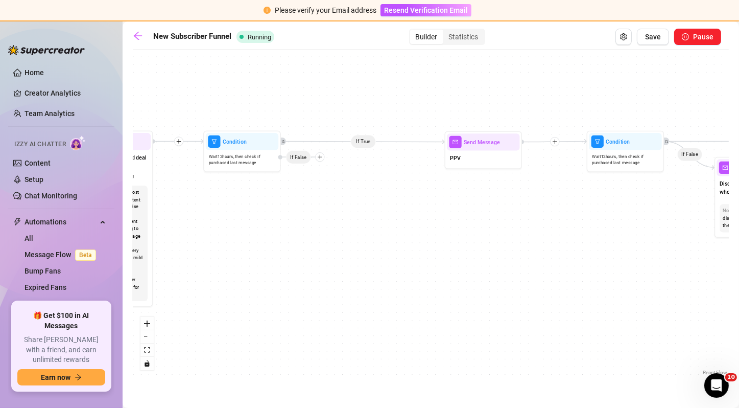
drag, startPoint x: 445, startPoint y: 224, endPoint x: 488, endPoint y: 226, distance: 43.0
click at [488, 226] on div "If False If True If True If False If False If True If True If False If True If …" at bounding box center [431, 216] width 596 height 323
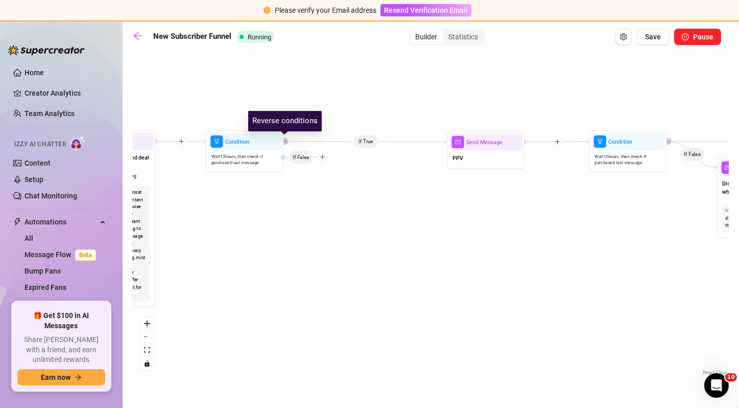
click at [286, 144] on div at bounding box center [285, 141] width 8 height 8
click at [325, 159] on icon "plus" at bounding box center [323, 157] width 6 height 6
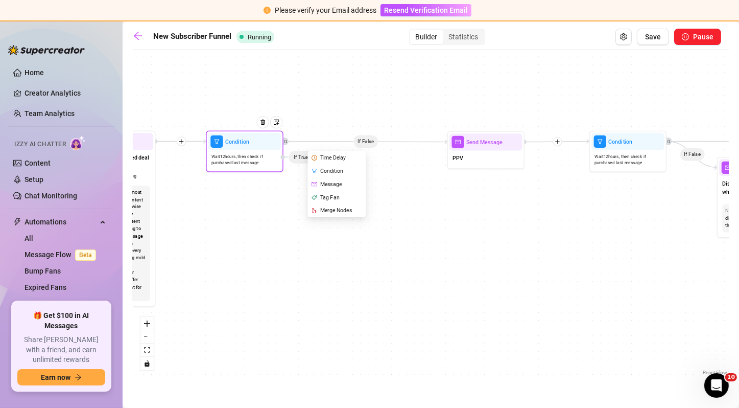
click at [339, 183] on div "Message" at bounding box center [338, 183] width 57 height 13
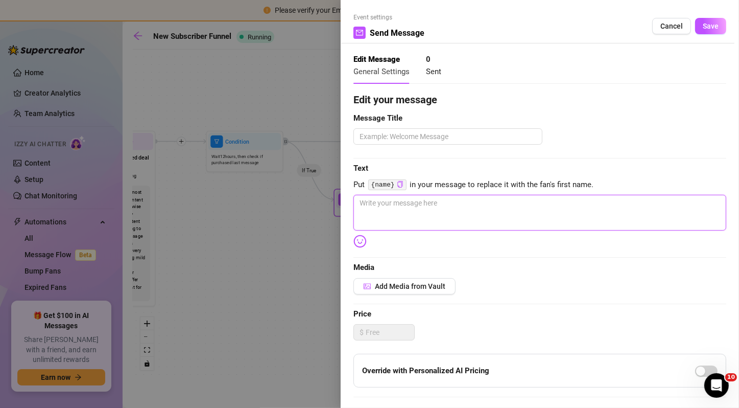
click at [387, 204] on textarea at bounding box center [540, 213] width 373 height 36
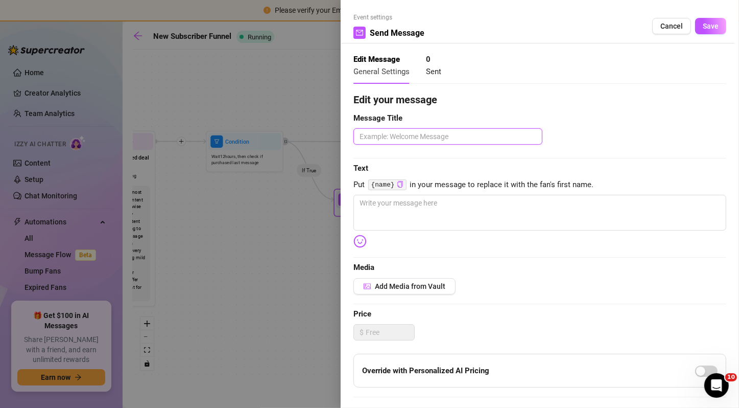
click at [394, 133] on textarea at bounding box center [448, 136] width 189 height 16
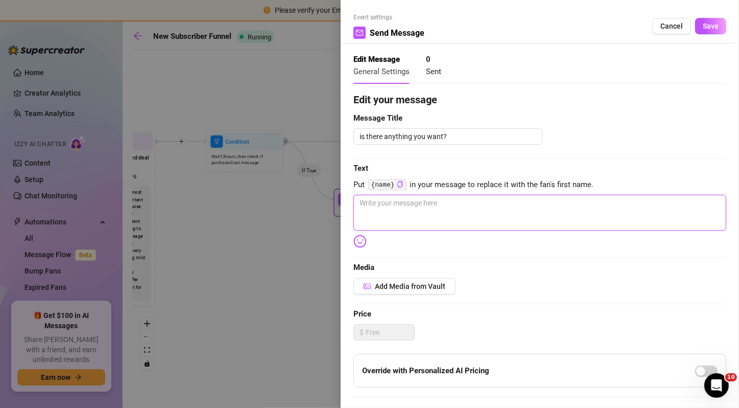
click at [403, 207] on textarea at bounding box center [540, 213] width 373 height 36
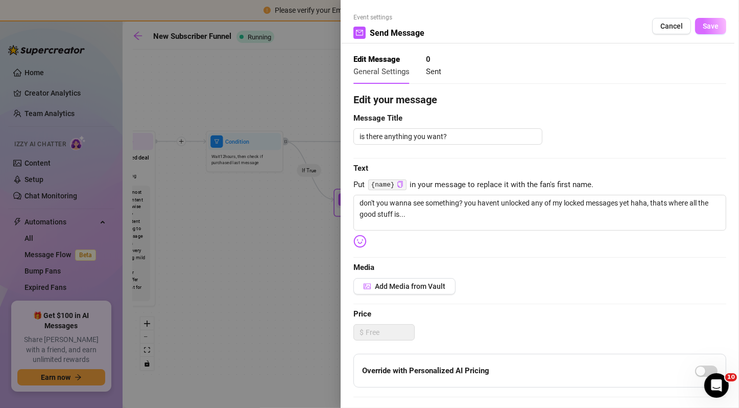
click at [698, 31] on button "Save" at bounding box center [711, 26] width 31 height 16
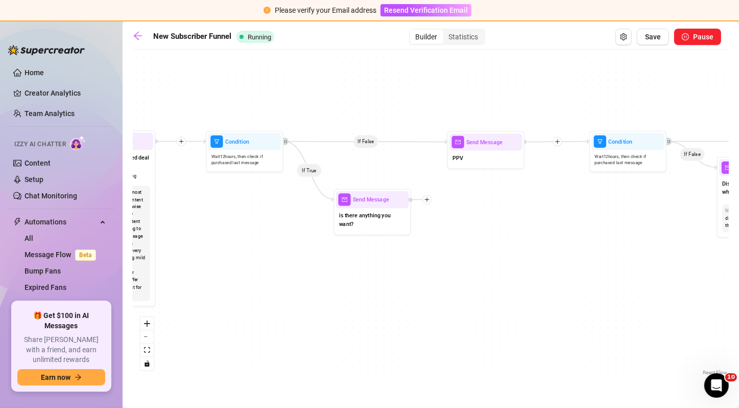
click at [562, 143] on div at bounding box center [557, 141] width 9 height 9
click at [543, 164] on div "If False If True If True If False If False If True If True If False If False Ti…" at bounding box center [431, 216] width 596 height 323
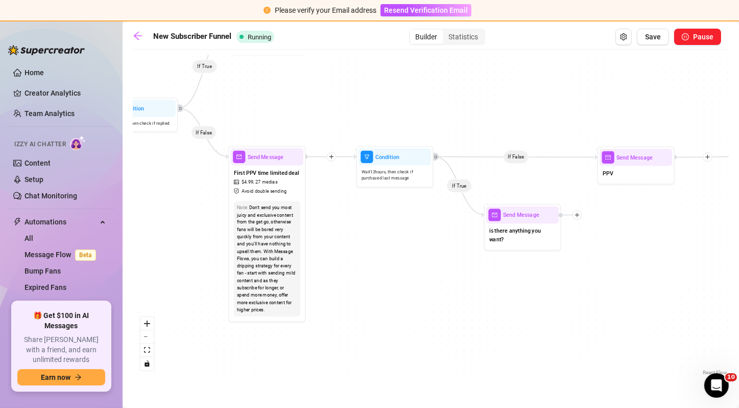
drag, startPoint x: 346, startPoint y: 157, endPoint x: 496, endPoint y: 173, distance: 151.0
click at [496, 173] on div "If False If True If True If False If False If True If True If False If False If…" at bounding box center [431, 216] width 596 height 323
click at [329, 156] on icon "plus" at bounding box center [332, 157] width 6 height 6
click at [399, 259] on div "If False If True If True If False If False If True If True If False Time Delay …" at bounding box center [431, 216] width 596 height 323
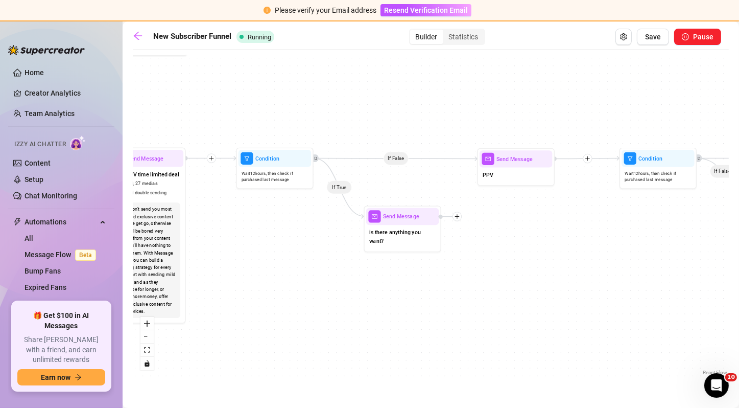
drag, startPoint x: 585, startPoint y: 266, endPoint x: 465, endPoint y: 267, distance: 120.1
click at [465, 267] on div "If False If True If True If False If False If True If True If False If False If…" at bounding box center [431, 216] width 596 height 323
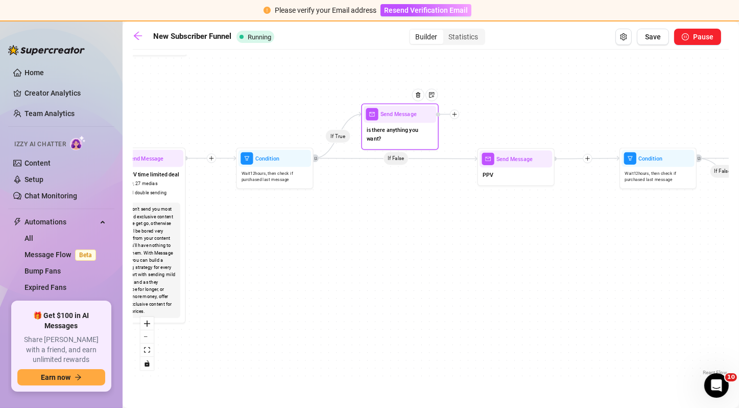
drag, startPoint x: 426, startPoint y: 226, endPoint x: 423, endPoint y: 123, distance: 103.3
click at [423, 123] on div "is there anything you want?" at bounding box center [400, 135] width 73 height 25
click at [458, 116] on div at bounding box center [454, 113] width 9 height 9
click at [478, 165] on div "Merge Nodes" at bounding box center [493, 167] width 57 height 13
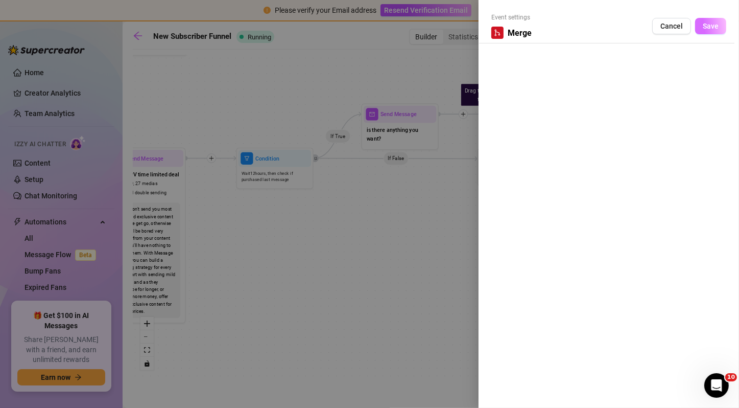
click at [709, 27] on span "Save" at bounding box center [711, 26] width 16 height 8
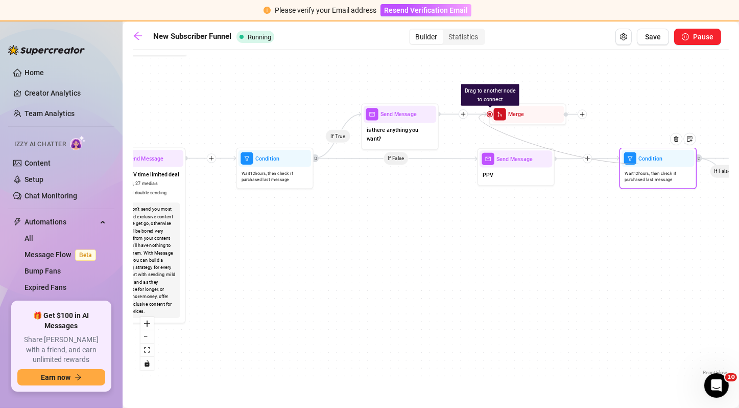
drag, startPoint x: 489, startPoint y: 114, endPoint x: 639, endPoint y: 164, distance: 158.1
drag, startPoint x: 489, startPoint y: 112, endPoint x: 489, endPoint y: 162, distance: 50.1
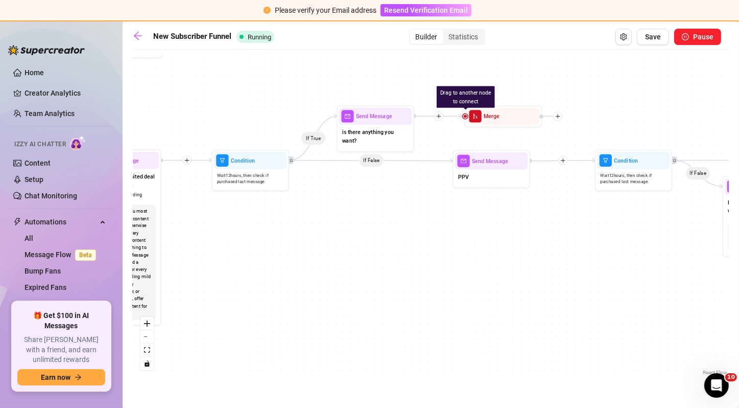
drag, startPoint x: 474, startPoint y: 136, endPoint x: 450, endPoint y: 138, distance: 24.6
click at [450, 138] on div "If False If True If True If False If False If True If True If False If False If…" at bounding box center [431, 216] width 596 height 323
click at [291, 159] on icon "retweet" at bounding box center [292, 160] width 4 height 4
drag, startPoint x: 467, startPoint y: 115, endPoint x: 464, endPoint y: 176, distance: 61.4
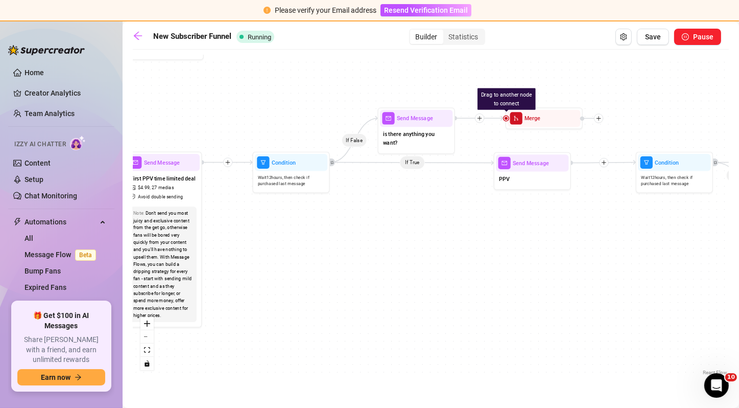
drag, startPoint x: 308, startPoint y: 180, endPoint x: 350, endPoint y: 182, distance: 42.0
click at [350, 182] on div "If False If True If True If False If False If True If True If False If True If …" at bounding box center [431, 216] width 596 height 323
click at [332, 163] on icon "retweet" at bounding box center [334, 162] width 4 height 4
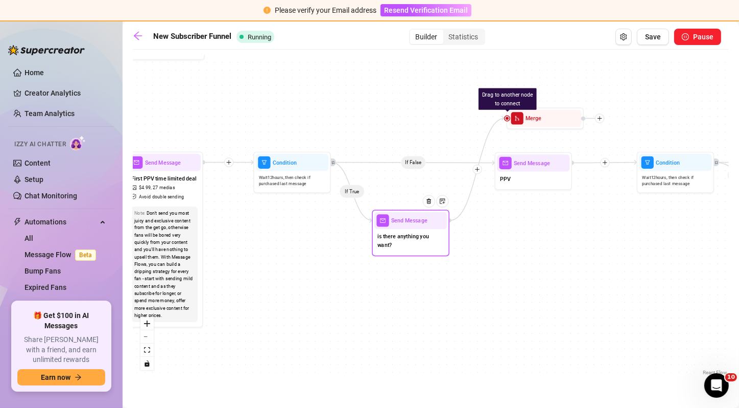
drag, startPoint x: 403, startPoint y: 135, endPoint x: 397, endPoint y: 245, distance: 110.6
click at [397, 245] on div "Send Message is there anything you want?" at bounding box center [411, 233] width 78 height 47
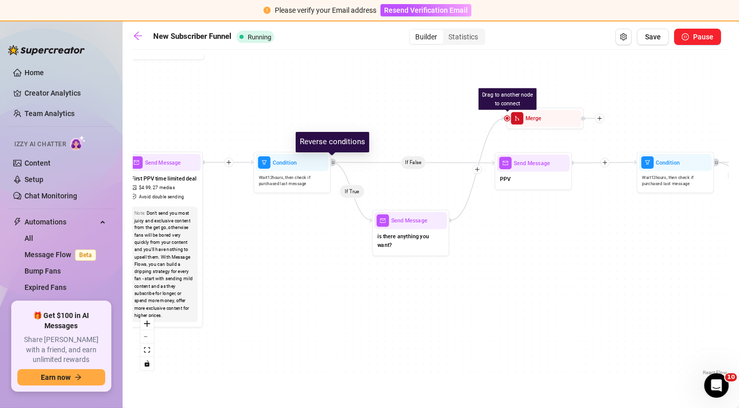
click at [333, 159] on div at bounding box center [333, 162] width 8 height 8
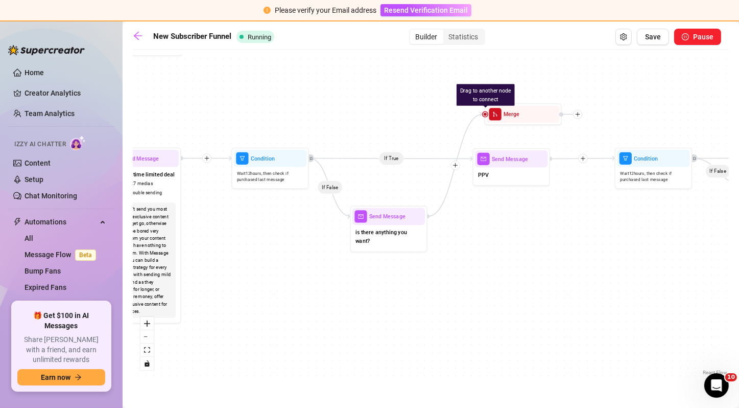
drag, startPoint x: 423, startPoint y: 204, endPoint x: 401, endPoint y: 200, distance: 22.4
click at [401, 200] on div "If False If True If True If False If False If True If True If False If True If …" at bounding box center [431, 216] width 596 height 323
click at [543, 94] on img at bounding box center [542, 95] width 6 height 6
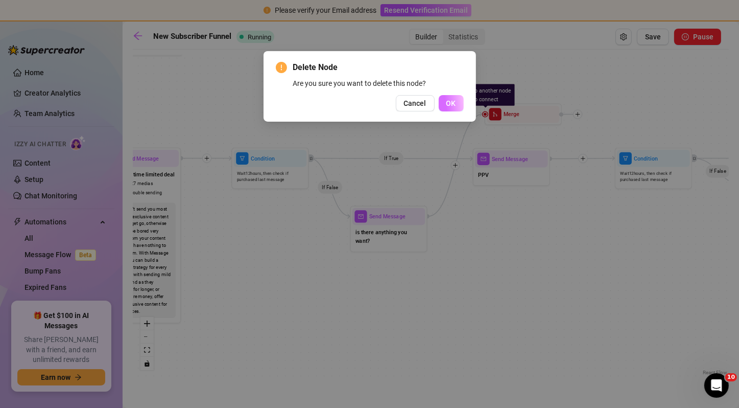
click at [449, 106] on span "OK" at bounding box center [452, 103] width 10 height 8
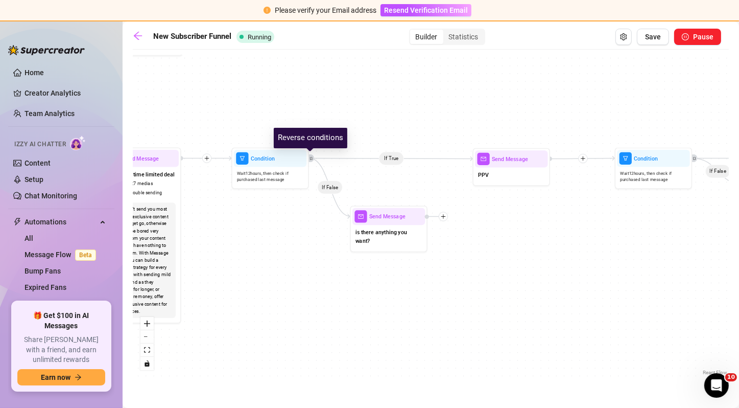
click at [312, 155] on div at bounding box center [311, 158] width 8 height 8
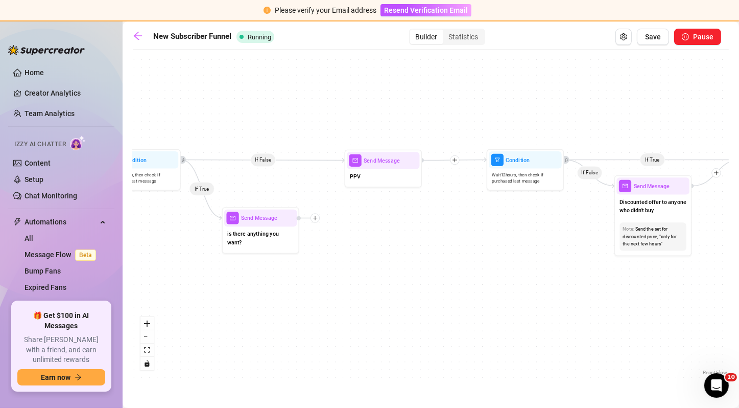
drag, startPoint x: 439, startPoint y: 196, endPoint x: 300, endPoint y: 197, distance: 139.0
click at [300, 197] on div "If False If True If True If False If False If True If True If False If False If…" at bounding box center [431, 216] width 596 height 323
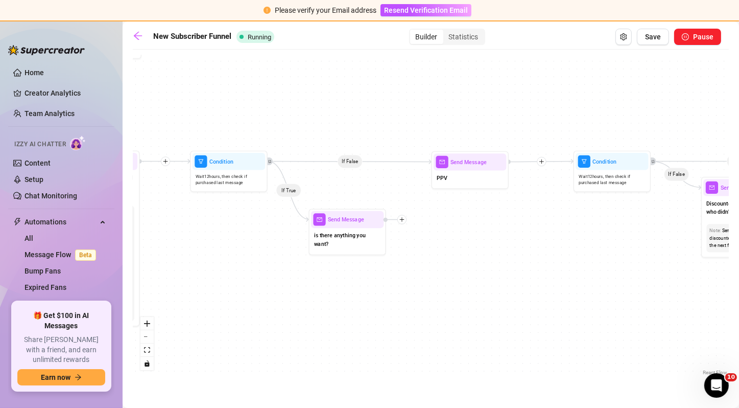
drag, startPoint x: 482, startPoint y: 243, endPoint x: 580, endPoint y: 245, distance: 98.1
click at [580, 245] on div "If False If True If True If False If False If True If True If False If False If…" at bounding box center [431, 216] width 596 height 323
click at [368, 206] on div at bounding box center [370, 205] width 34 height 39
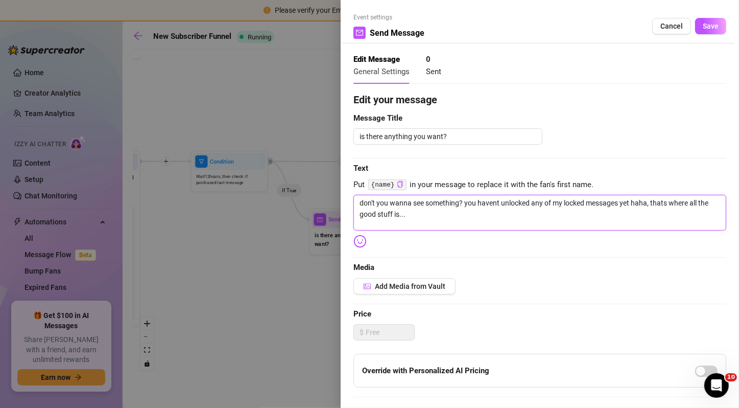
click at [464, 206] on textarea "don't you wanna see something? you havent unlocked any of my locked messages ye…" at bounding box center [540, 213] width 373 height 36
click at [703, 23] on span "Save" at bounding box center [711, 26] width 16 height 8
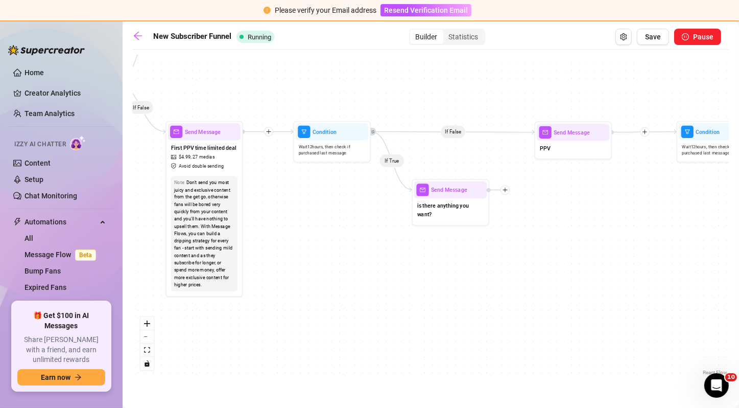
drag, startPoint x: 543, startPoint y: 267, endPoint x: 645, endPoint y: 238, distance: 106.9
click at [645, 238] on div "If False If True If True If False If False If True If True If False If False If…" at bounding box center [431, 216] width 596 height 323
